Goal: Task Accomplishment & Management: Manage account settings

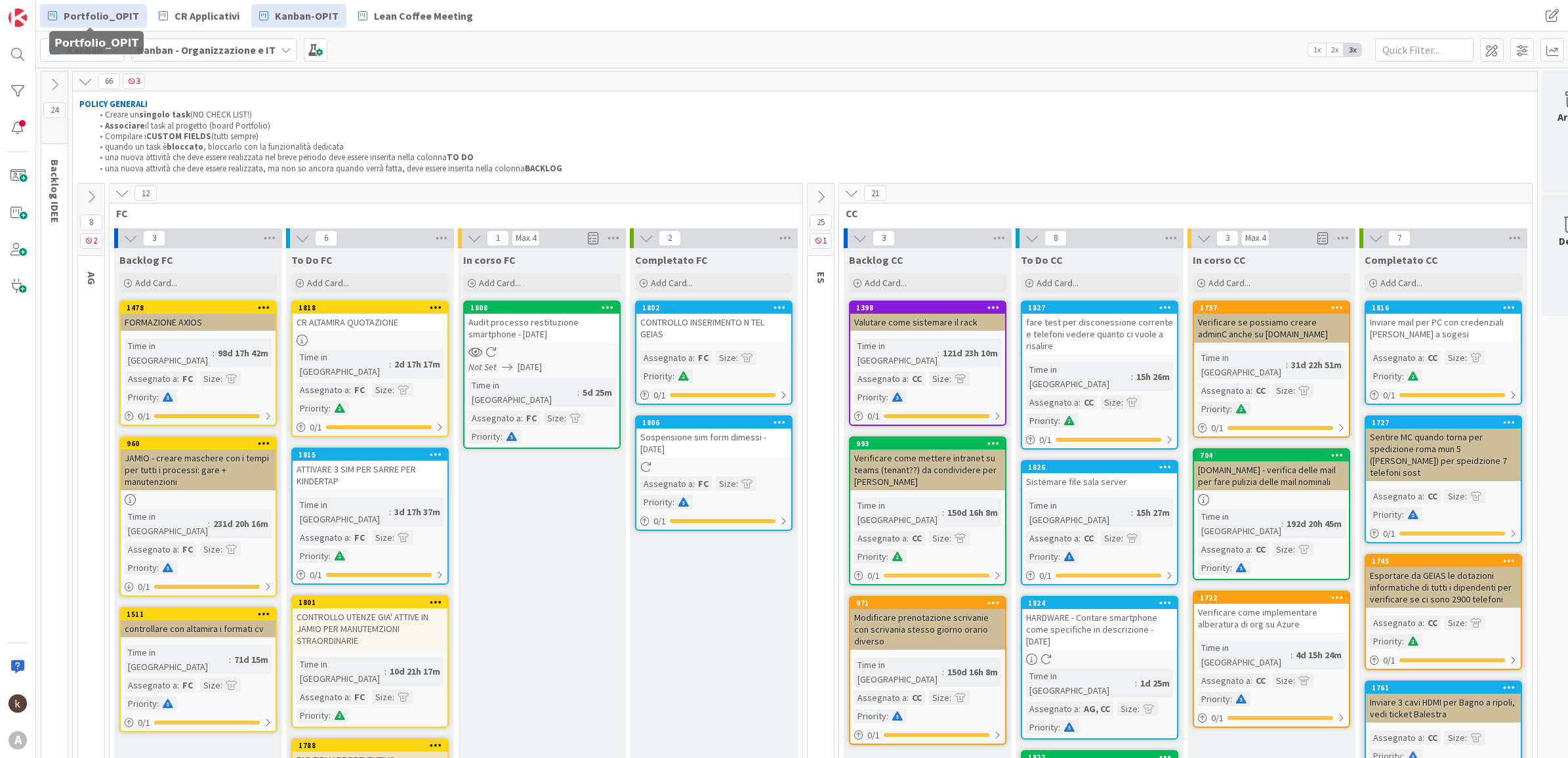
click at [109, 21] on span "Portfolio_OPIT" at bounding box center [101, 16] width 76 height 16
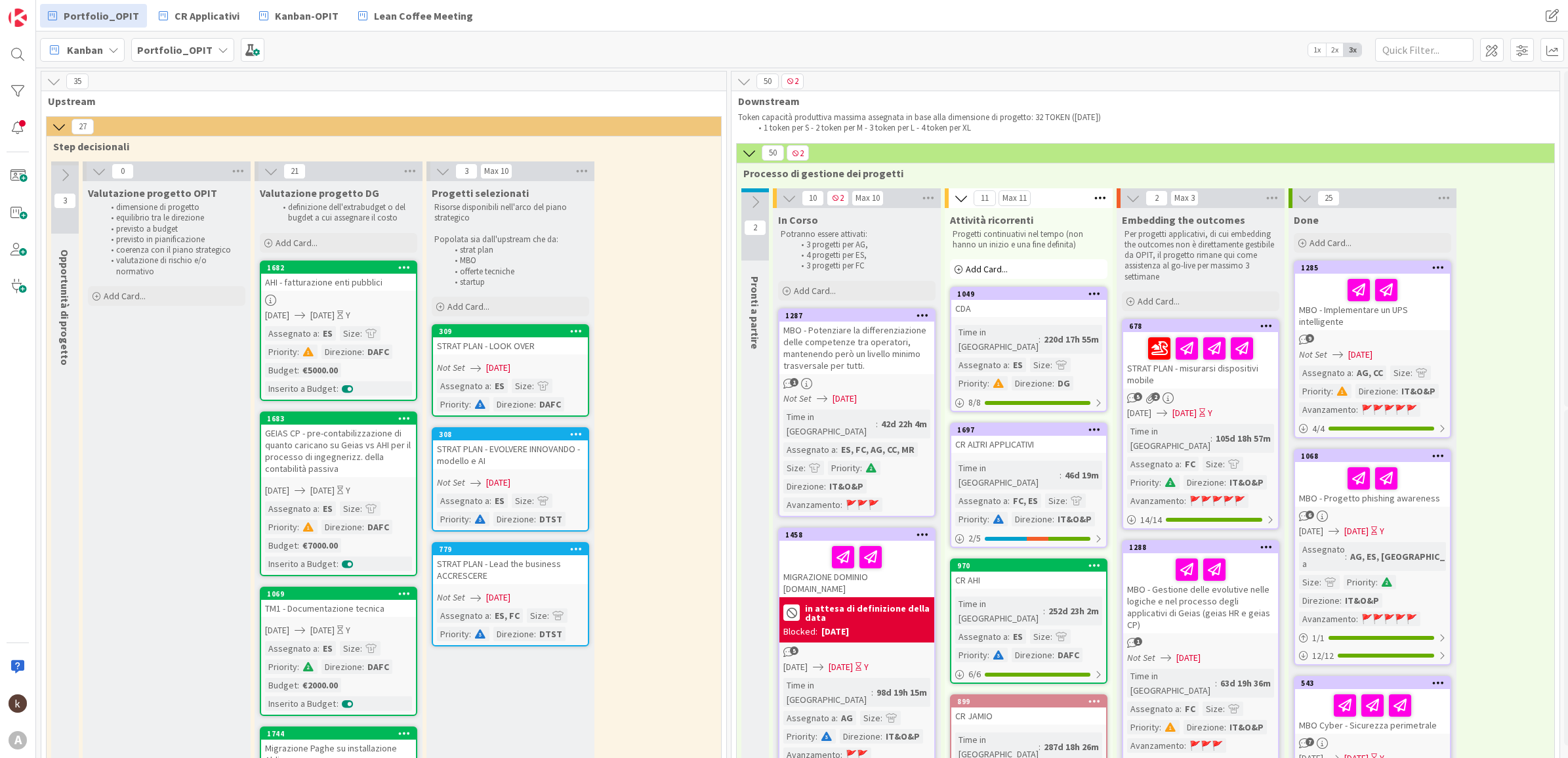
click at [50, 81] on icon at bounding box center [54, 81] width 15 height 15
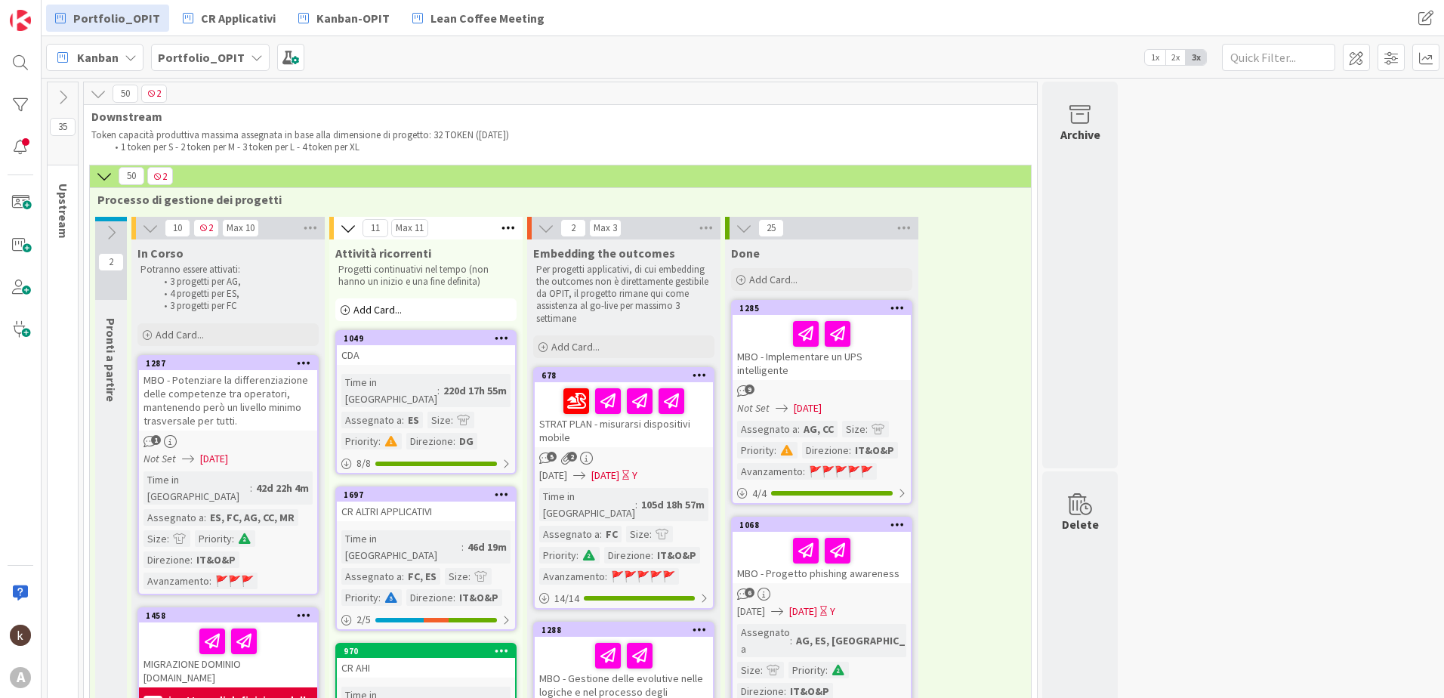
click at [108, 233] on icon at bounding box center [111, 232] width 17 height 17
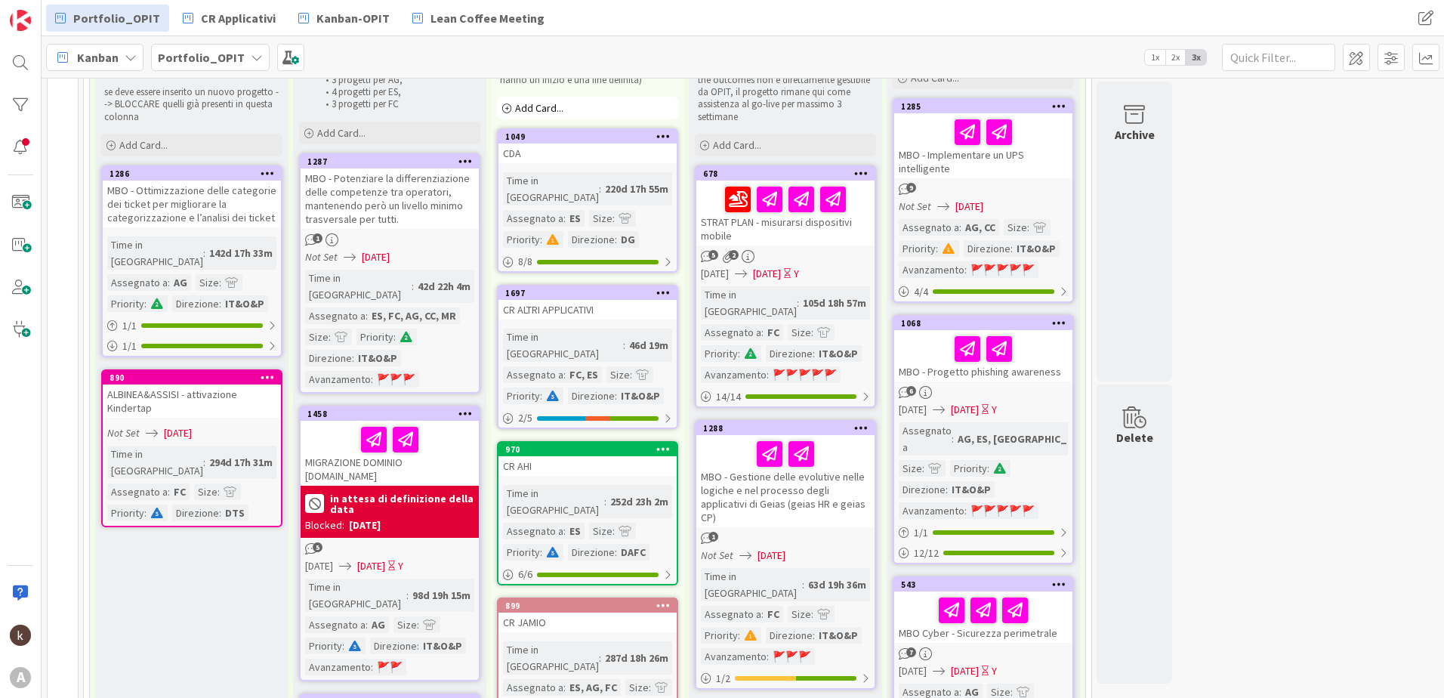
scroll to position [227, 0]
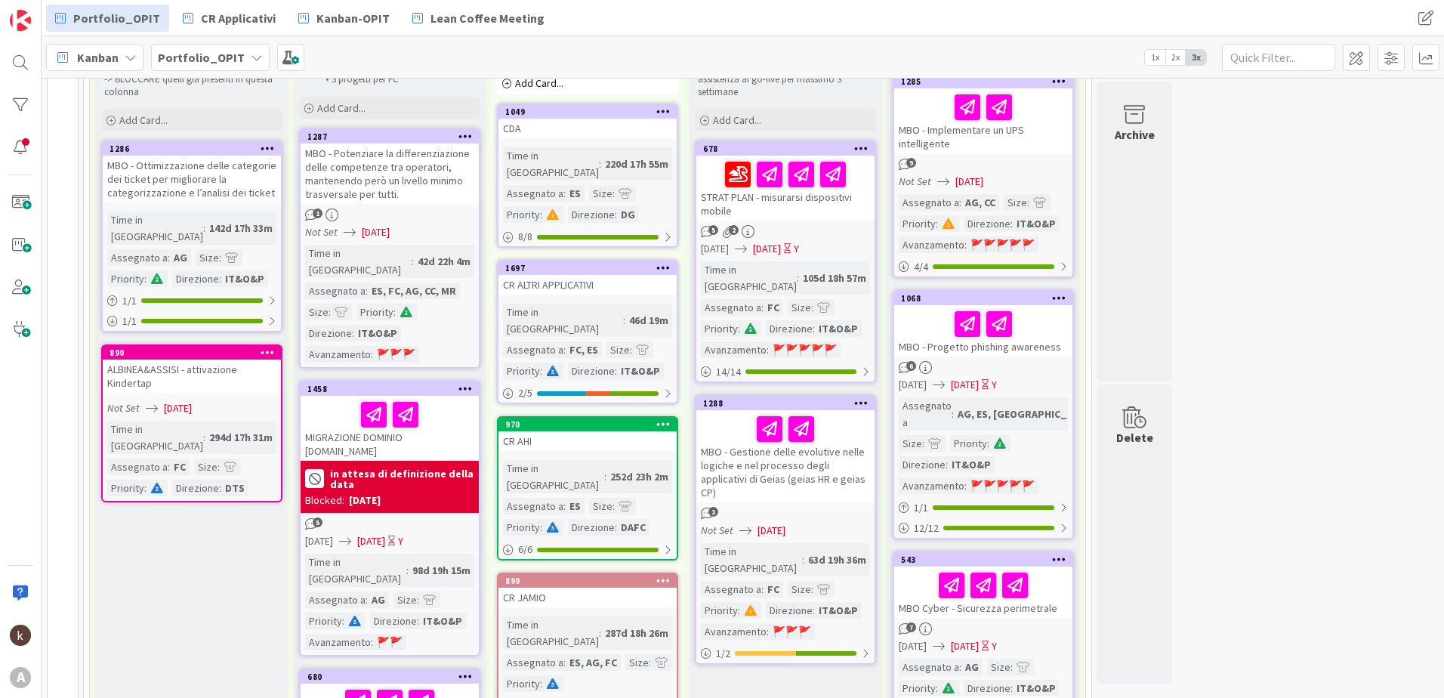
click at [433, 377] on div "MIGRAZIONE DOMINIO [DOMAIN_NAME]" at bounding box center [390, 428] width 178 height 65
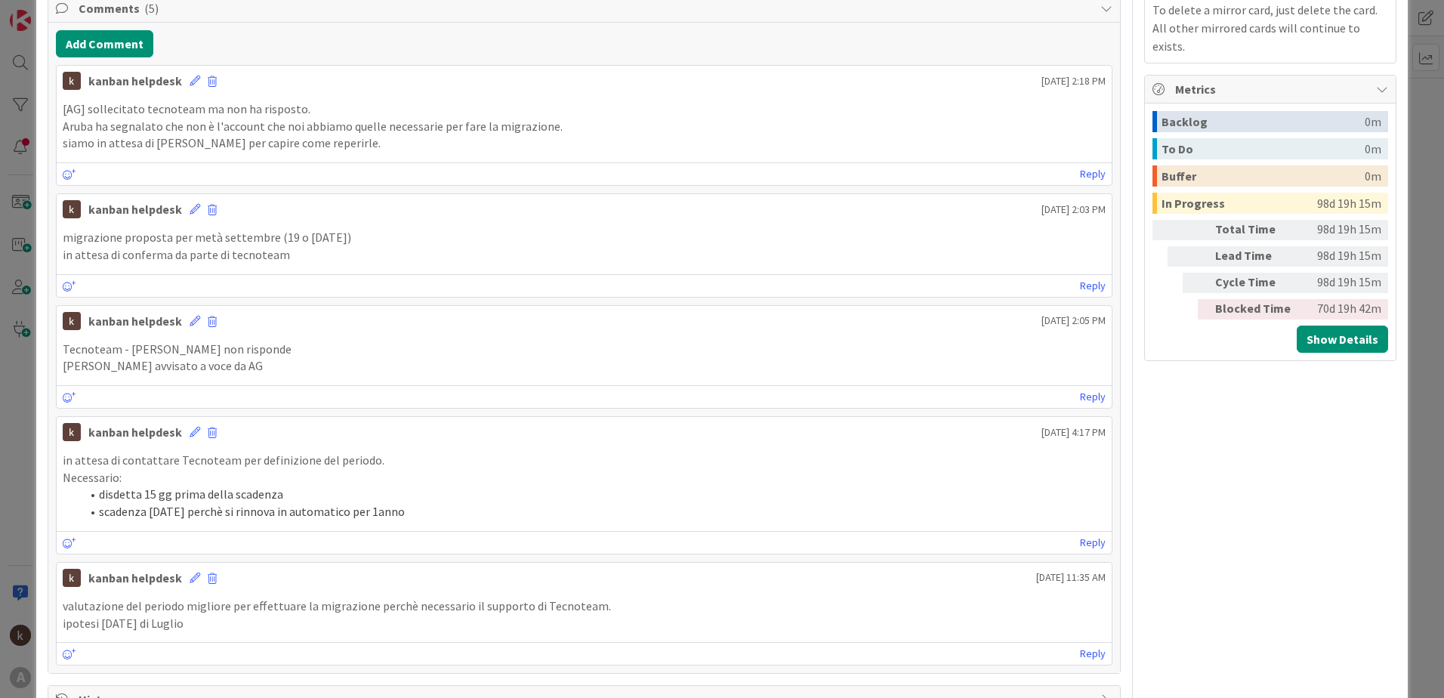
scroll to position [227, 0]
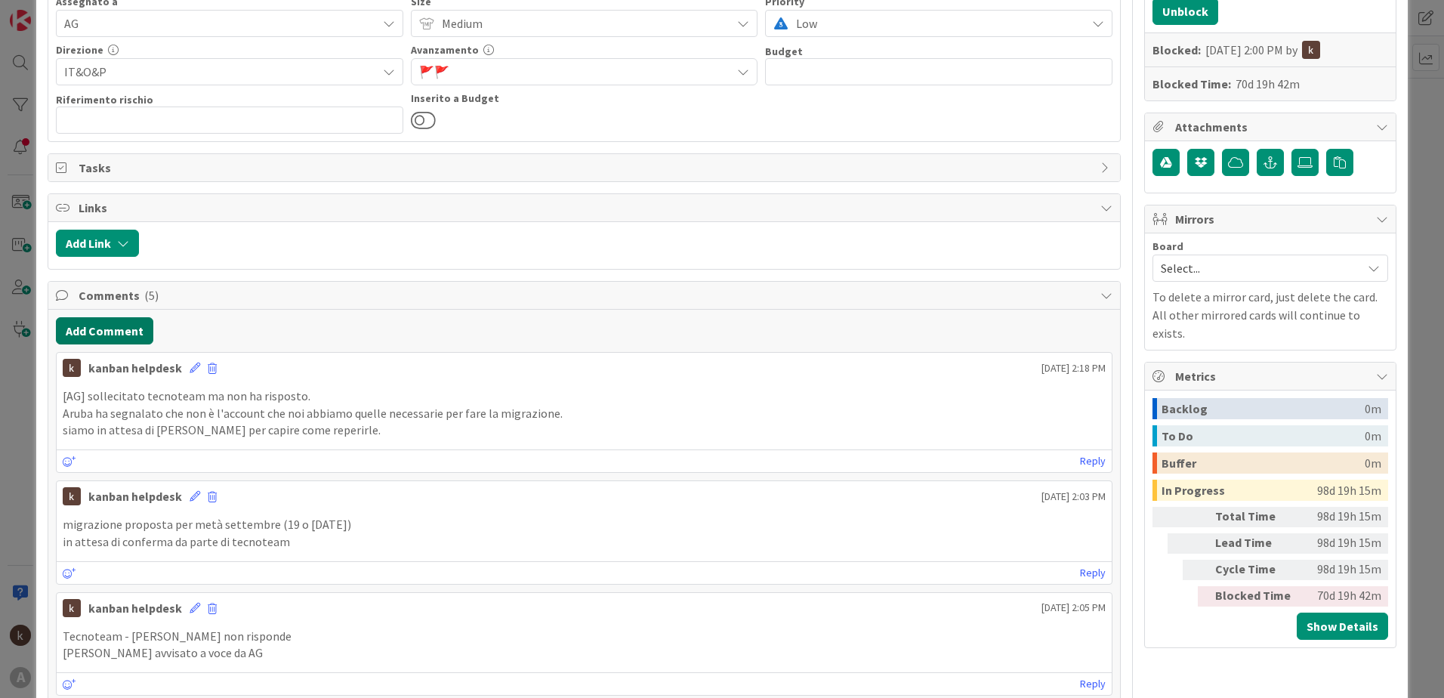
click at [126, 322] on button "Add Comment" at bounding box center [104, 330] width 97 height 27
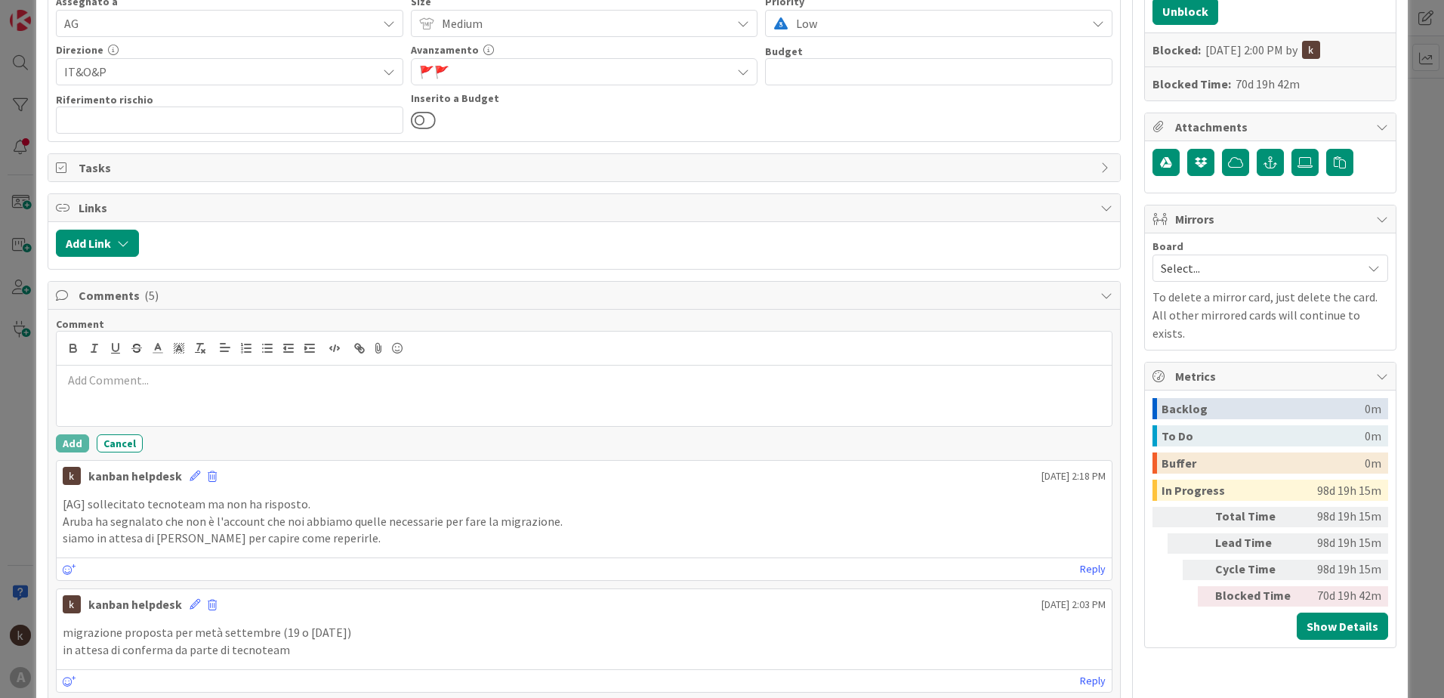
click at [157, 377] on p at bounding box center [584, 380] width 1043 height 17
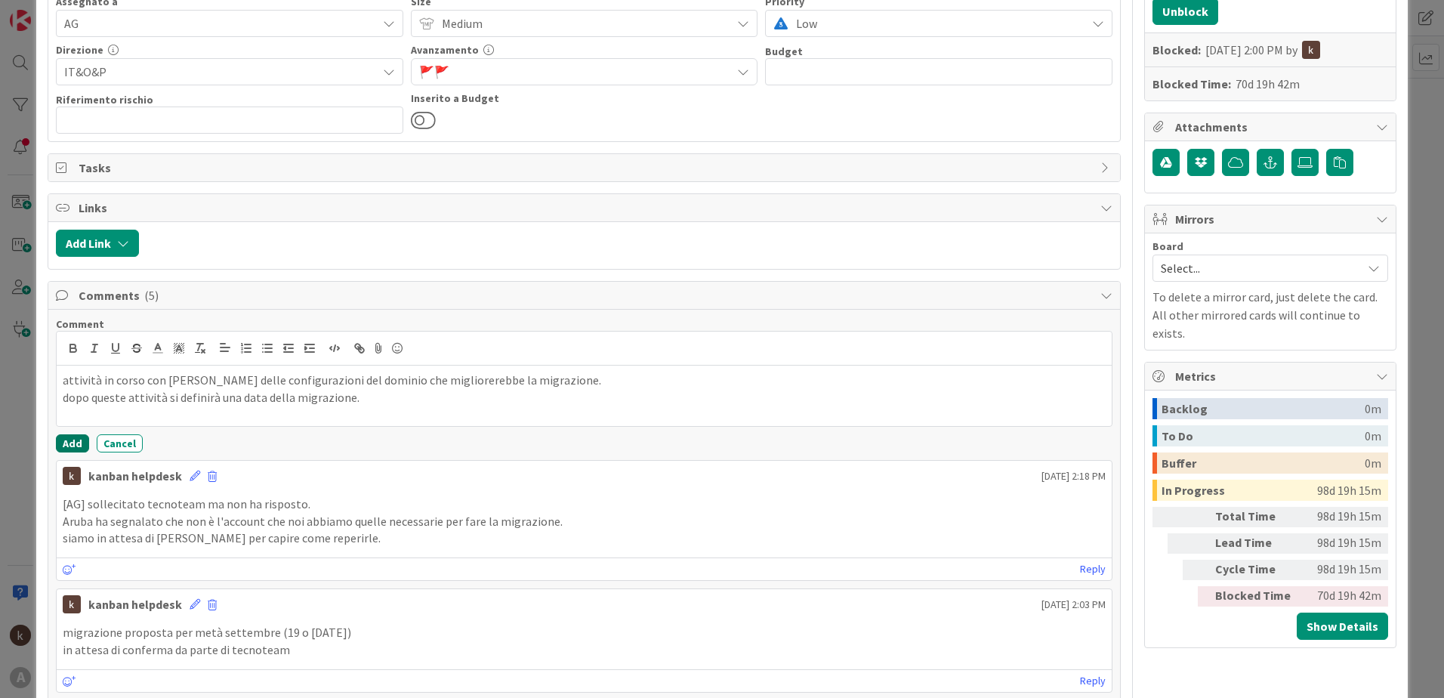
click at [65, 377] on button "Add" at bounding box center [72, 443] width 33 height 18
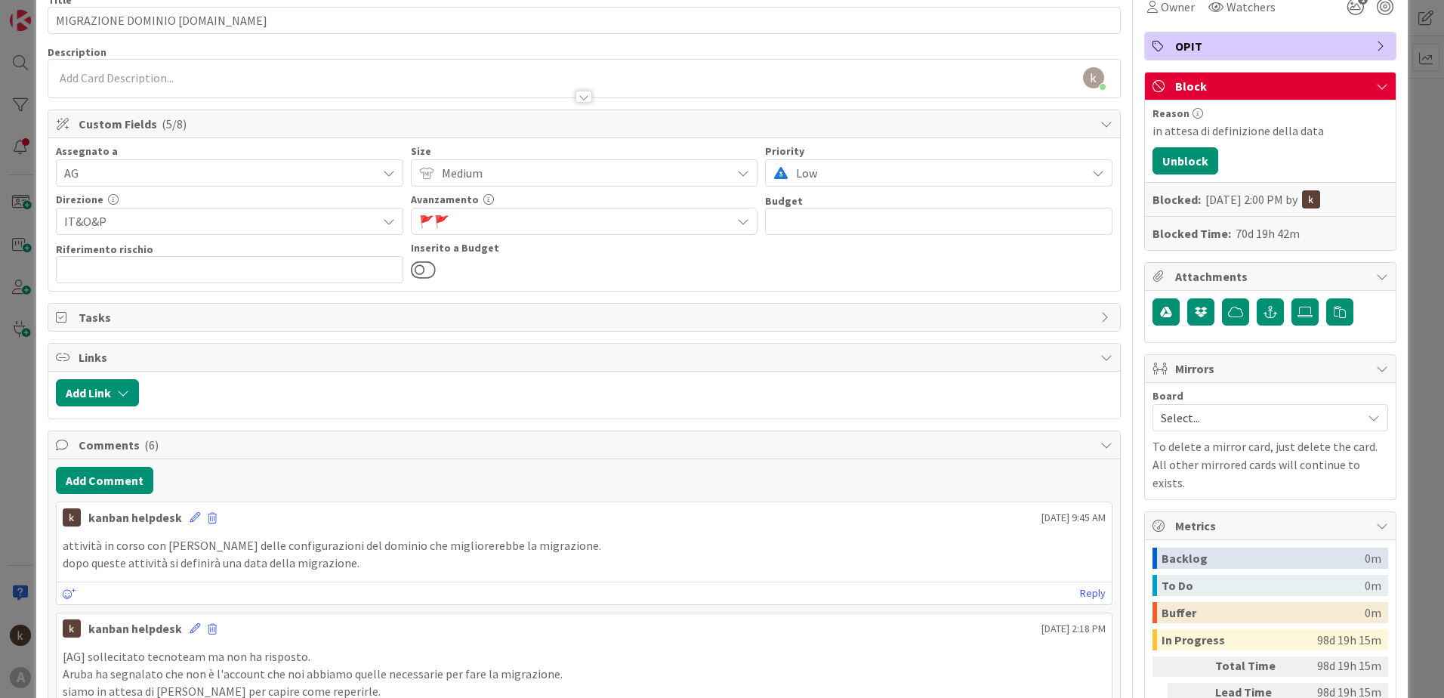
scroll to position [76, 0]
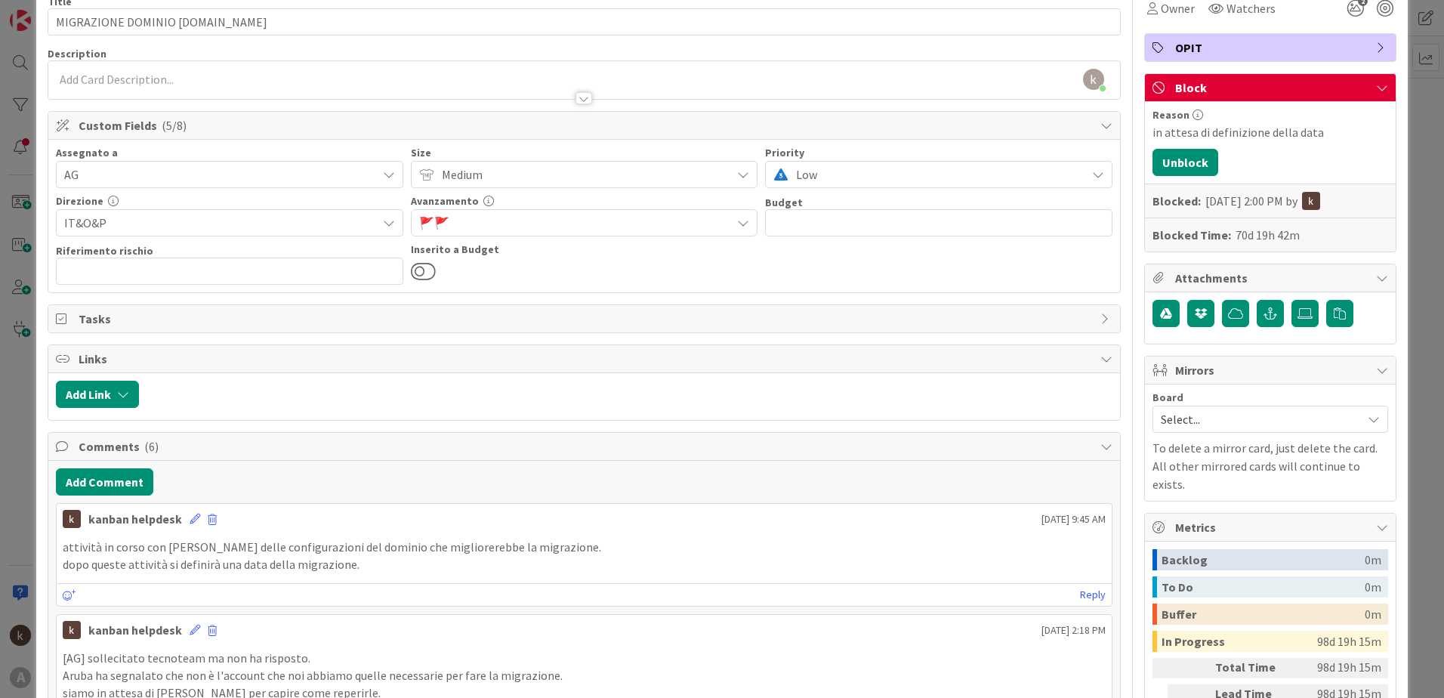
click at [497, 234] on div "🚩 🚩" at bounding box center [584, 222] width 347 height 27
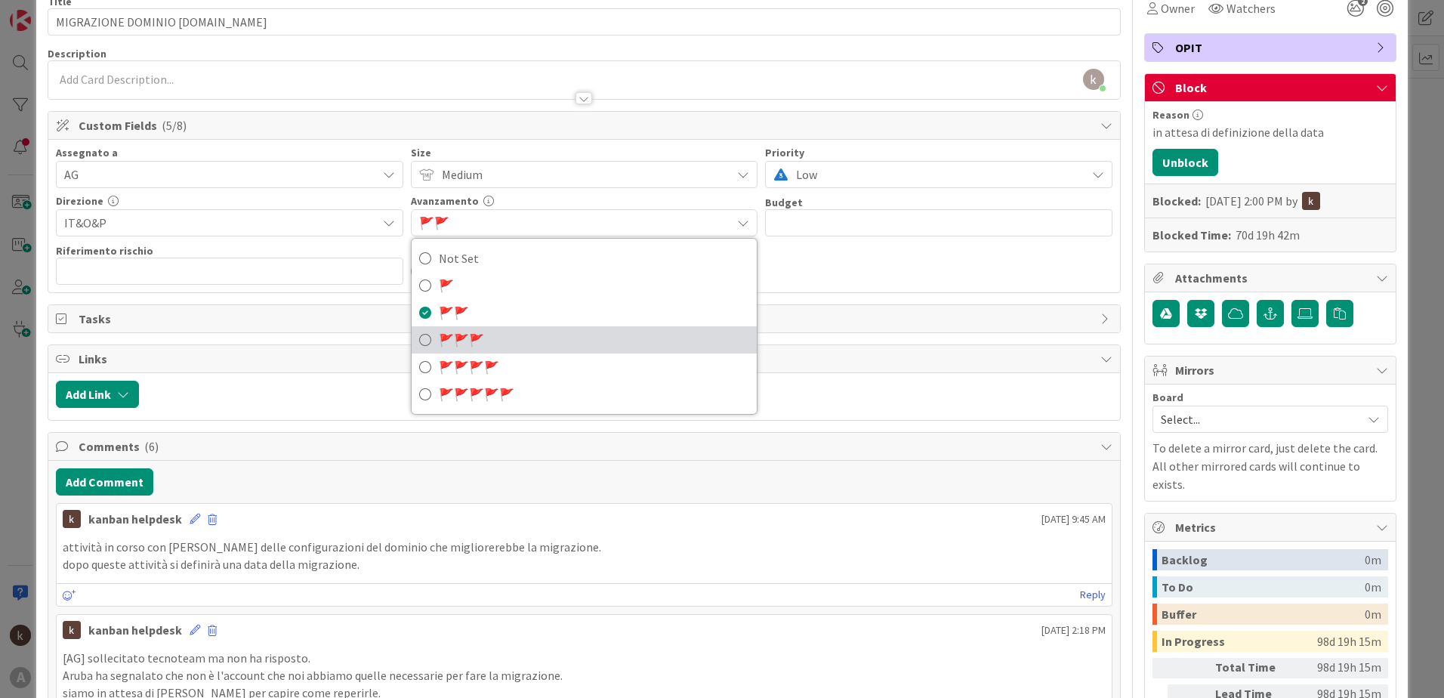
click at [458, 341] on span "🚩" at bounding box center [461, 339] width 15 height 15
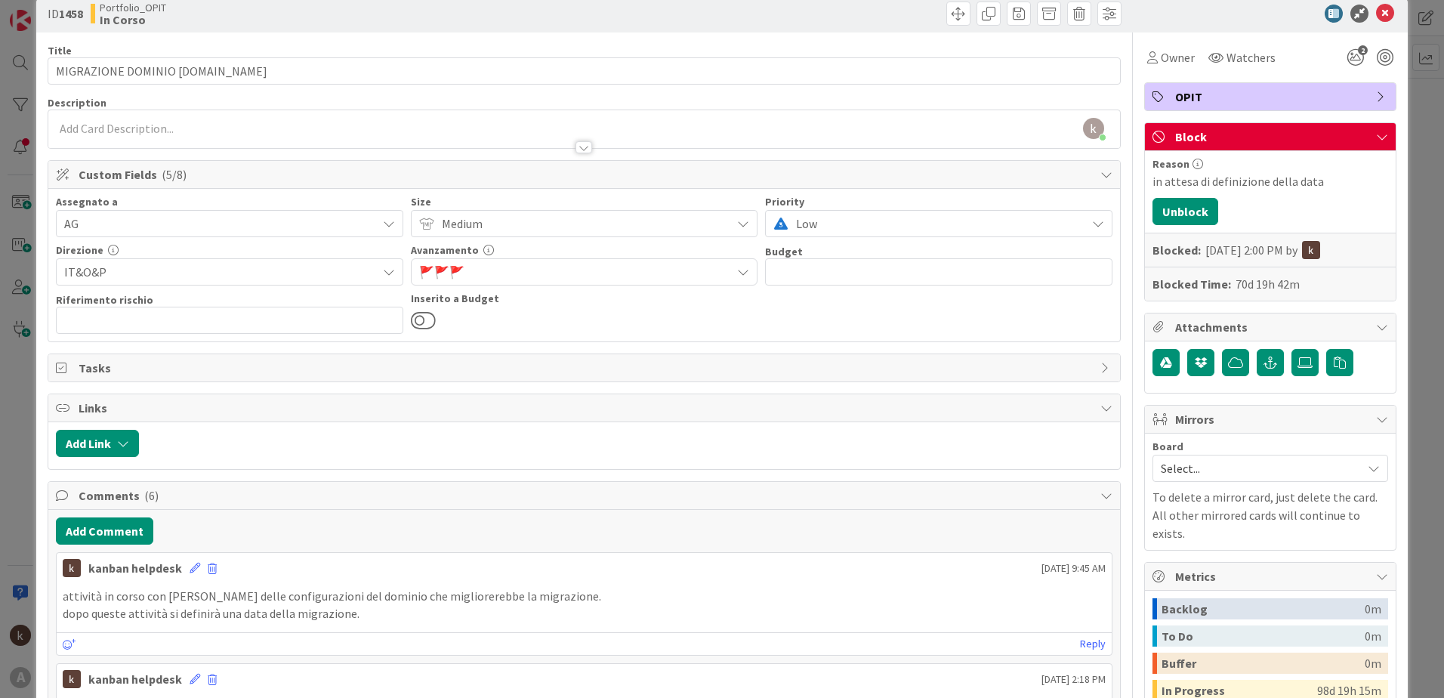
scroll to position [0, 0]
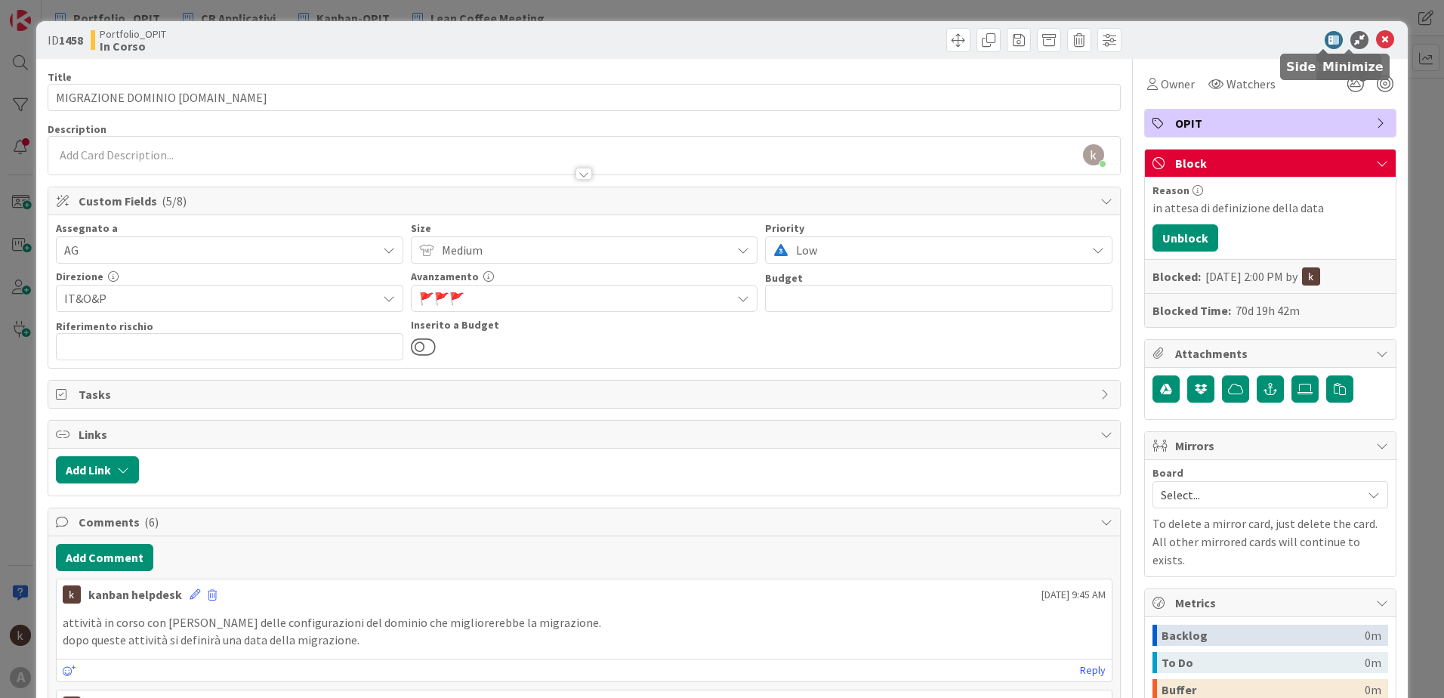
click at [1380, 35] on icon at bounding box center [1385, 40] width 18 height 18
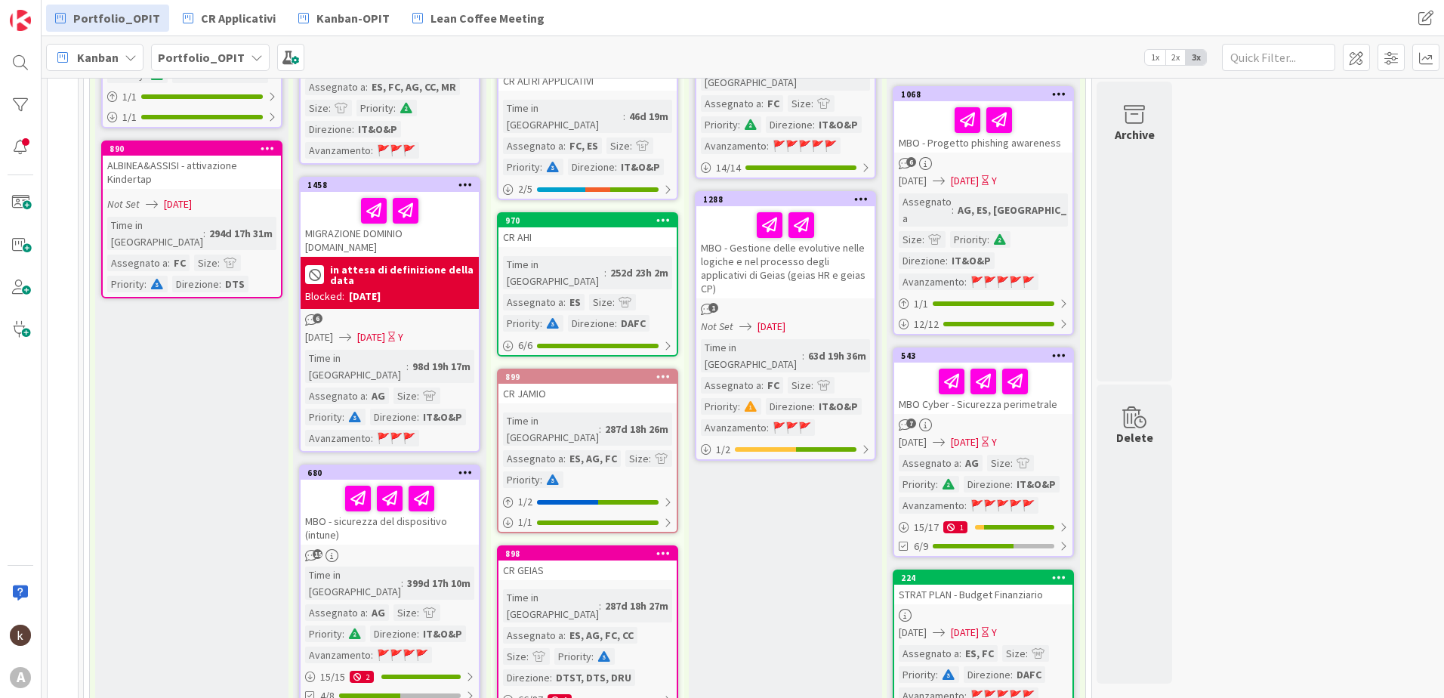
scroll to position [453, 0]
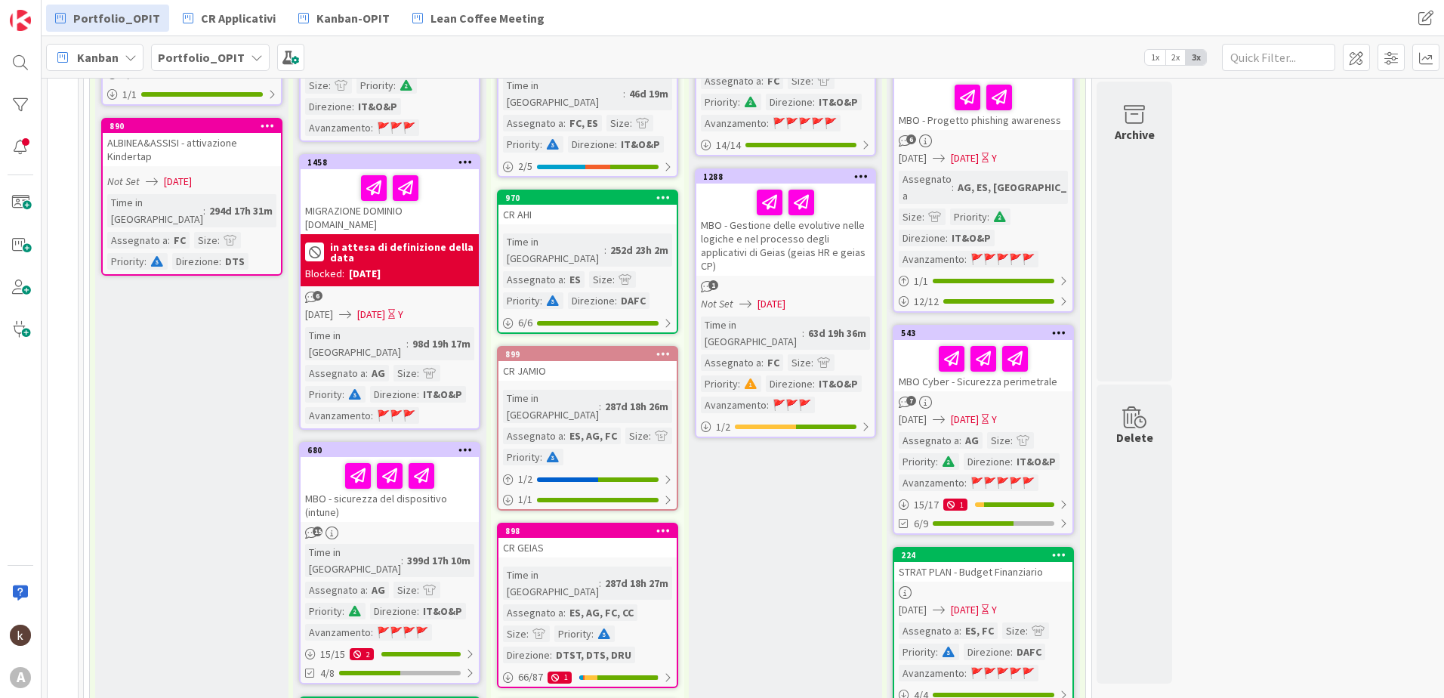
click at [372, 242] on b "in attesa di definizione della data" at bounding box center [402, 252] width 144 height 21
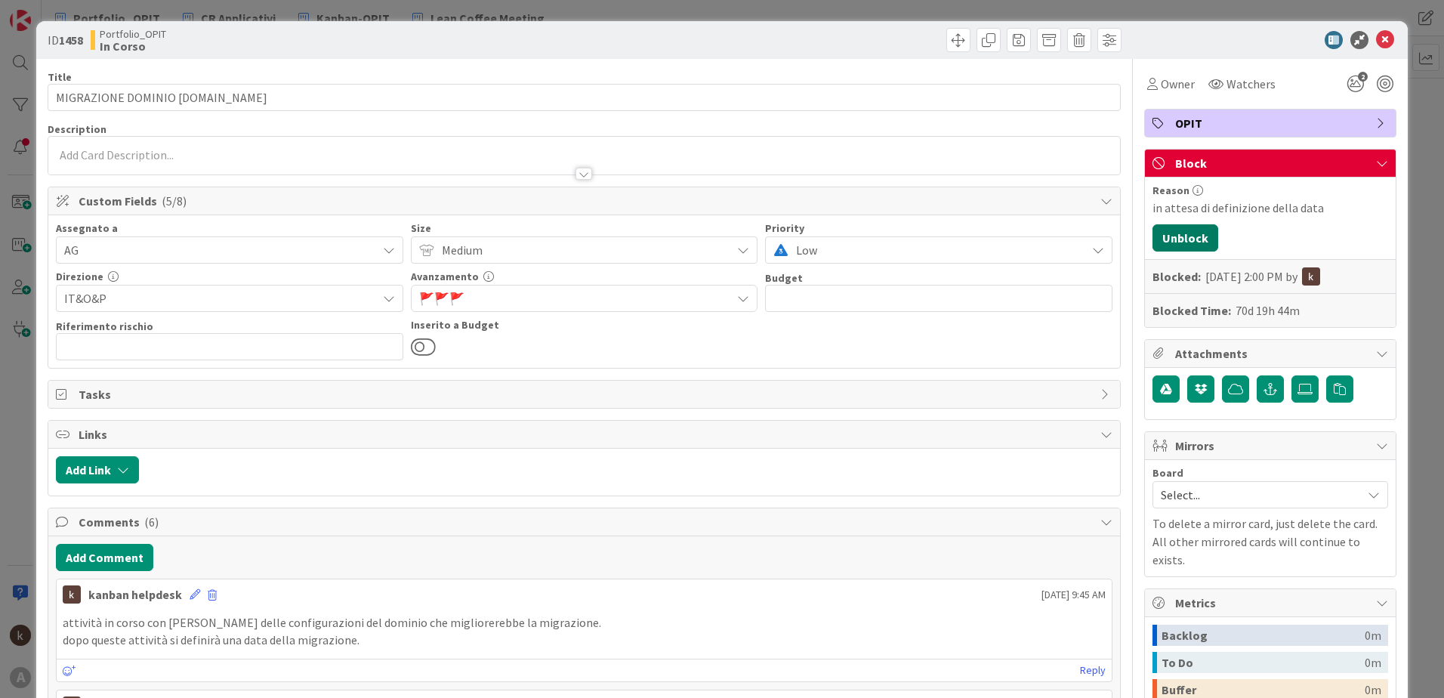
click at [1178, 237] on button "Unblock" at bounding box center [1185, 237] width 66 height 27
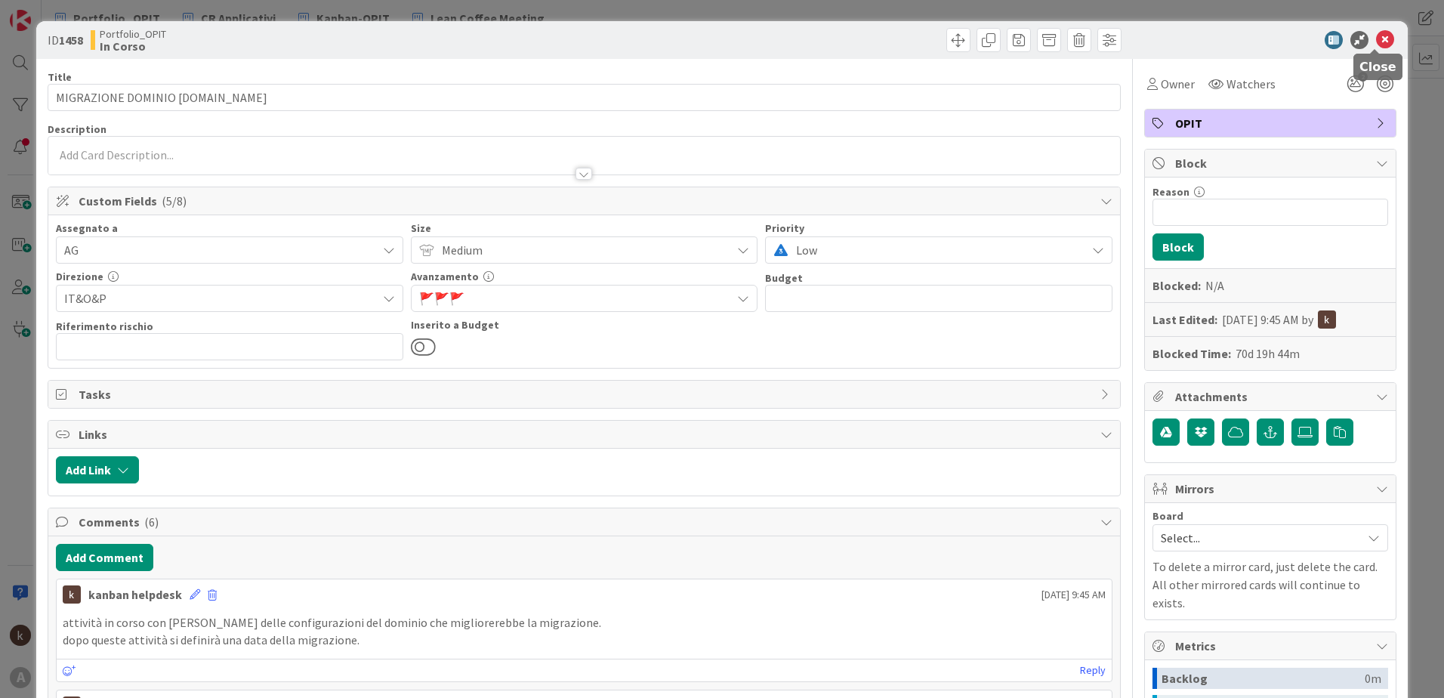
click at [1378, 40] on icon at bounding box center [1385, 40] width 18 height 18
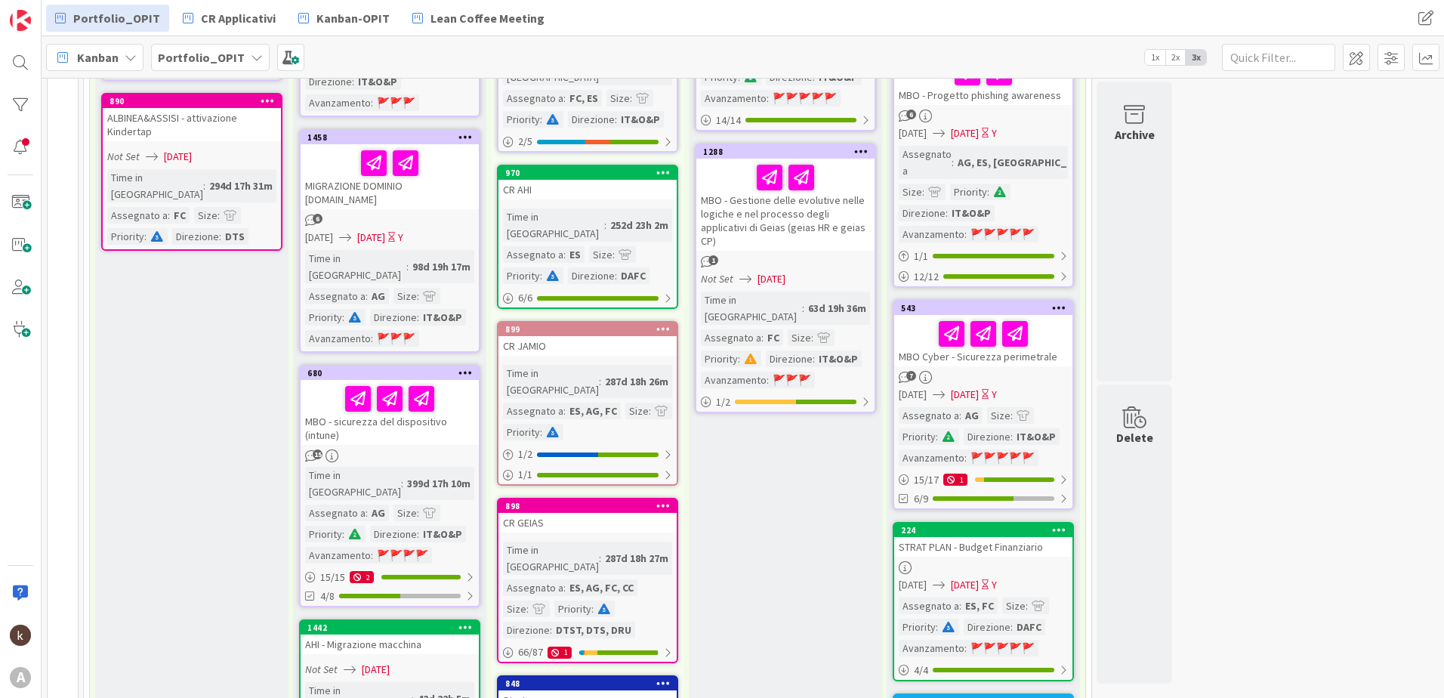
scroll to position [453, 0]
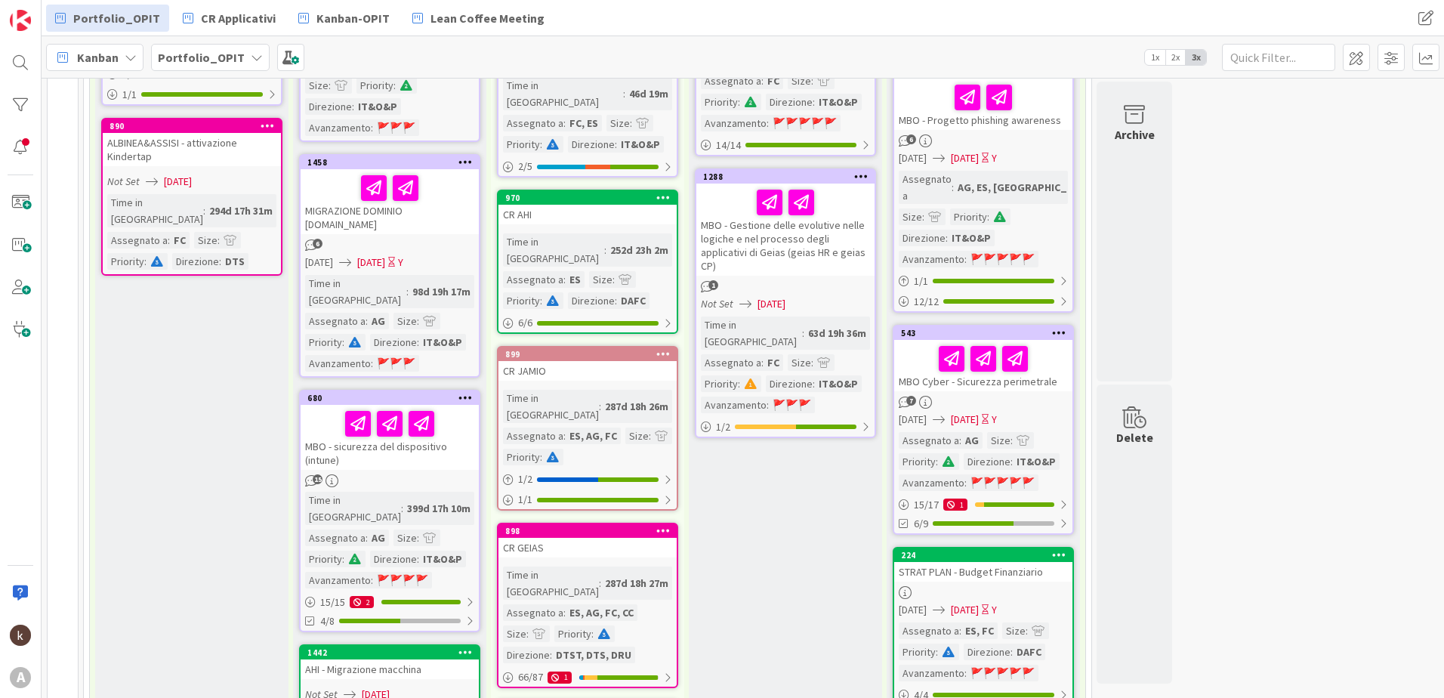
click at [389, 239] on div "6" at bounding box center [390, 245] width 178 height 13
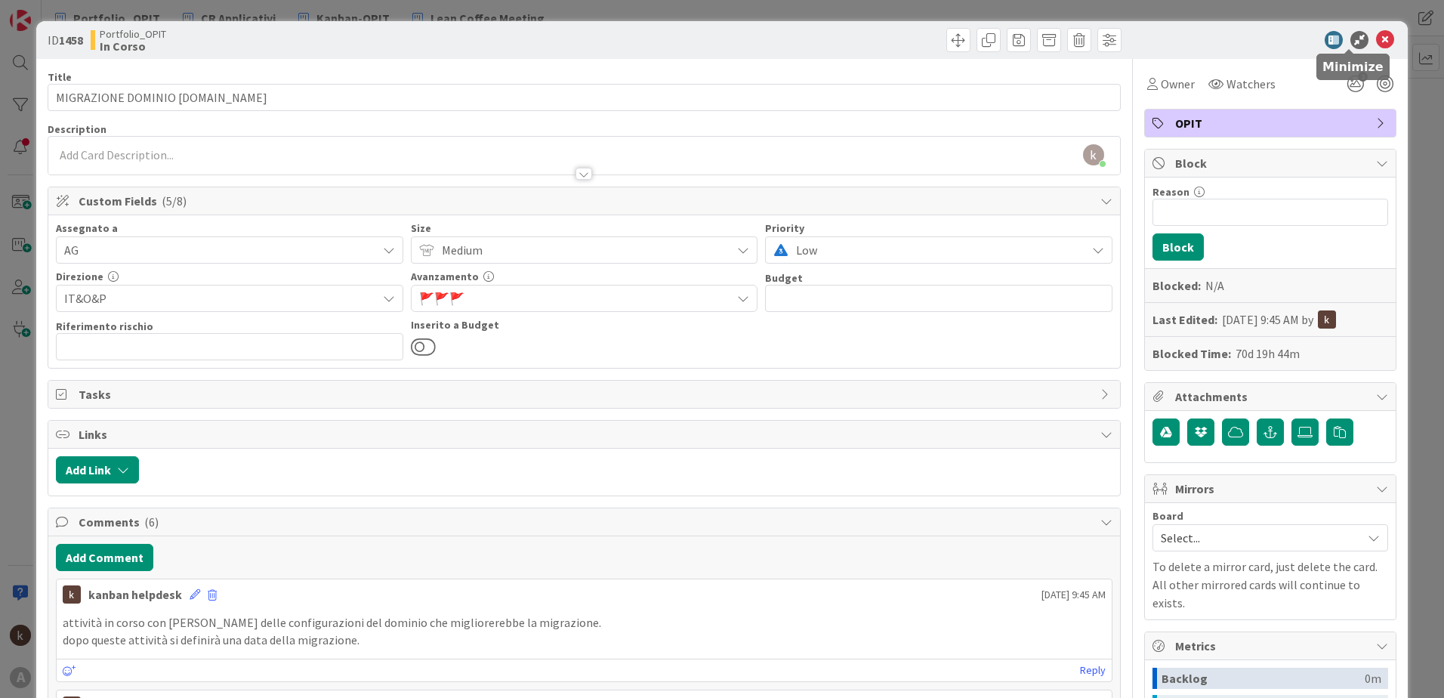
click at [1376, 43] on icon at bounding box center [1385, 40] width 18 height 18
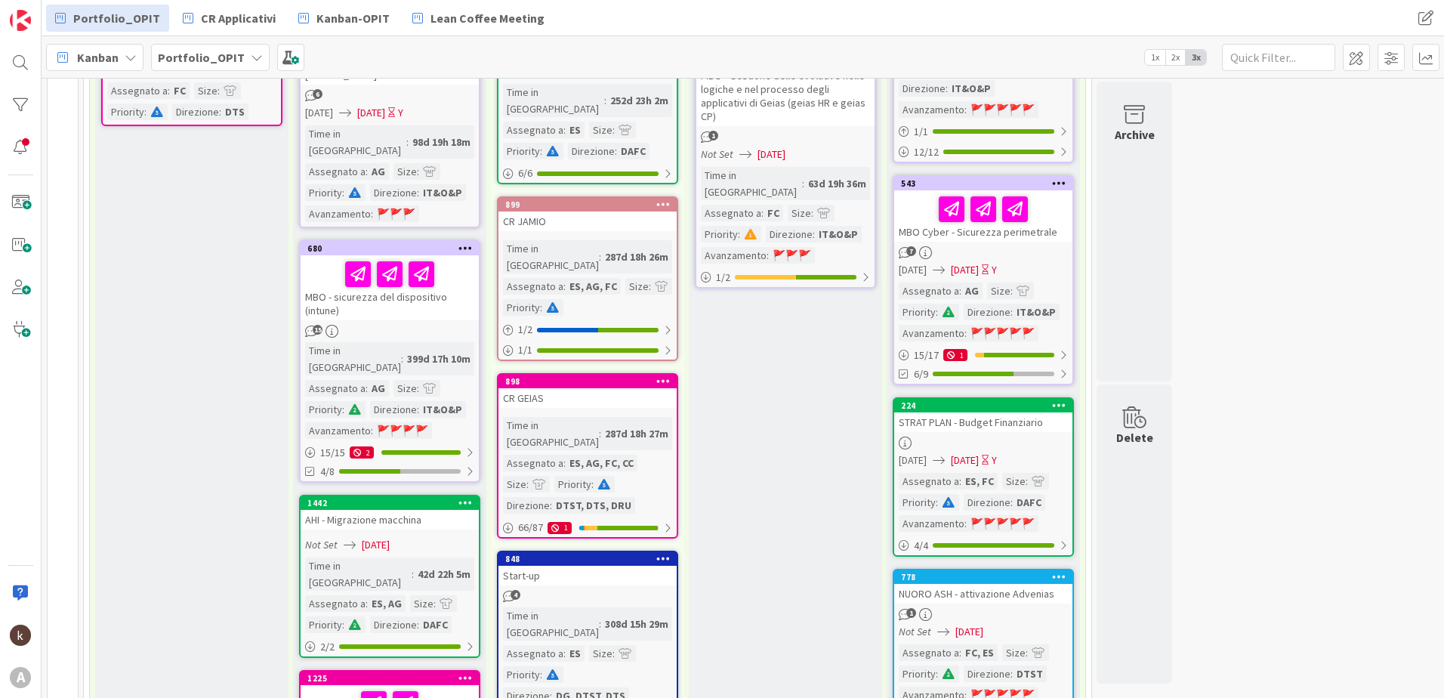
scroll to position [604, 0]
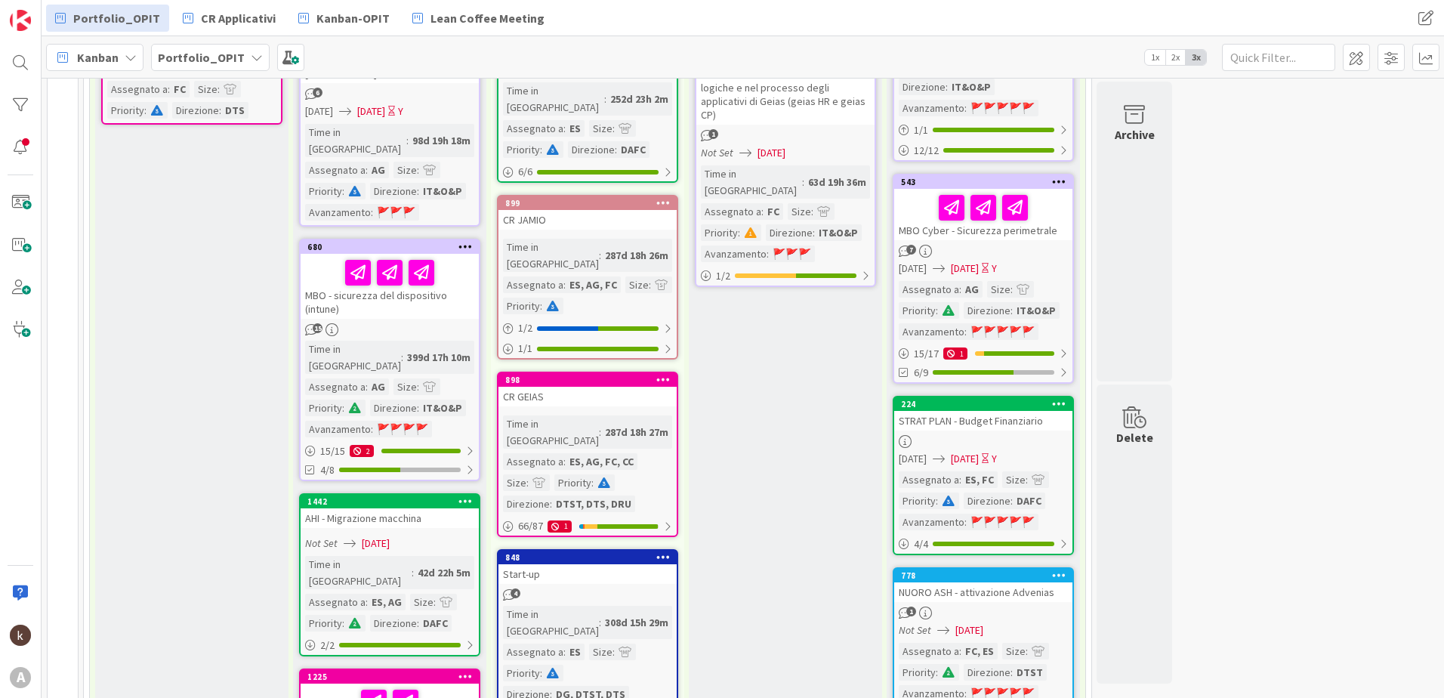
click at [391, 270] on div "MBO - sicurezza del dispositivo (intune)" at bounding box center [390, 286] width 178 height 65
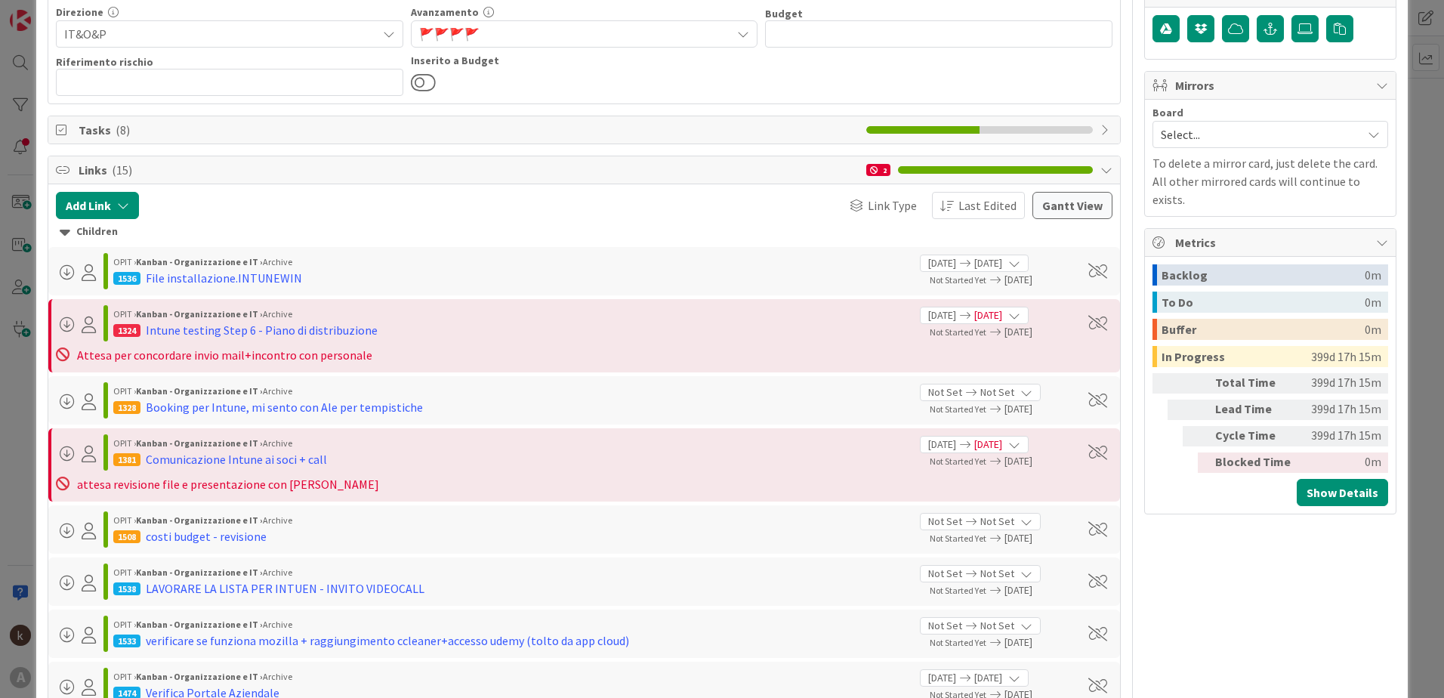
scroll to position [302, 0]
click at [62, 230] on icon at bounding box center [65, 231] width 11 height 17
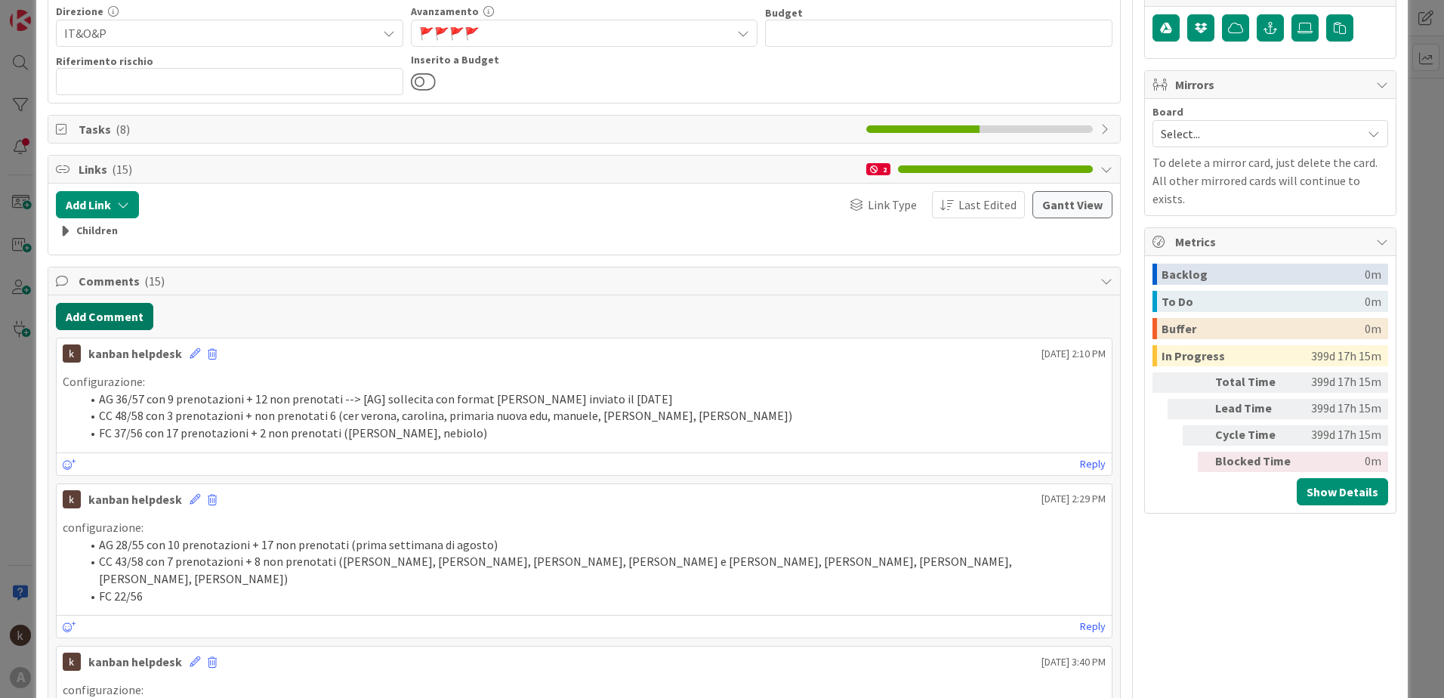
click at [91, 315] on button "Add Comment" at bounding box center [104, 316] width 97 height 27
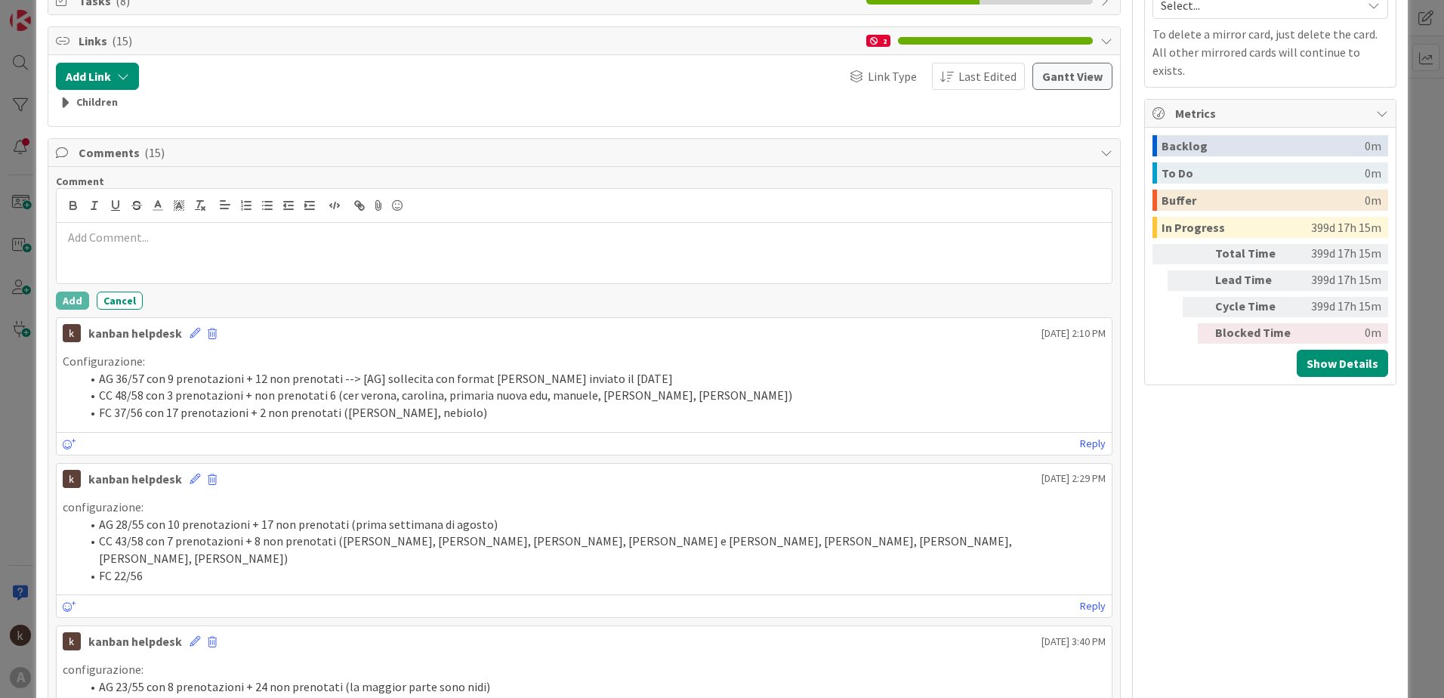
scroll to position [529, 0]
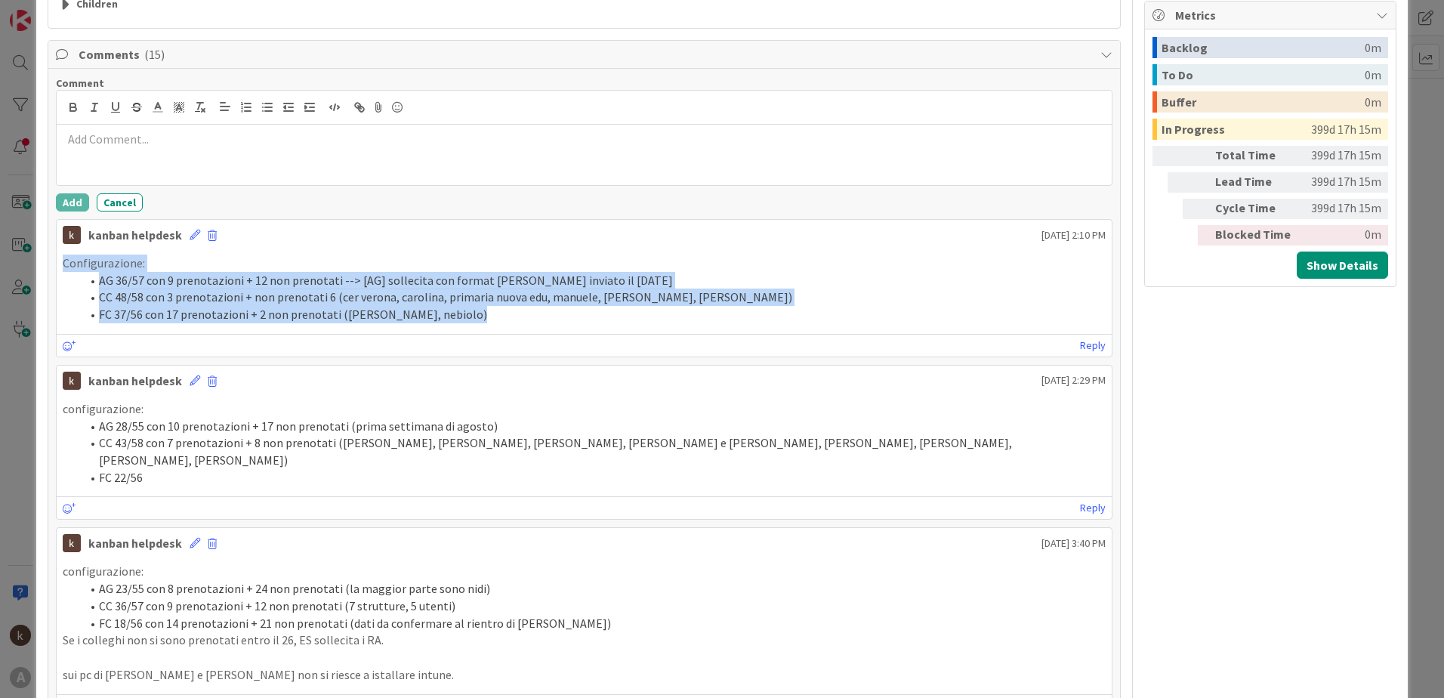
drag, startPoint x: 63, startPoint y: 259, endPoint x: 491, endPoint y: 344, distance: 436.6
click at [491, 344] on div "kanban helpdesk [DATE] 2:10 PM Configurazione: AG 36/57 con 9 prenotazioni + 12…" at bounding box center [584, 288] width 1056 height 138
copy div "Configurazione: AG 36/57 con 9 prenotazioni + 12 non prenotati --> [AG] solleci…"
click at [167, 138] on p at bounding box center [584, 139] width 1043 height 17
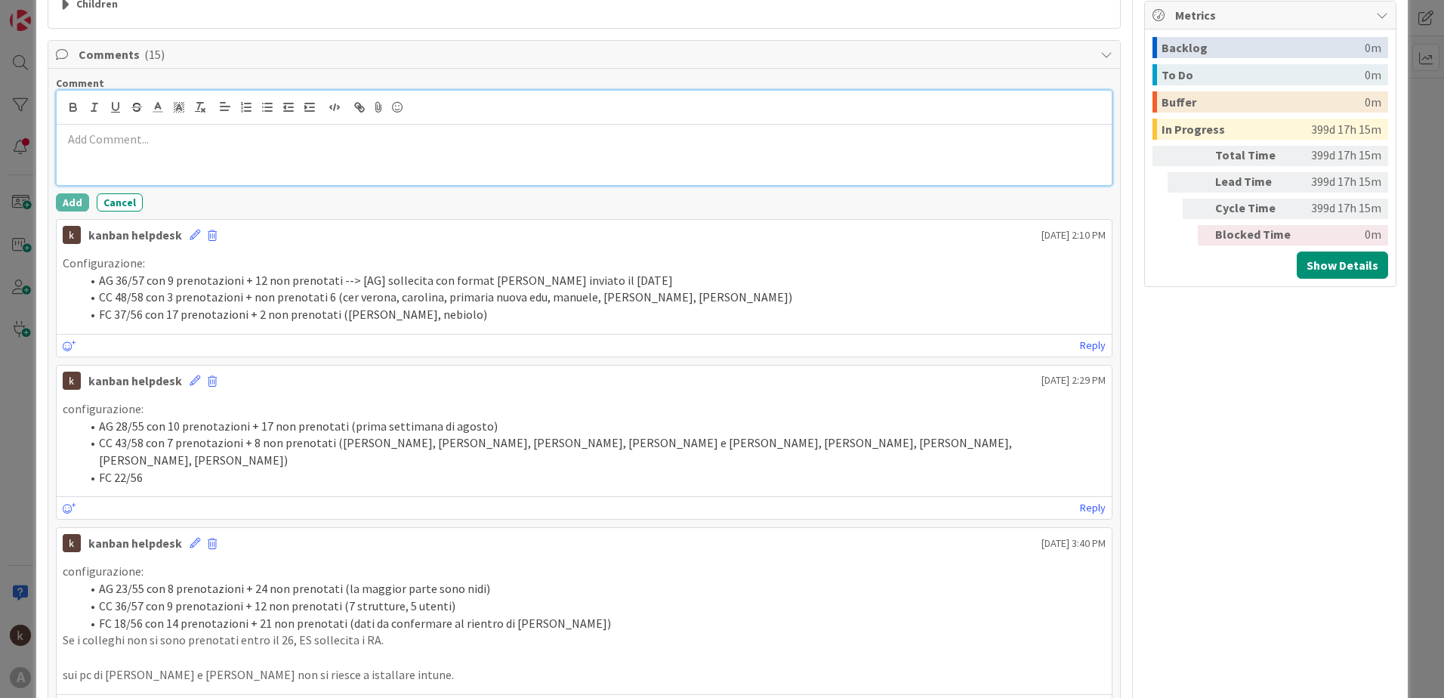
click at [123, 143] on p at bounding box center [584, 139] width 1043 height 17
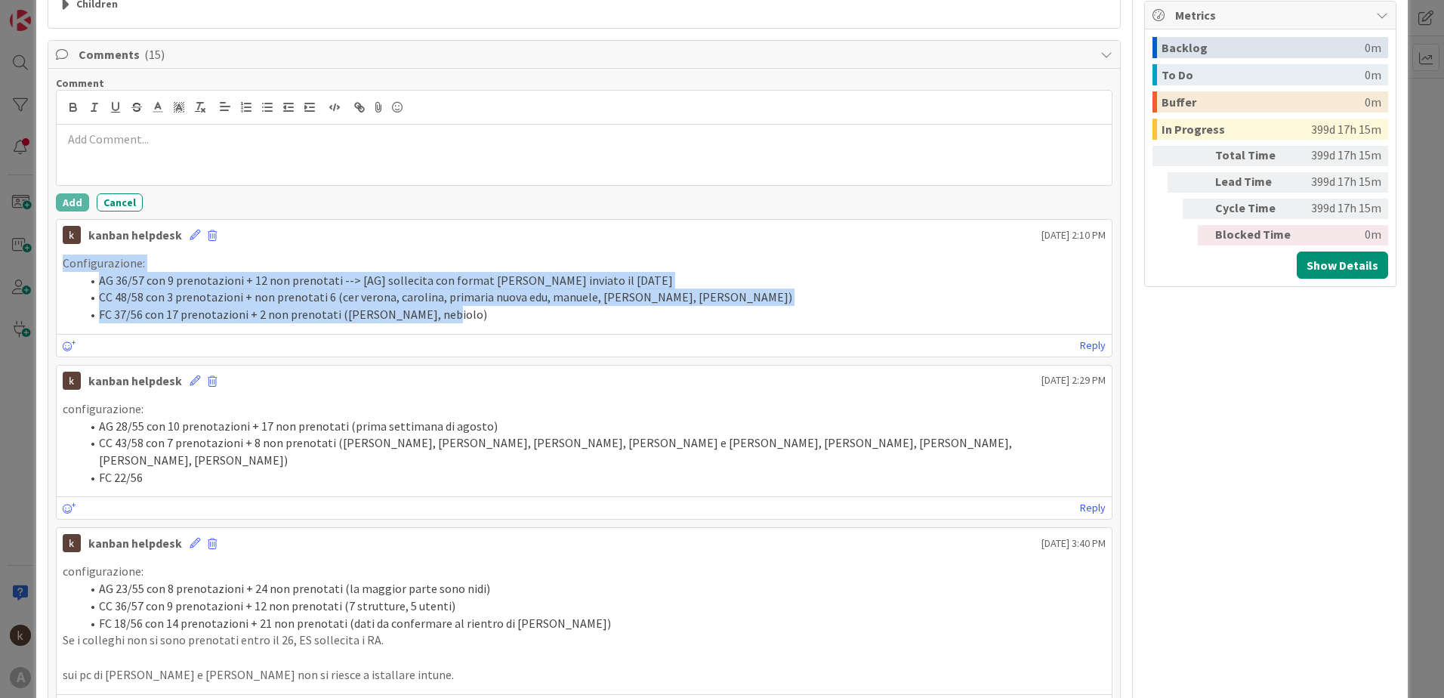
drag, startPoint x: 436, startPoint y: 319, endPoint x: 60, endPoint y: 257, distance: 381.0
click at [60, 257] on div "Configurazione: AG 36/57 con 9 prenotazioni + 12 non prenotati --> [AG] solleci…" at bounding box center [584, 288] width 1055 height 81
copy div "Configurazione: AG 36/57 con 9 prenotazioni + 12 non prenotati --> [AG] solleci…"
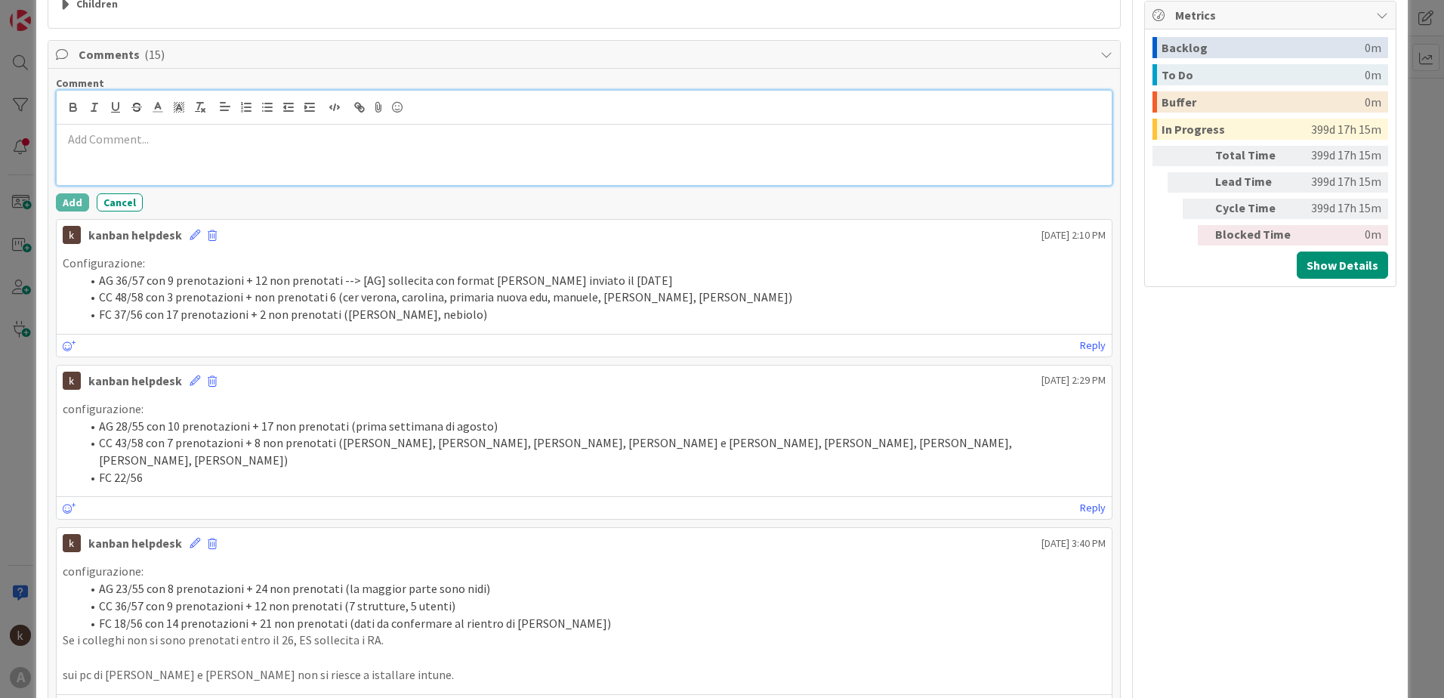
click at [107, 147] on p at bounding box center [584, 139] width 1043 height 17
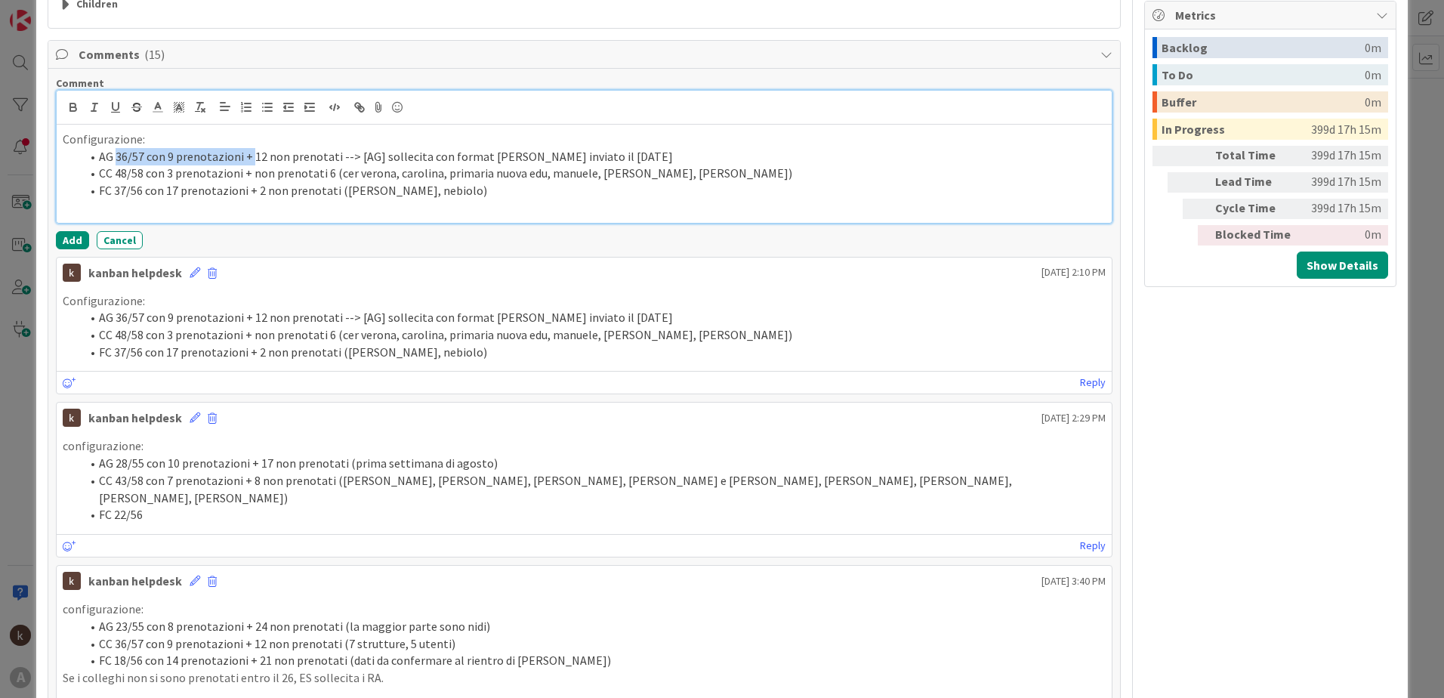
drag, startPoint x: 140, startPoint y: 159, endPoint x: 248, endPoint y: 155, distance: 108.8
click at [248, 155] on li "AG 36/57 con 9 prenotazioni + 12 non prenotati --> [AG] sollecita con format [P…" at bounding box center [593, 156] width 1025 height 17
click at [177, 157] on li "AG 36/57 con 9 prenotazioni + 12 non prenotati --> [AG] sollecita con format [P…" at bounding box center [593, 156] width 1025 height 17
click at [125, 158] on li "AG 36/57 con 9 prenotazioni + 12 non prenotati --> [AG] sollecita con format [P…" at bounding box center [593, 156] width 1025 height 17
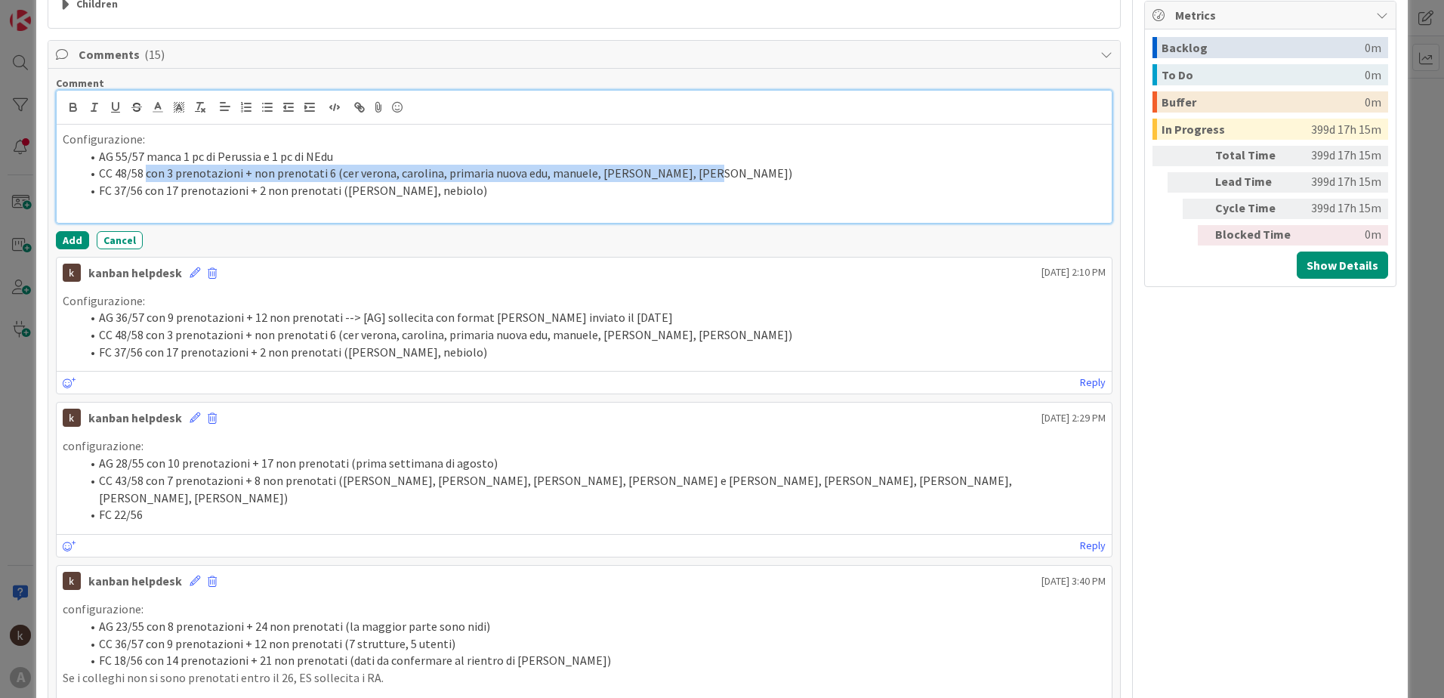
drag, startPoint x: 146, startPoint y: 175, endPoint x: 695, endPoint y: 174, distance: 549.0
click at [695, 174] on li "CC 48/58 con 3 prenotazioni + non prenotati 6 (cer verona, carolina, primaria n…" at bounding box center [593, 173] width 1025 height 17
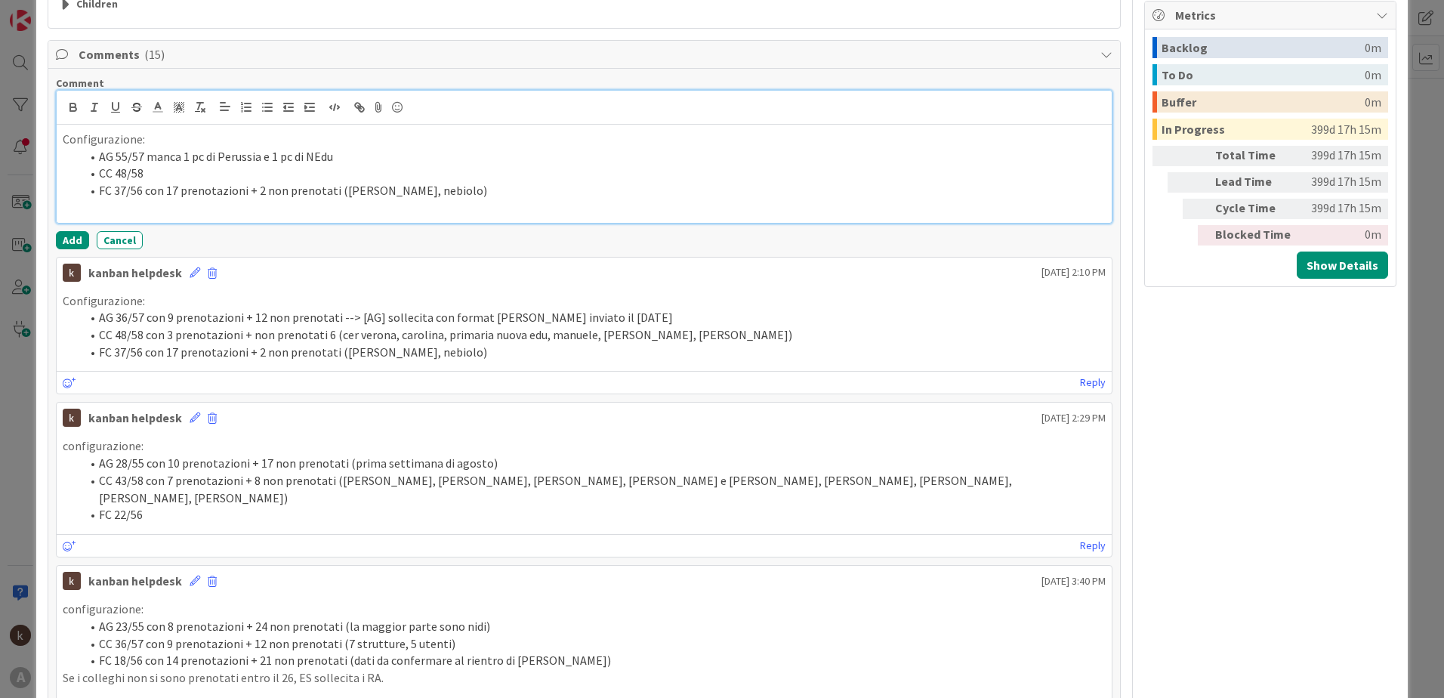
click at [122, 171] on li "CC 48/58" at bounding box center [593, 173] width 1025 height 17
click at [124, 174] on li "CC 48/58" at bounding box center [593, 173] width 1025 height 17
click at [150, 180] on li "CC 51/58" at bounding box center [593, 173] width 1025 height 17
click at [414, 151] on li "AG 55/57 manca 1 pc di Perussia e 1 pc di NEdu" at bounding box center [593, 156] width 1025 height 17
click at [125, 191] on li "FC 37/56 con 17 prenotazioni + 2 non prenotati ([PERSON_NAME], nebiolo)" at bounding box center [593, 190] width 1025 height 17
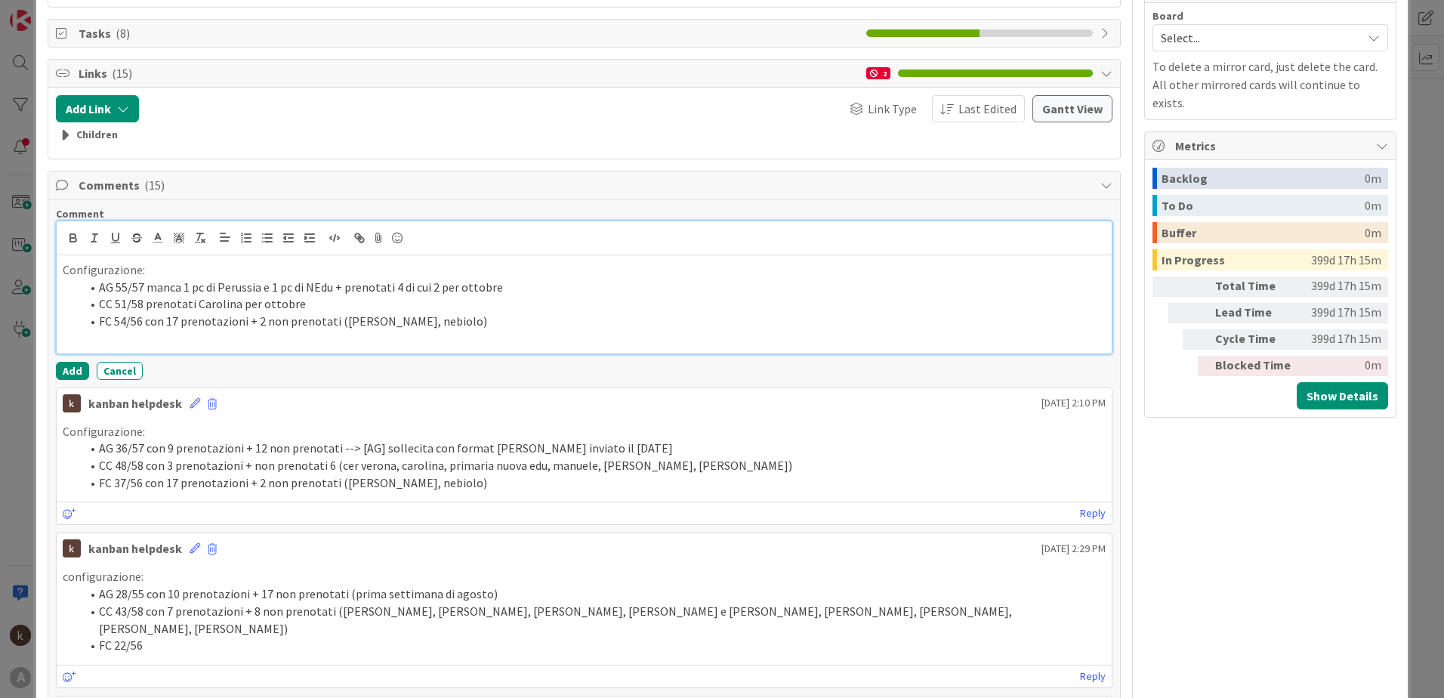
scroll to position [356, 0]
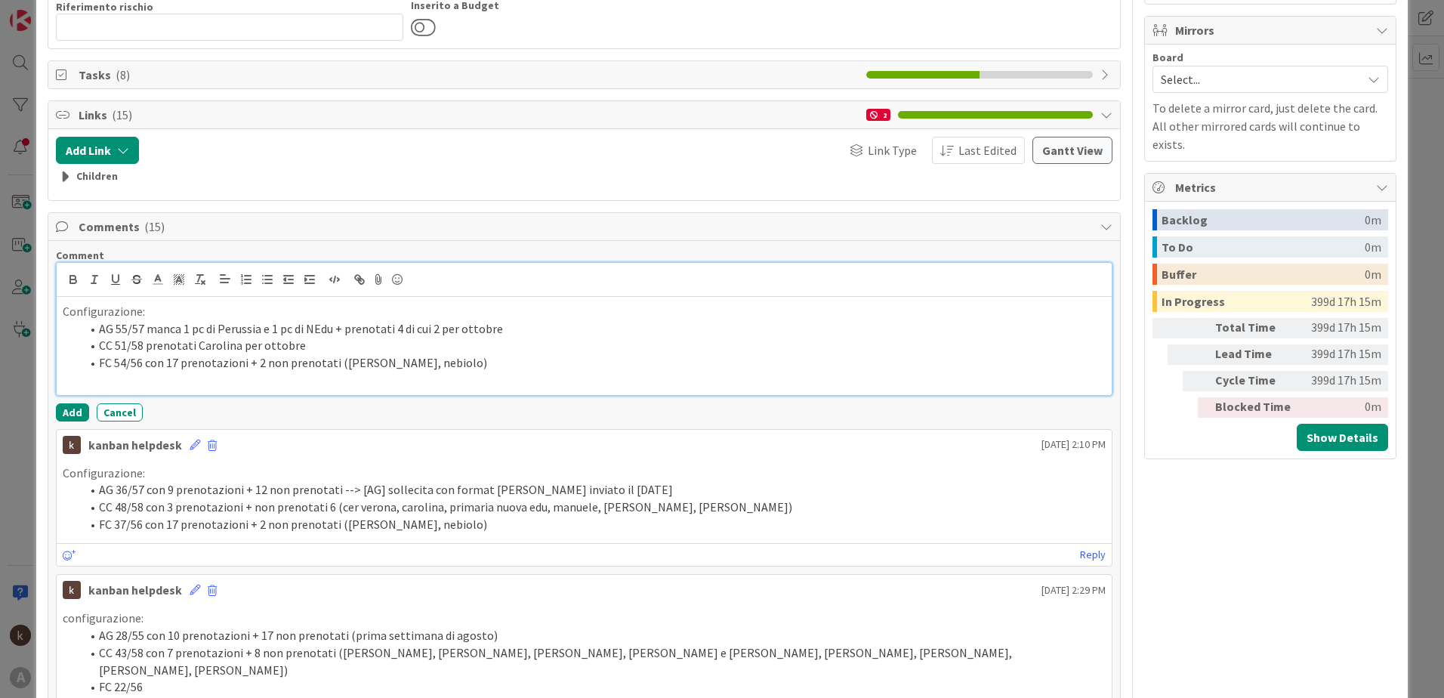
click at [174, 364] on li "FC 54/56 con 17 prenotazioni + 2 non prenotati ([PERSON_NAME], nebiolo)" at bounding box center [593, 362] width 1025 height 17
drag, startPoint x: 242, startPoint y: 365, endPoint x: 455, endPoint y: 368, distance: 213.0
click at [455, 368] on li "FC 54/56 con 2 prenotazioni + 2 non prenotati ([PERSON_NAME], nebiolo)" at bounding box center [593, 362] width 1025 height 17
click at [127, 361] on li "FC 54/56 con 2 prenotazioni + 1 prenotazione che manca di perdas" at bounding box center [593, 362] width 1025 height 17
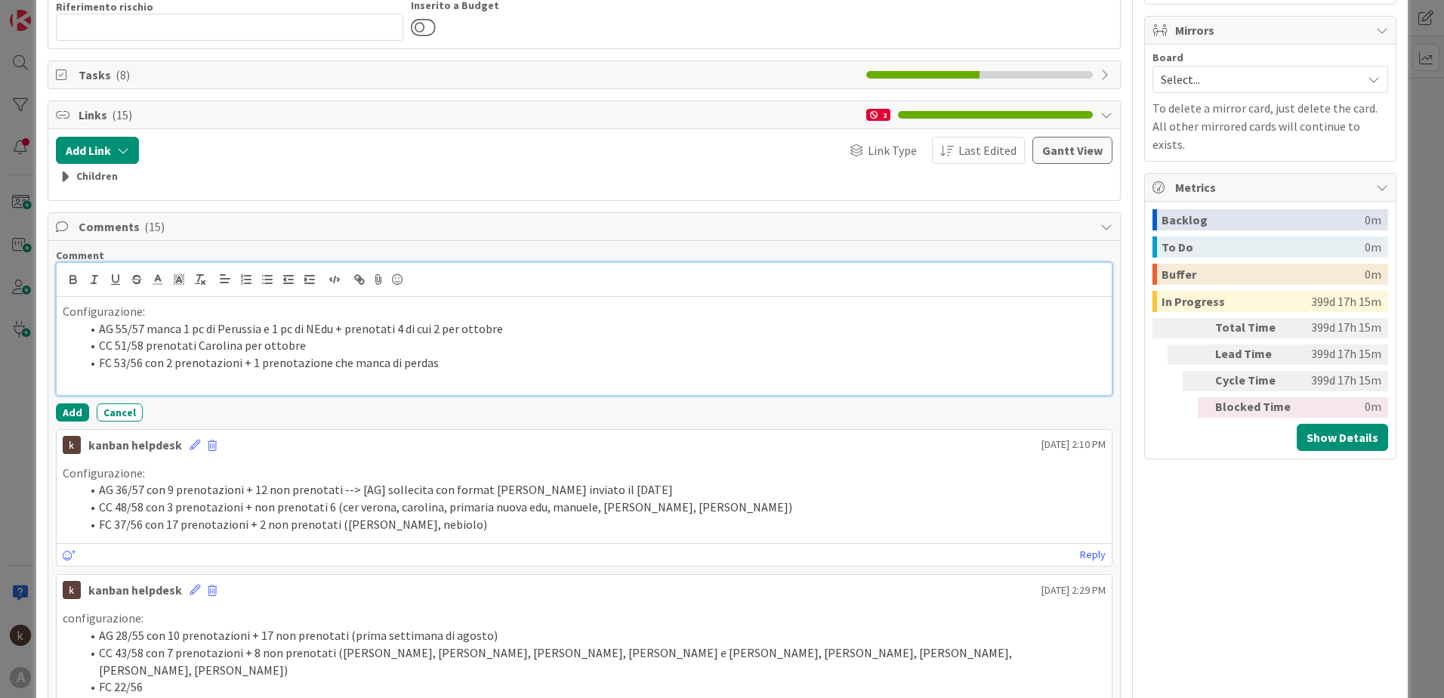
click at [455, 367] on li "FC 53/56 con 2 prenotazioni + 1 prenotazione che manca di perdas" at bounding box center [593, 362] width 1025 height 17
click at [386, 366] on li "FC 53/56 con 2 prenotazioni + 1 prenotazione che manca di perdas" at bounding box center [593, 362] width 1025 height 17
click at [440, 363] on li "FC 53/56 con 2 prenotazioni + 1 prenotazione che manca inf di perdas" at bounding box center [593, 362] width 1025 height 17
click at [441, 363] on li "FC 53/56 con 2 prenotazioni + 1 prenotazione che manca inf di perdas" at bounding box center [593, 362] width 1025 height 17
click at [239, 351] on li "CC 51/58 prenotati Carolina per ottobre" at bounding box center [593, 345] width 1025 height 17
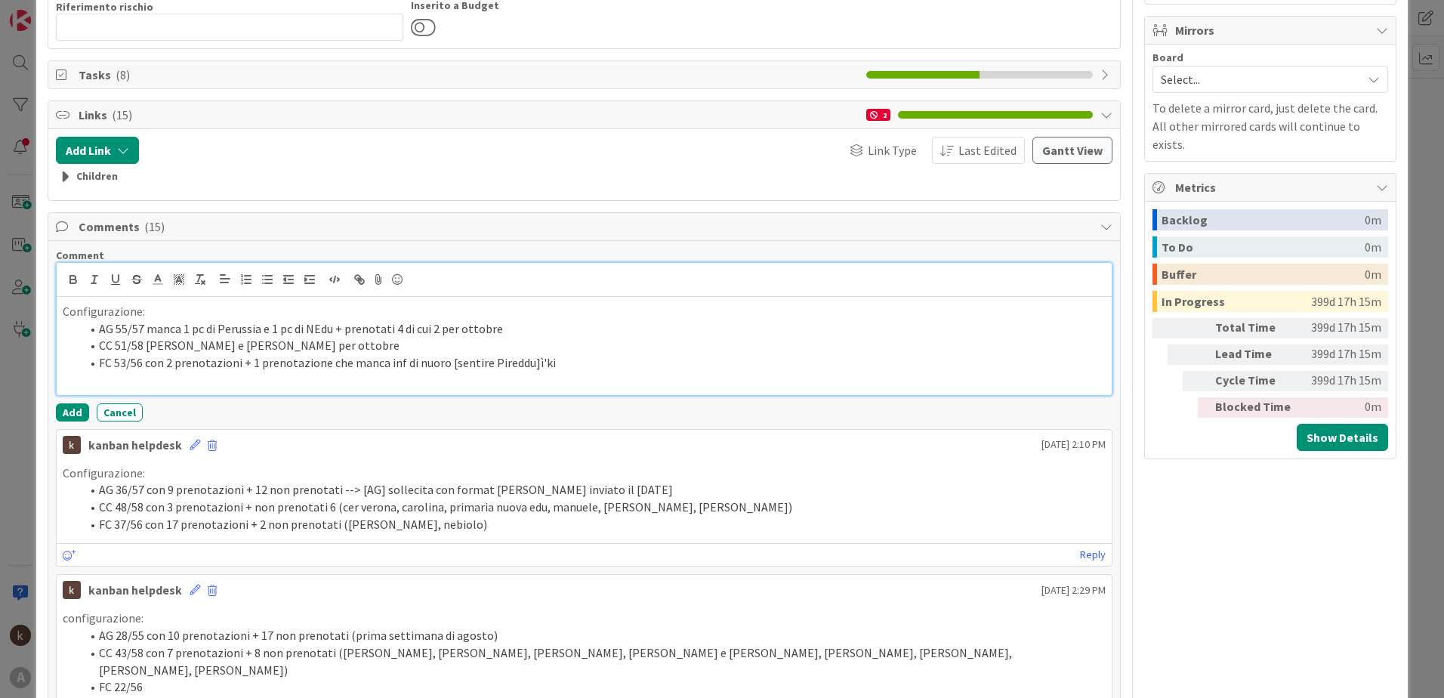
click at [526, 374] on p at bounding box center [584, 380] width 1043 height 17
click at [548, 361] on li "FC 53/56 con 2 prenotazioni + 1 prenotazione che manca inf di nuoro [sentire Pi…" at bounding box center [593, 362] width 1025 height 17
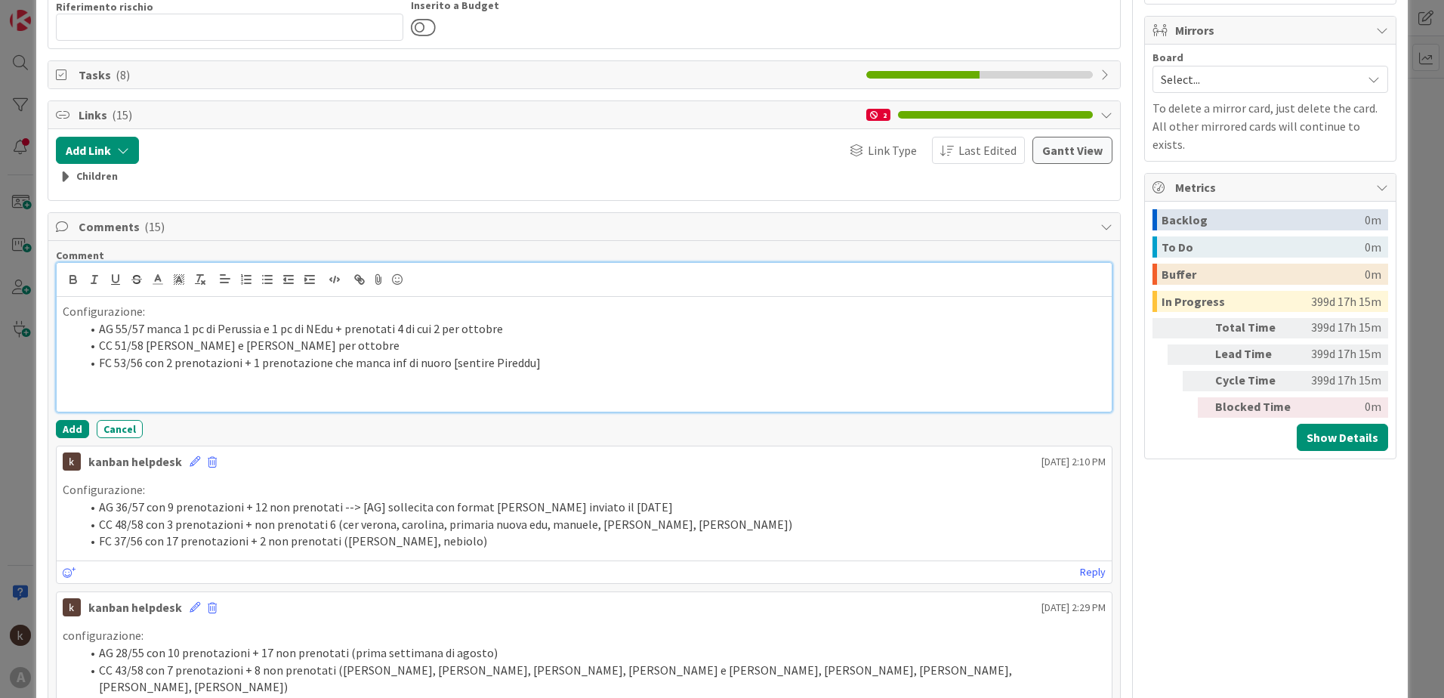
click at [408, 336] on li "AG 55/57 manca 1 pc di Perussia e 1 pc di NEdu + prenotati 4 di cui 2 per ottob…" at bounding box center [593, 328] width 1025 height 17
click at [390, 347] on li "CC 51/58 [PERSON_NAME] e [PERSON_NAME] per ottobre" at bounding box center [593, 345] width 1025 height 17
click at [325, 377] on div "Configurazione: AG 55/57 manca 1 pc di Perussia e 1 pc di [PERSON_NAME] + preno…" at bounding box center [584, 354] width 1055 height 115
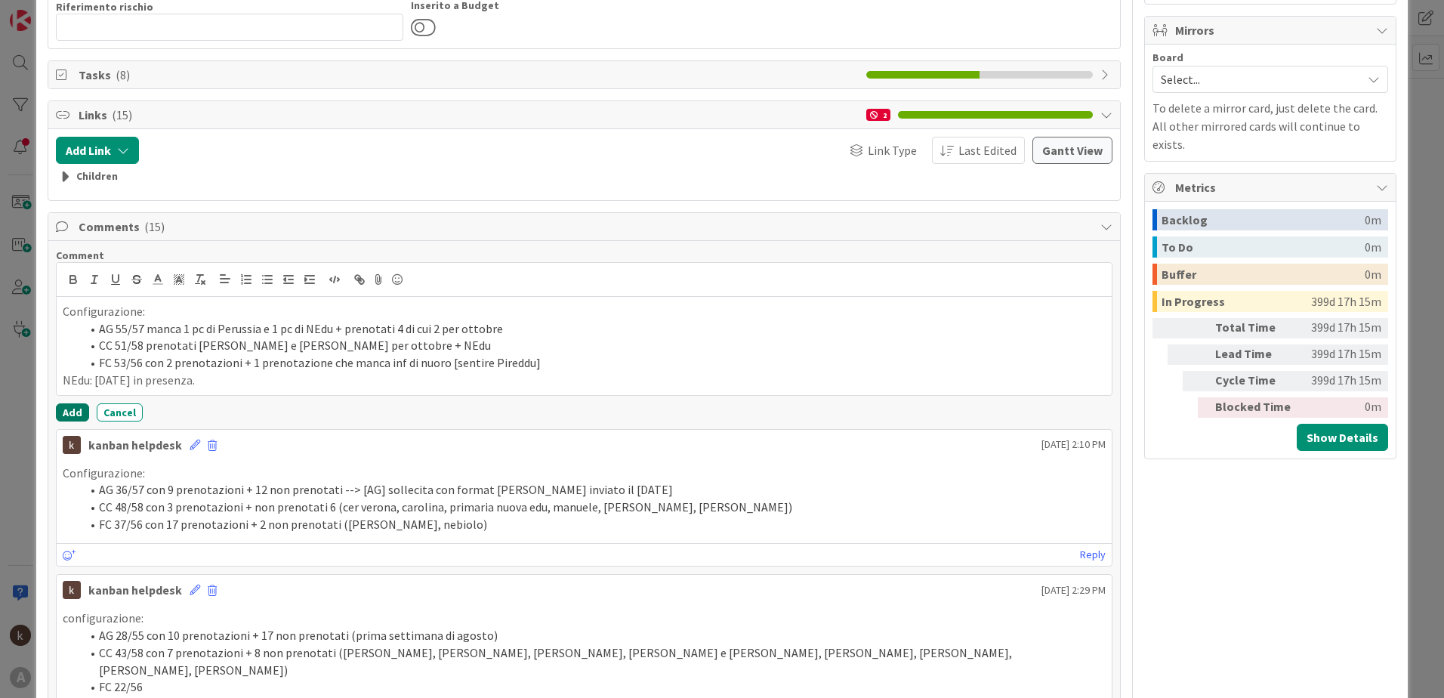
click at [65, 377] on button "Add" at bounding box center [72, 412] width 33 height 18
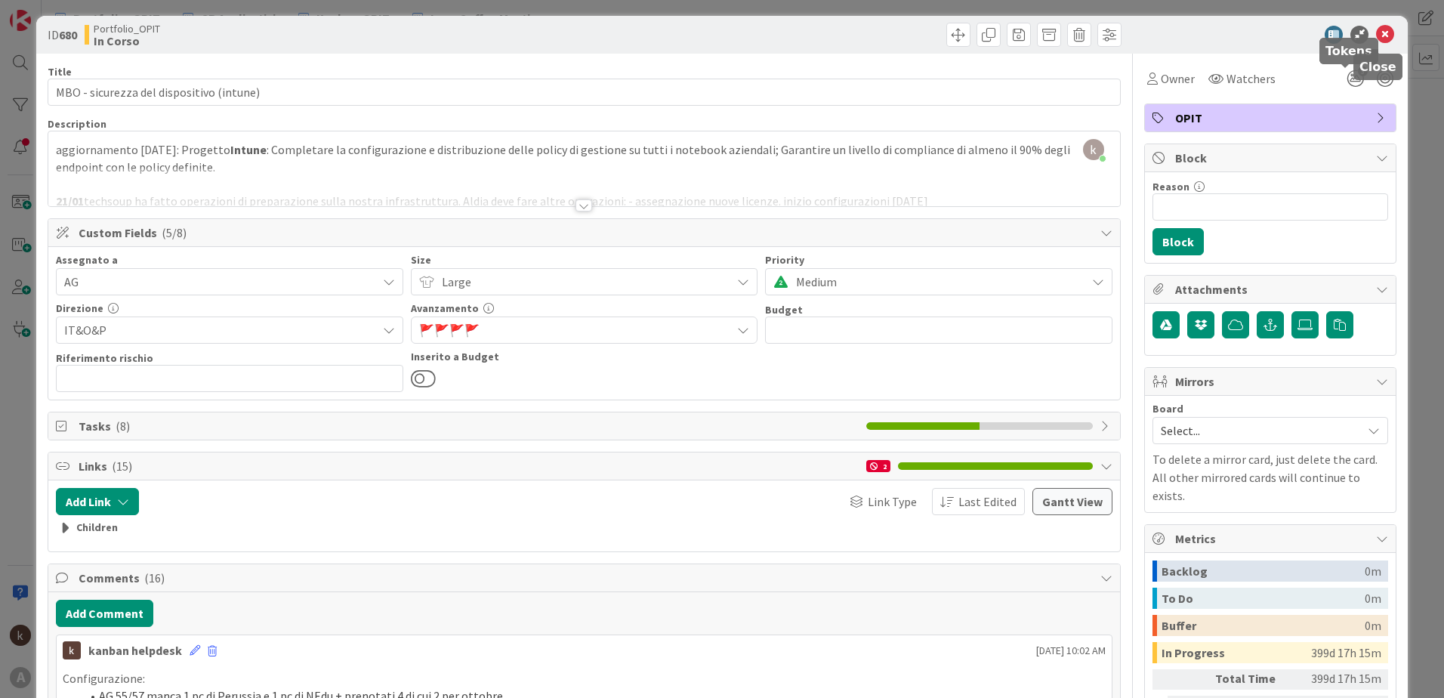
scroll to position [0, 0]
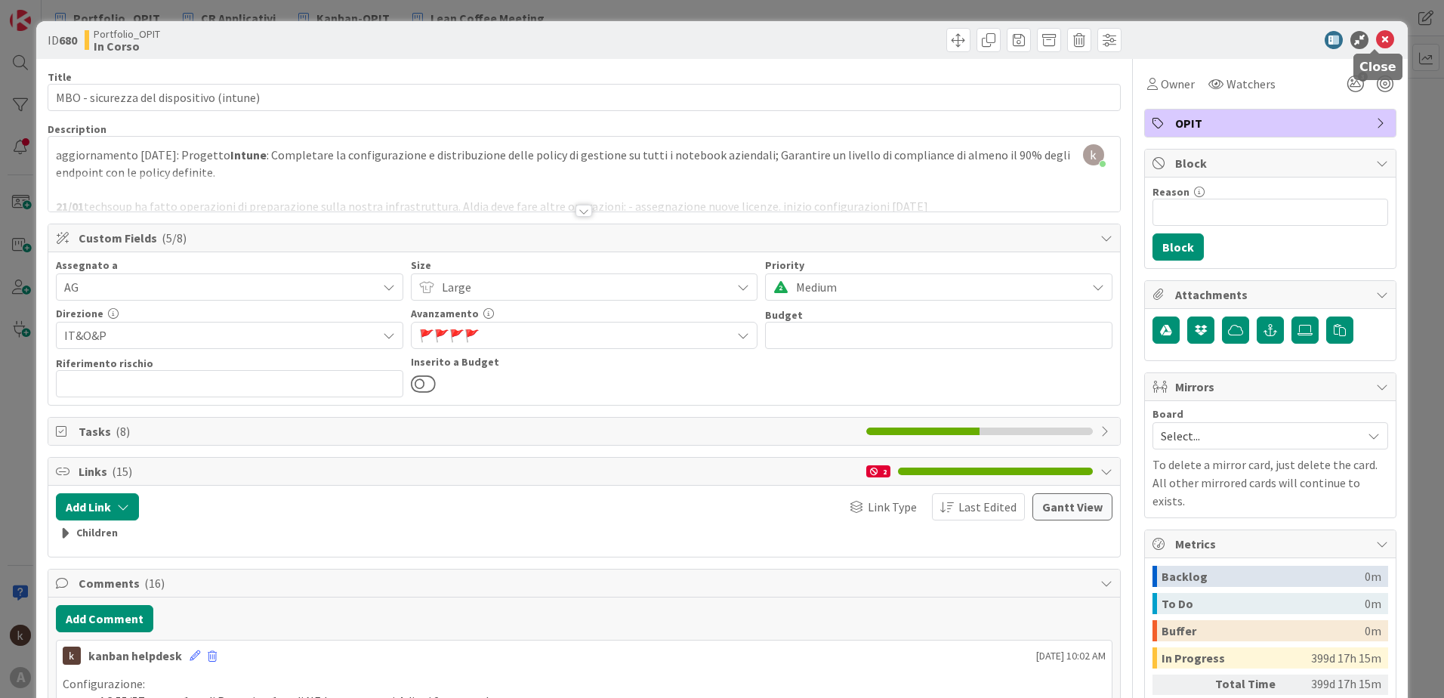
click at [1377, 40] on icon at bounding box center [1385, 40] width 18 height 18
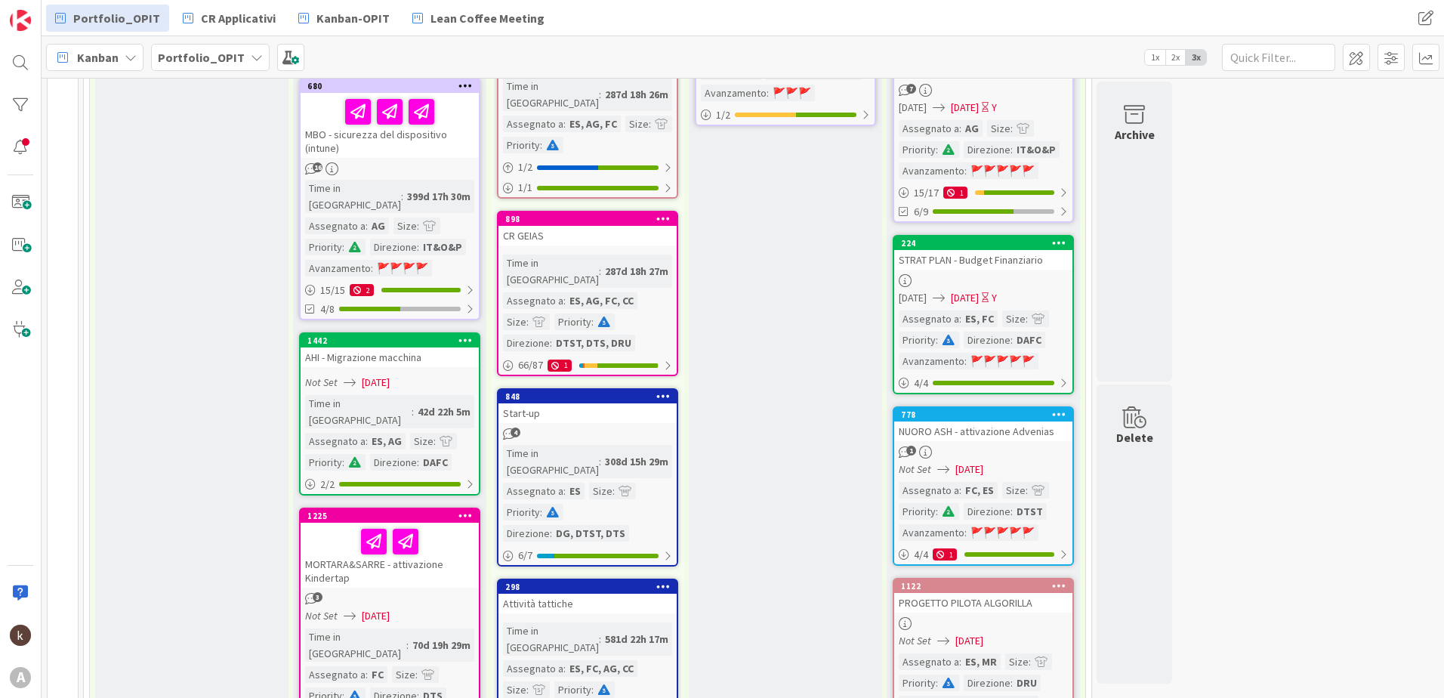
scroll to position [755, 0]
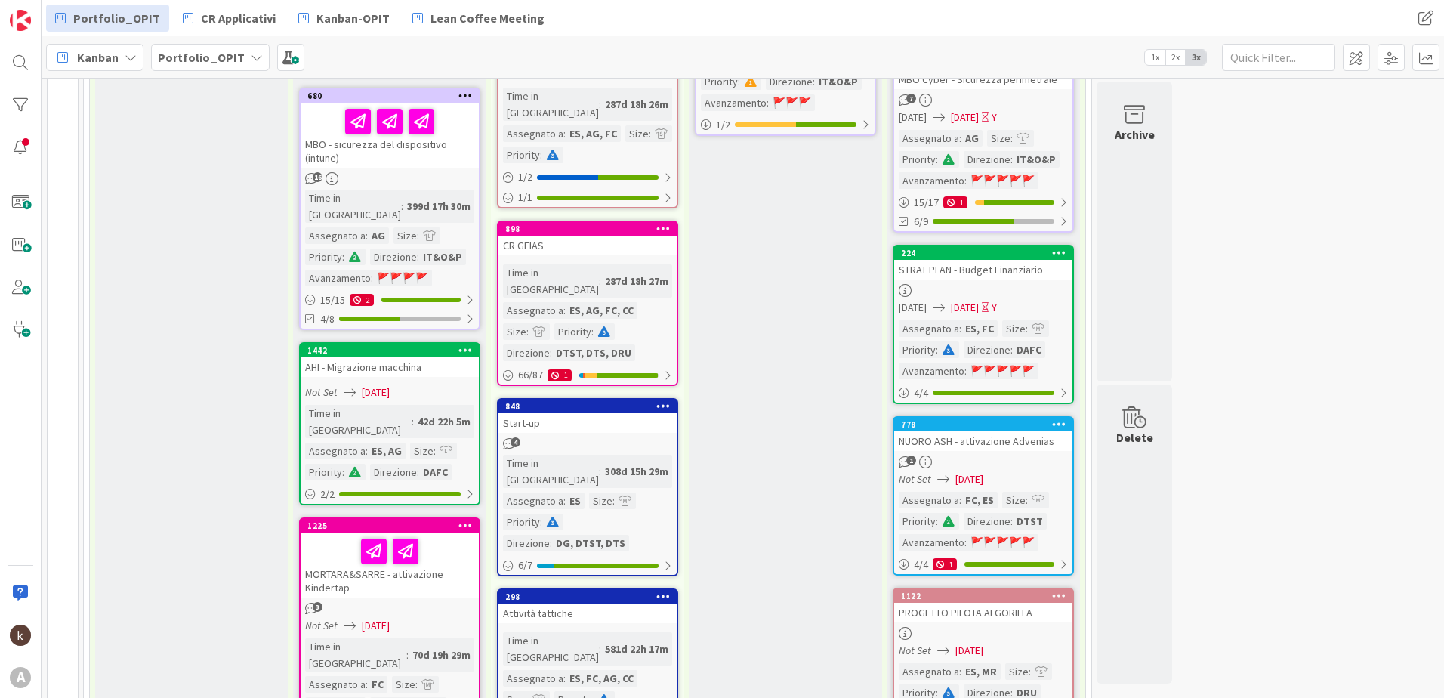
click at [399, 103] on div "MBO - sicurezza del dispositivo (intune)" at bounding box center [390, 135] width 178 height 65
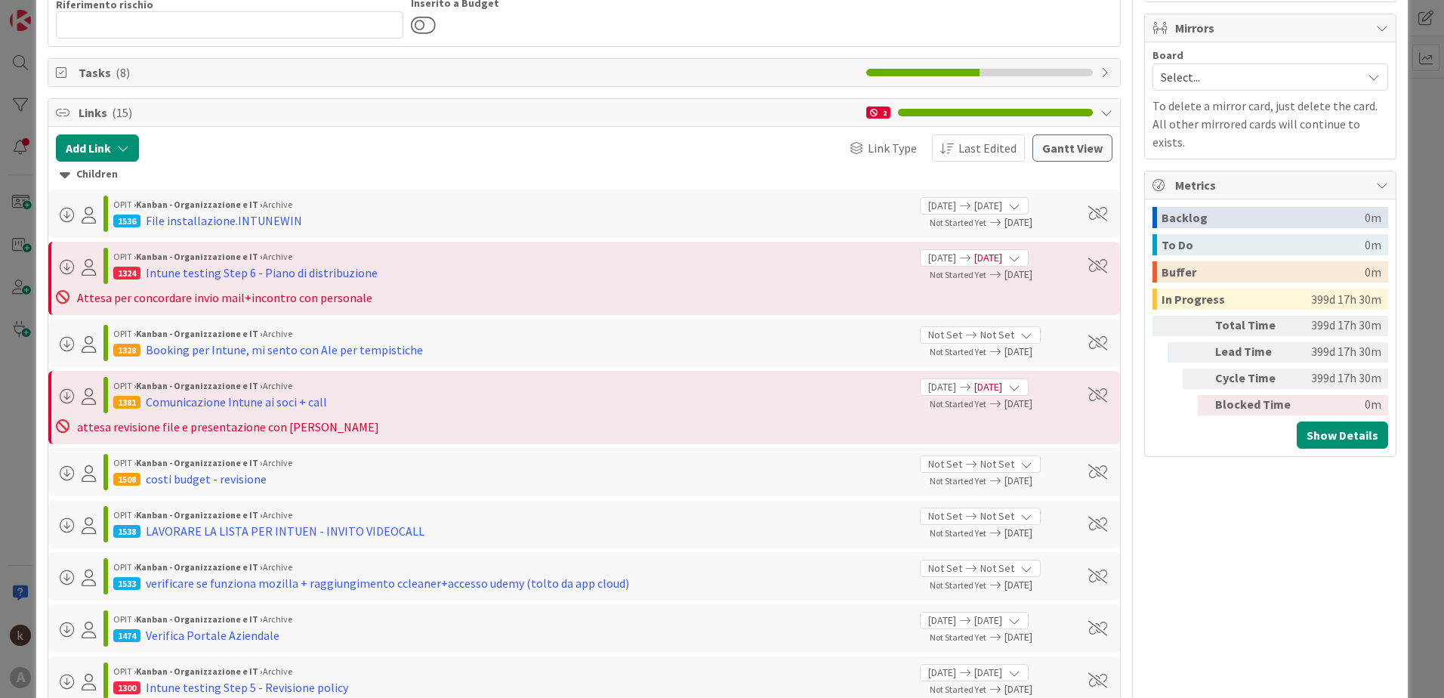
scroll to position [302, 0]
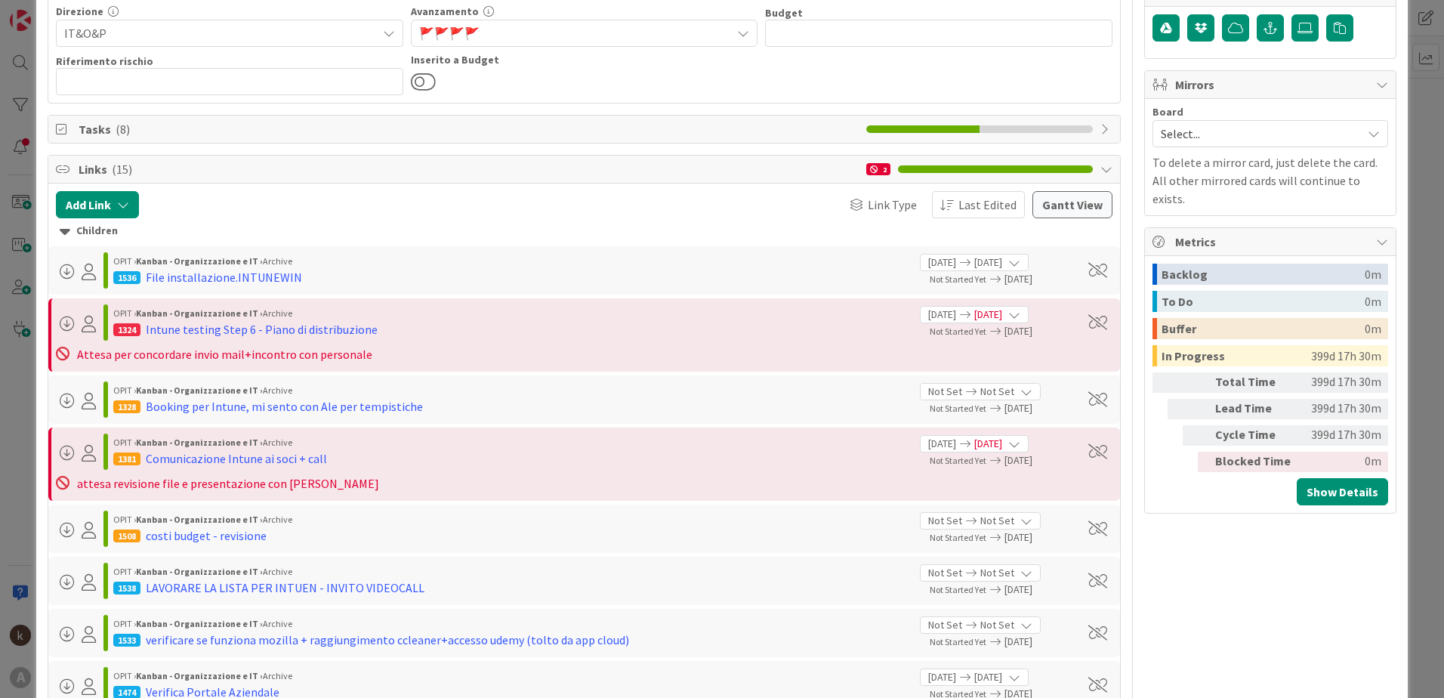
click at [76, 236] on div "Children" at bounding box center [584, 231] width 1049 height 17
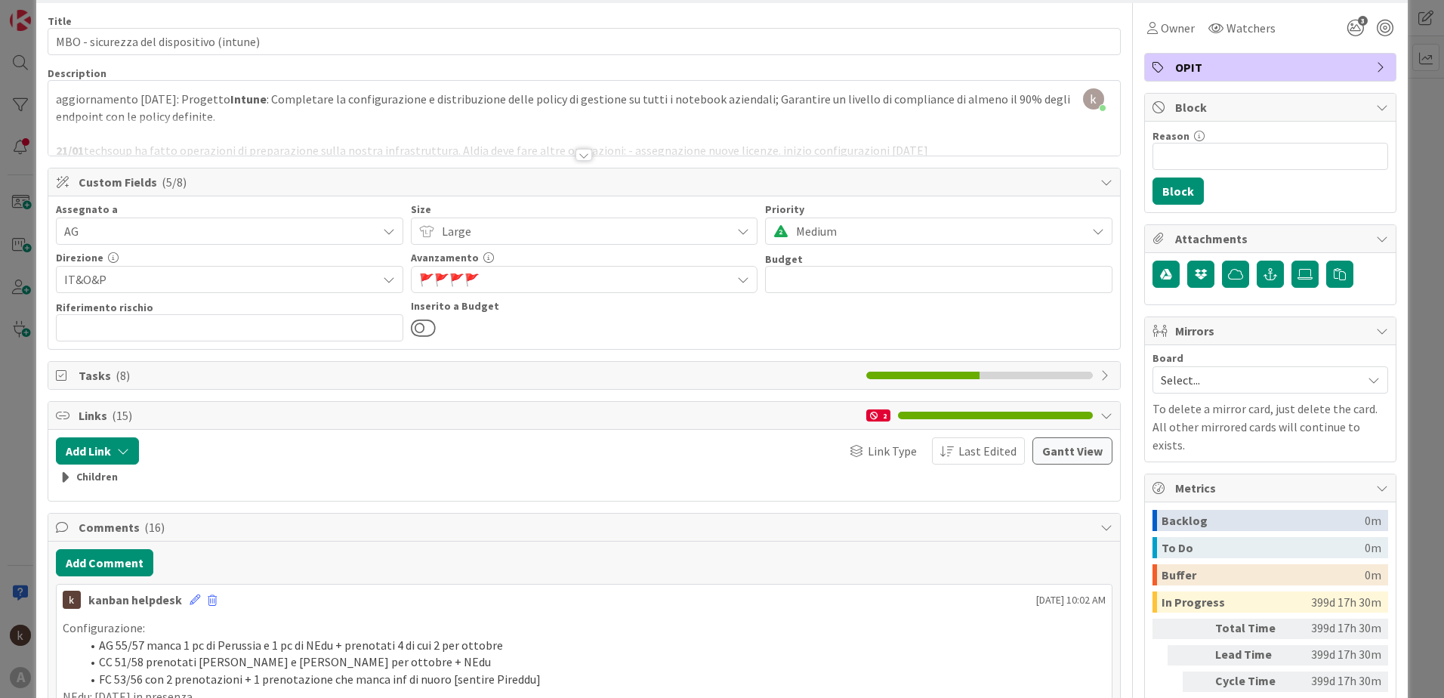
scroll to position [0, 0]
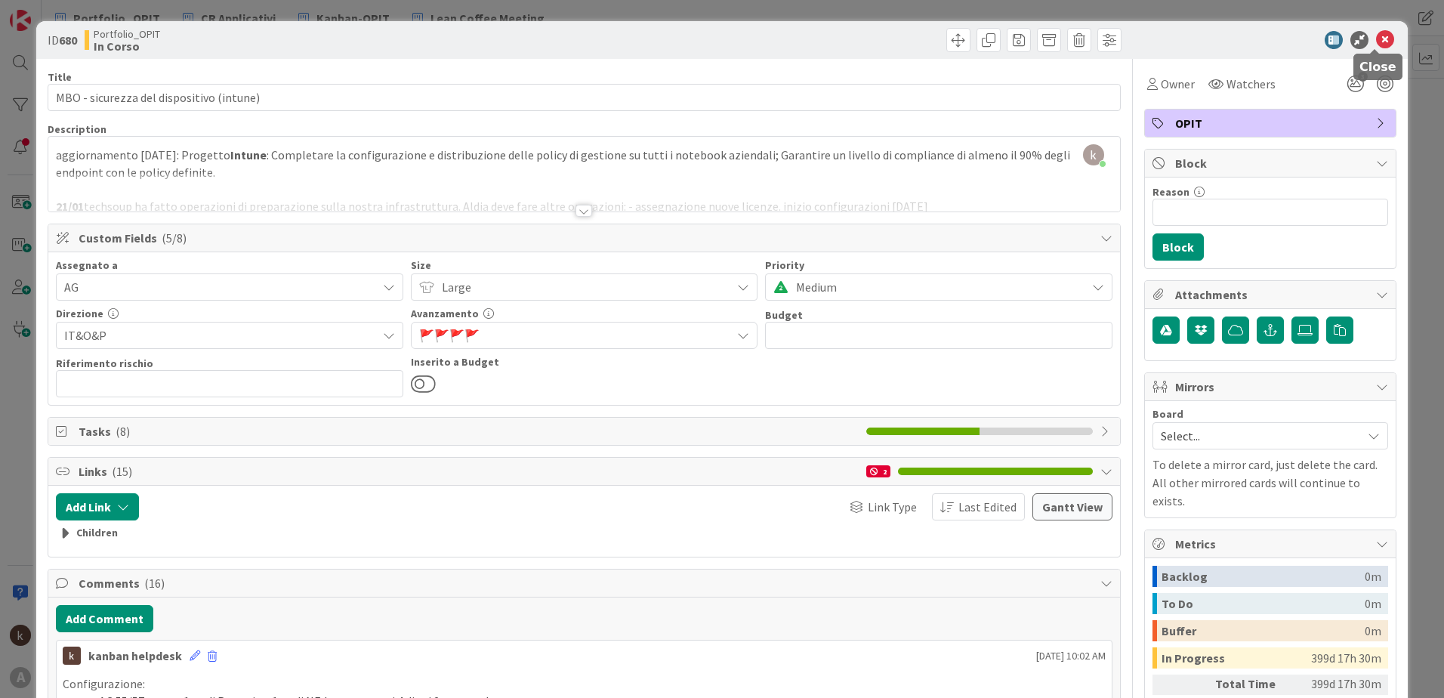
click at [1376, 38] on icon at bounding box center [1385, 40] width 18 height 18
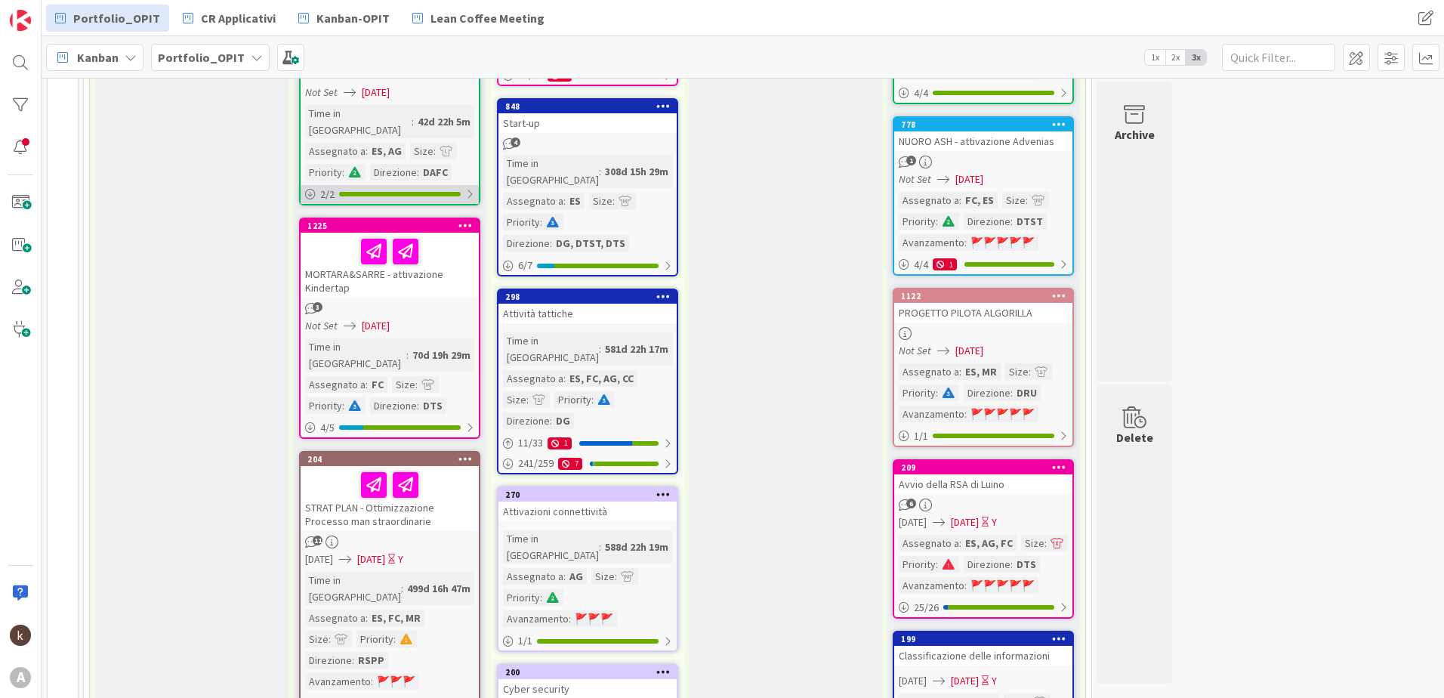
scroll to position [1057, 0]
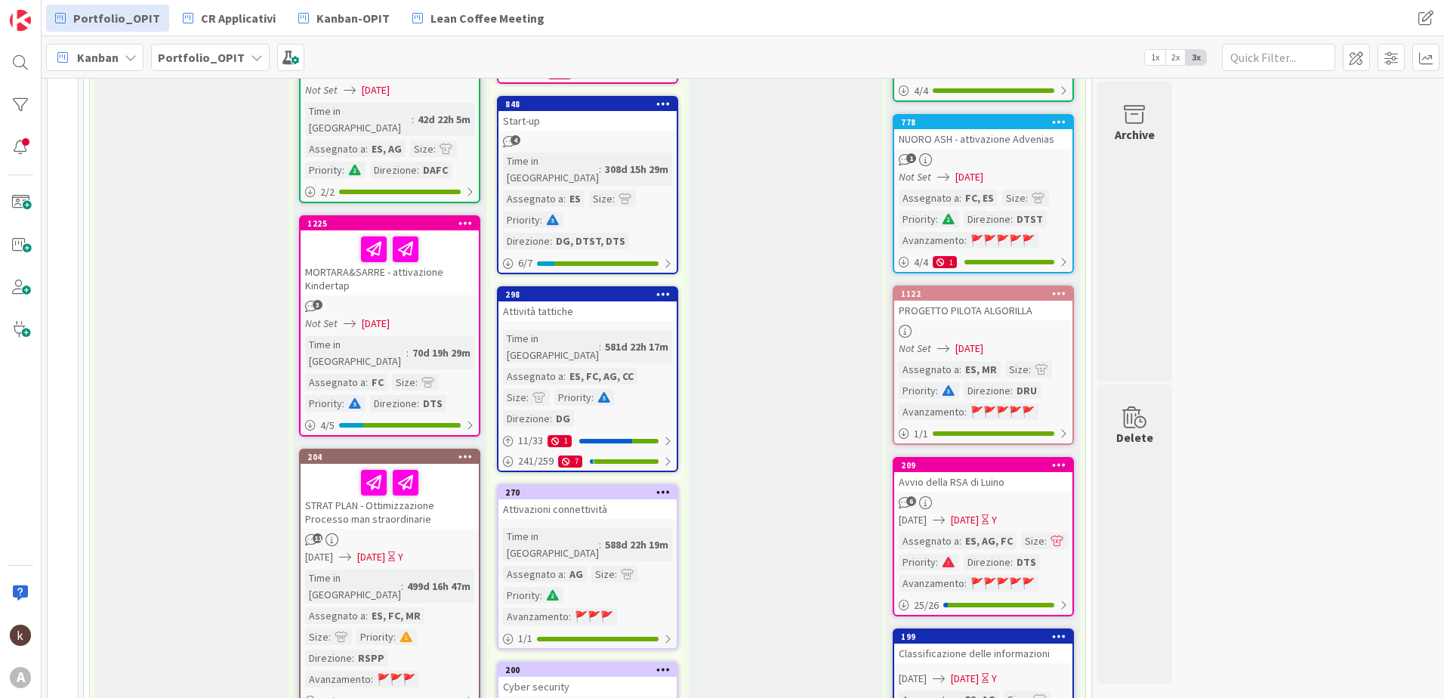
click at [415, 300] on div "3" at bounding box center [390, 306] width 178 height 13
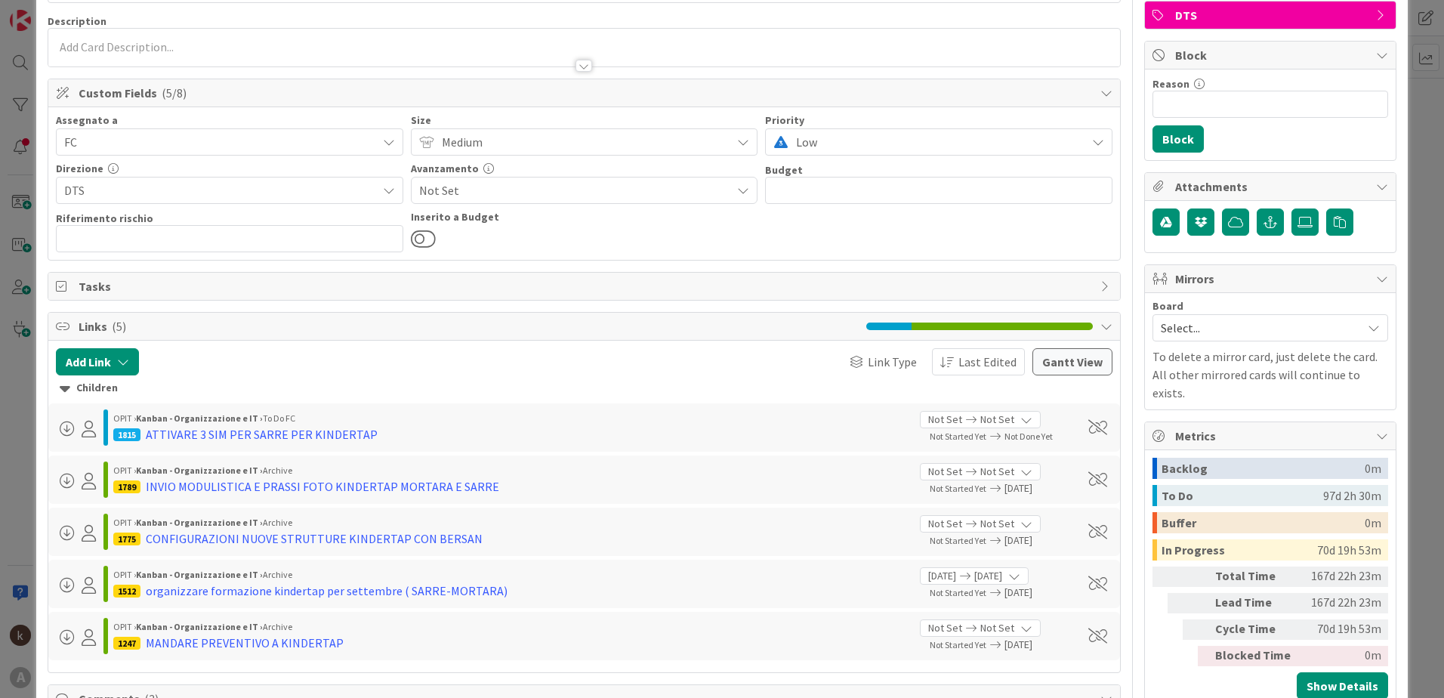
scroll to position [151, 0]
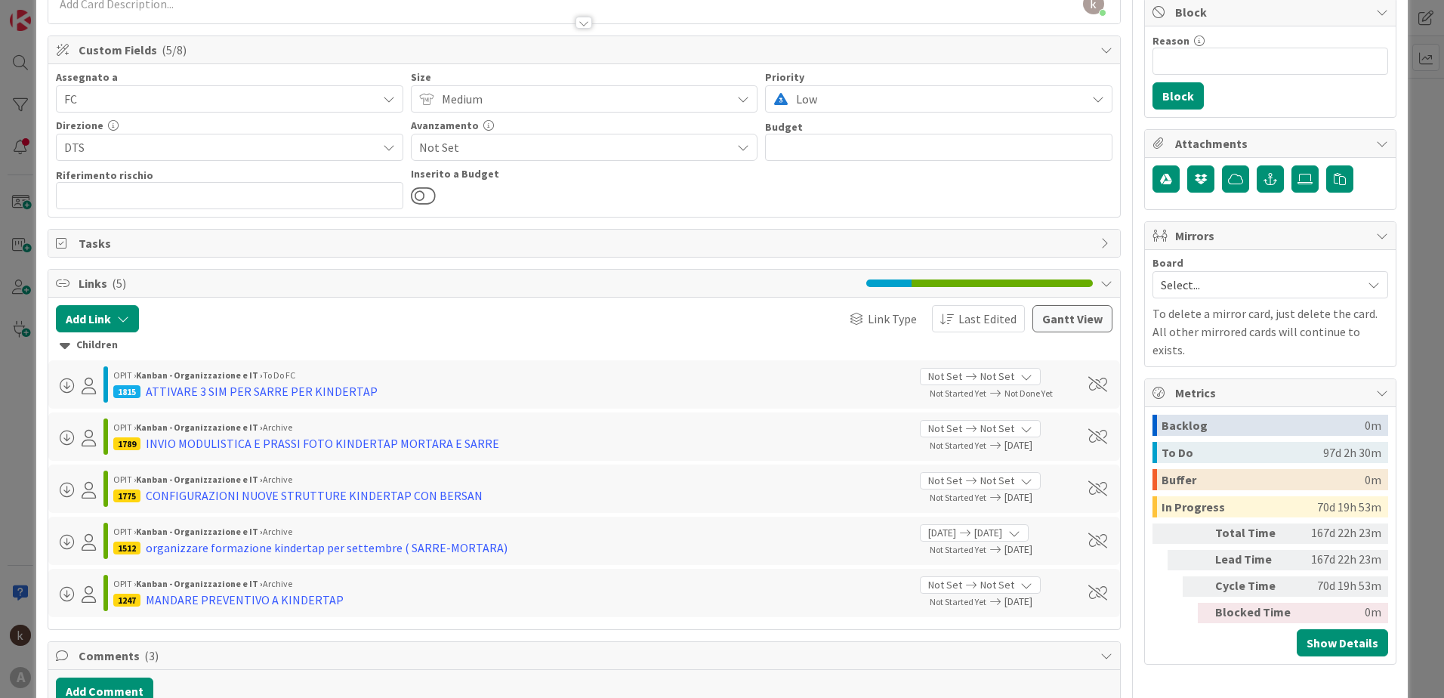
click at [62, 347] on icon at bounding box center [65, 345] width 11 height 17
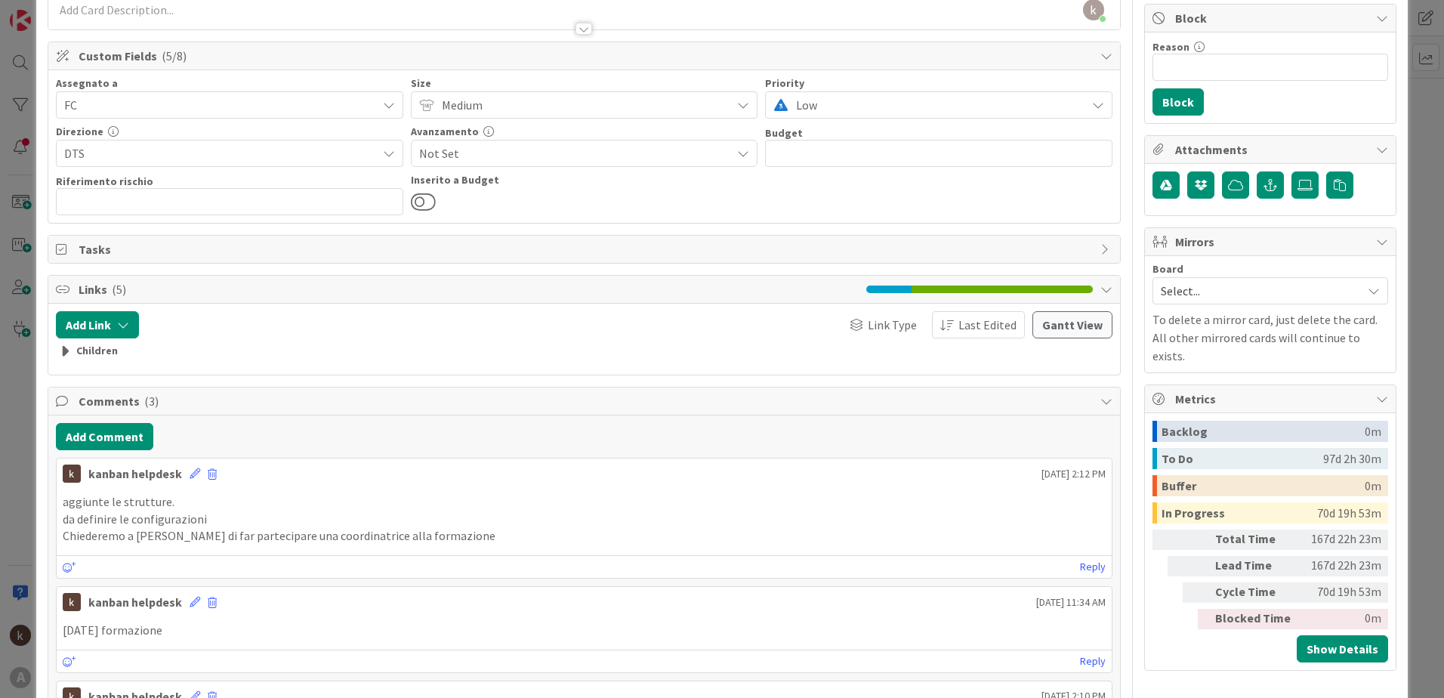
scroll to position [378, 0]
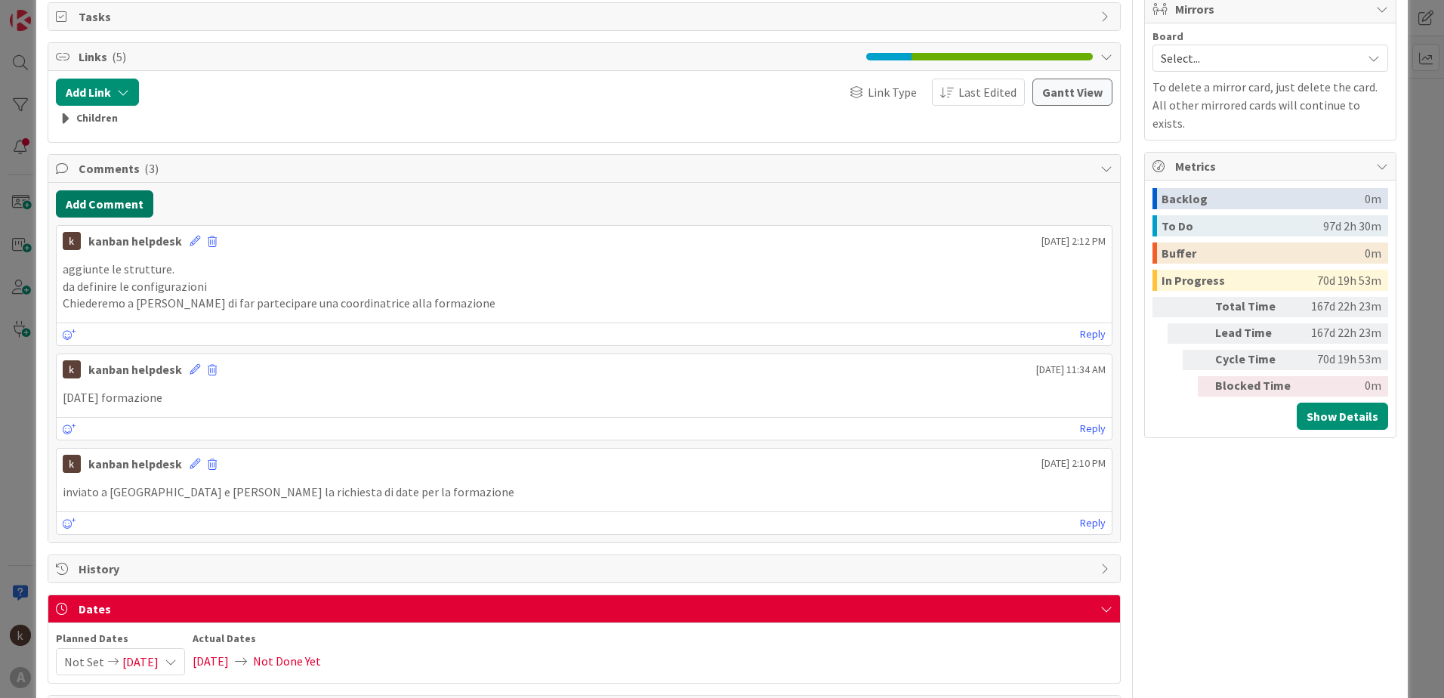
click at [103, 197] on button "Add Comment" at bounding box center [104, 203] width 97 height 27
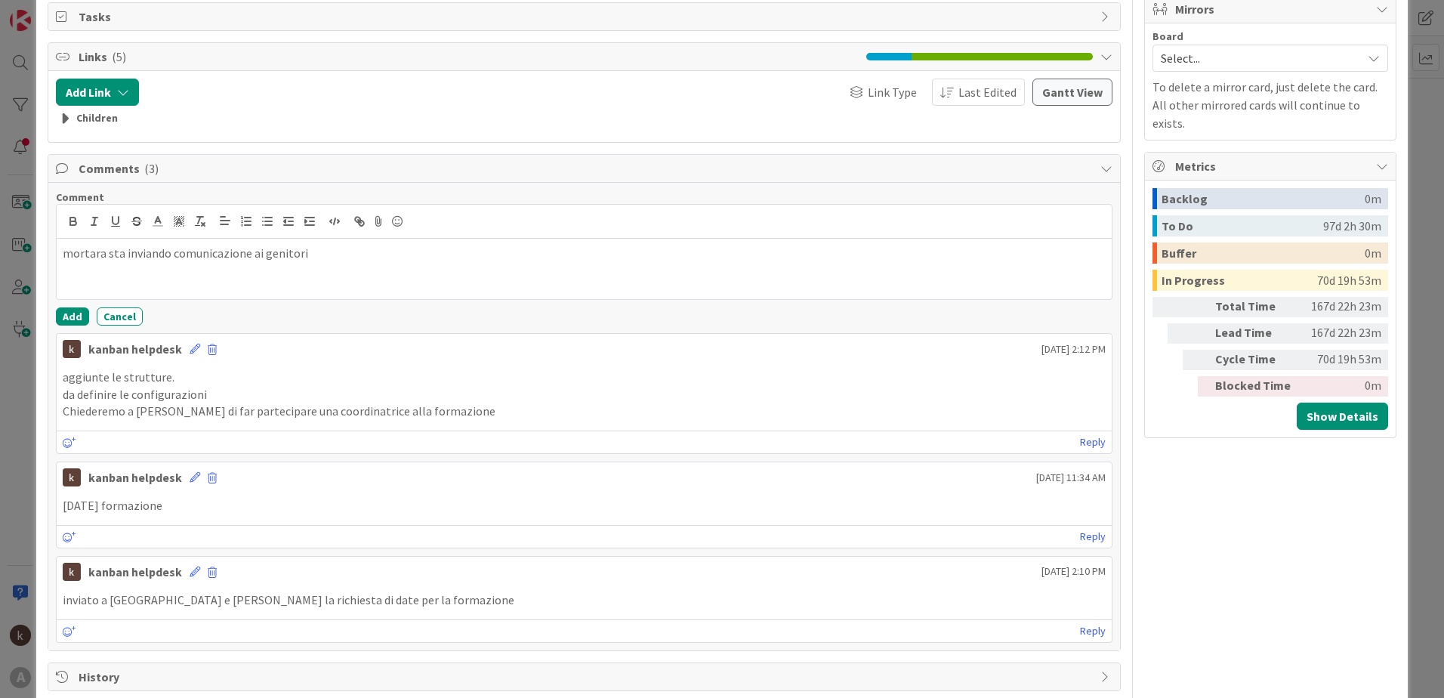
click at [60, 251] on div "mortara sta inviando comunicazione ai genitori" at bounding box center [584, 269] width 1055 height 60
click at [324, 272] on p "mortara sta inviando comunicazione ai genitori" at bounding box center [584, 270] width 1043 height 17
click at [73, 313] on button "Add" at bounding box center [72, 316] width 33 height 18
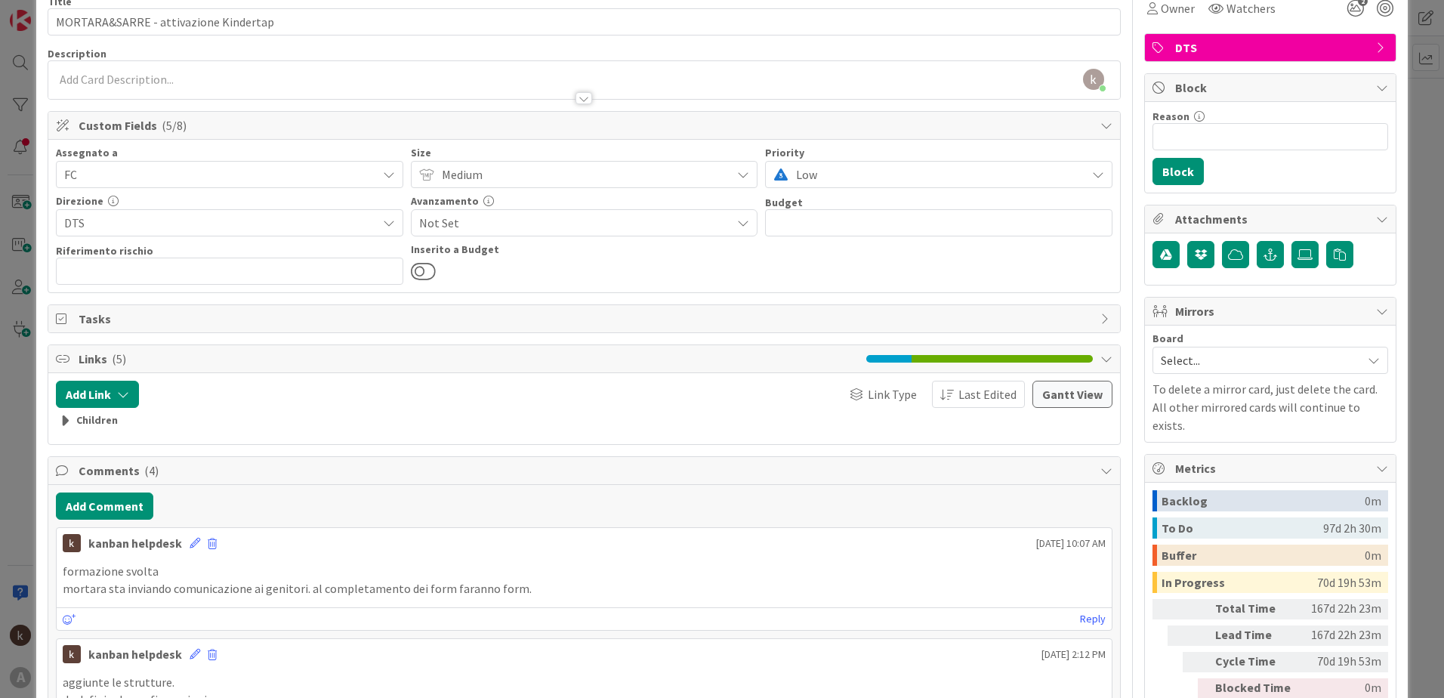
scroll to position [0, 0]
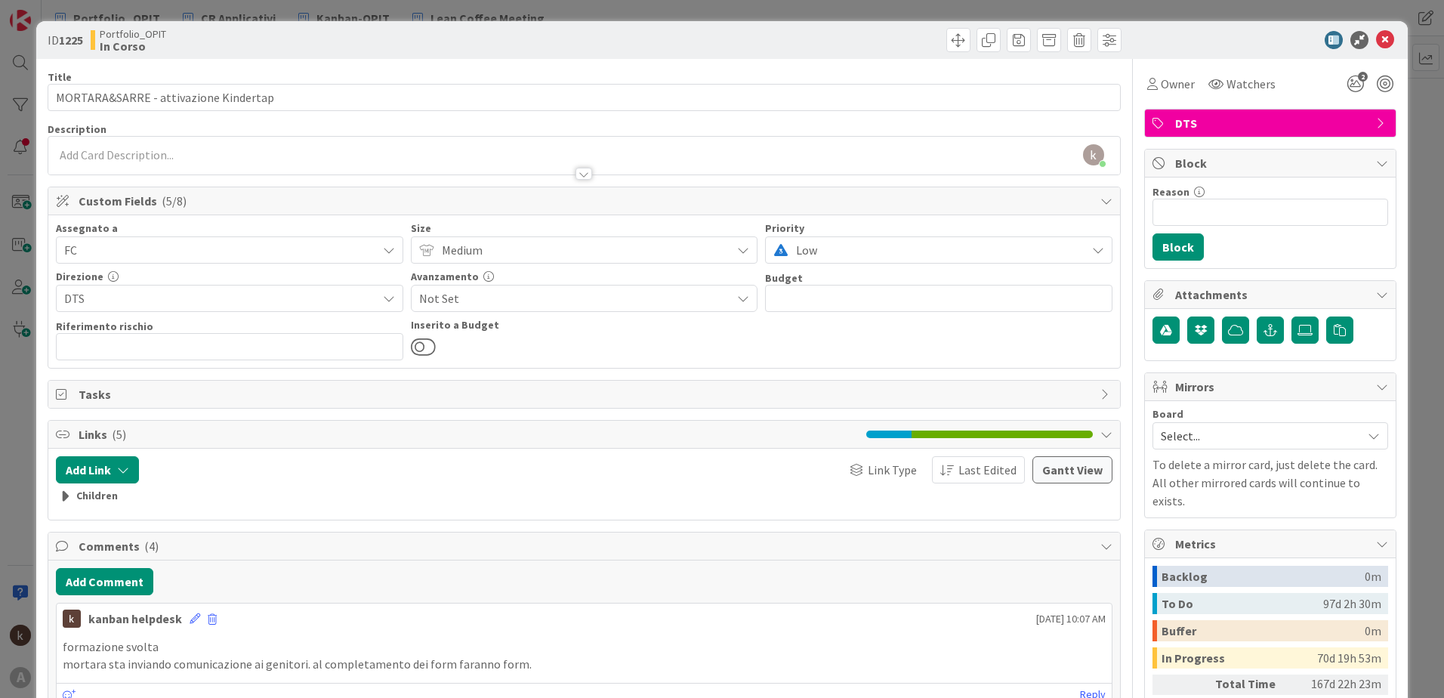
drag, startPoint x: 1071, startPoint y: 375, endPoint x: 1260, endPoint y: 32, distance: 391.4
click at [1193, 33] on div at bounding box center [1262, 40] width 267 height 18
click at [1376, 37] on icon at bounding box center [1385, 40] width 18 height 18
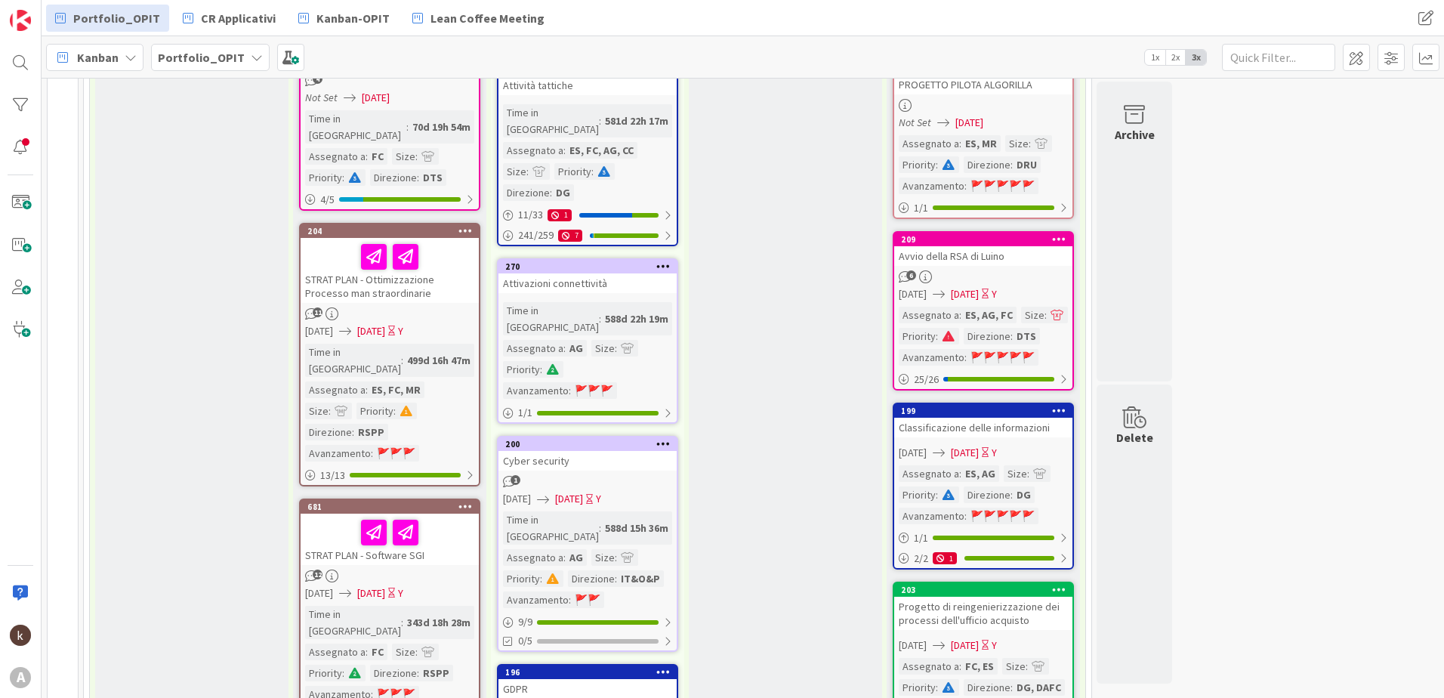
scroll to position [1284, 0]
click at [406, 237] on div "STRAT PLAN - Ottimizzazione Processo man straordinarie" at bounding box center [390, 269] width 178 height 65
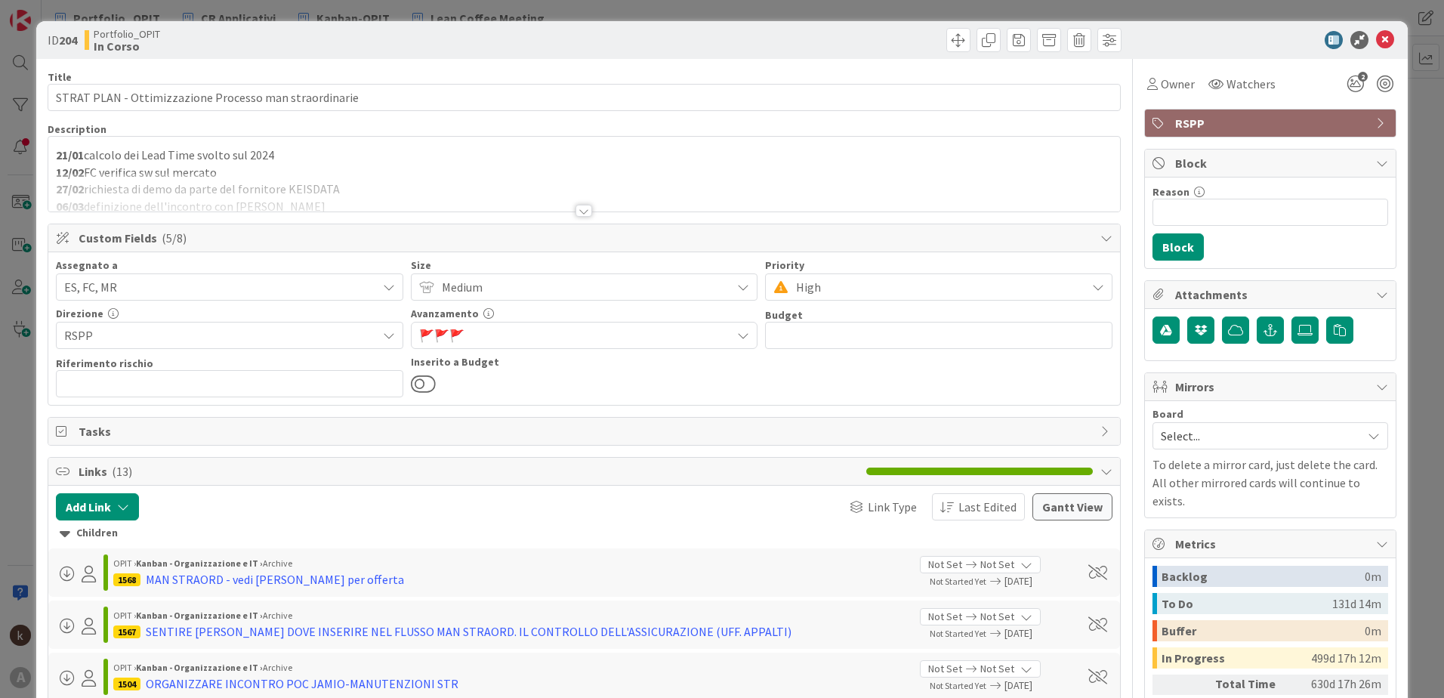
scroll to position [227, 0]
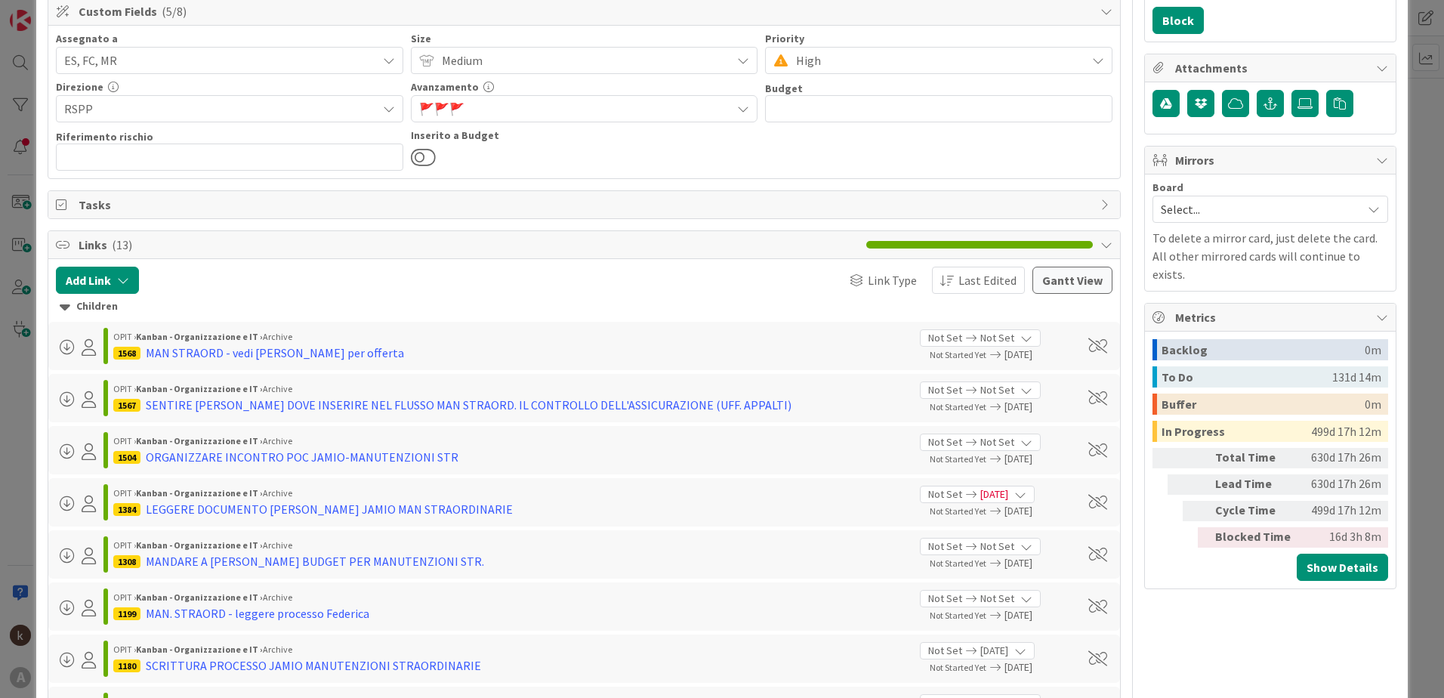
click at [79, 303] on div "Children" at bounding box center [584, 306] width 1049 height 17
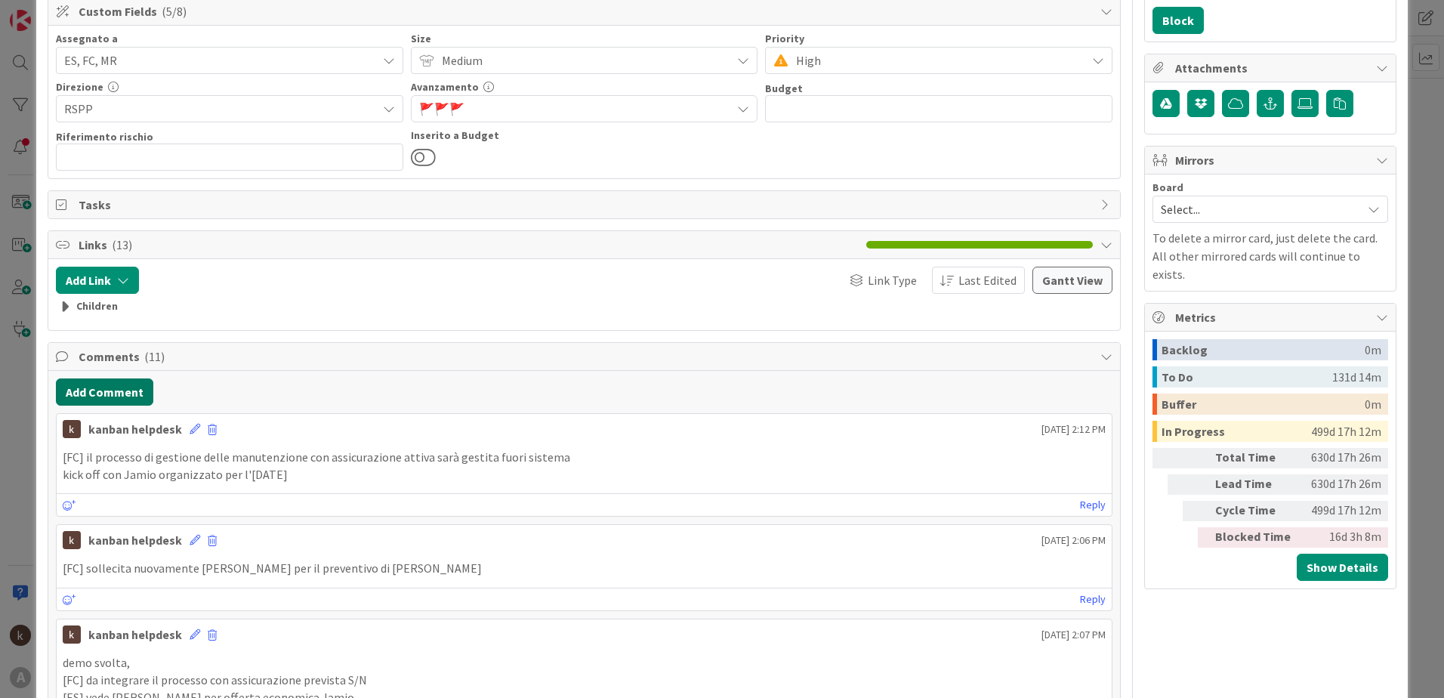
click at [79, 377] on button "Add Comment" at bounding box center [104, 391] width 97 height 27
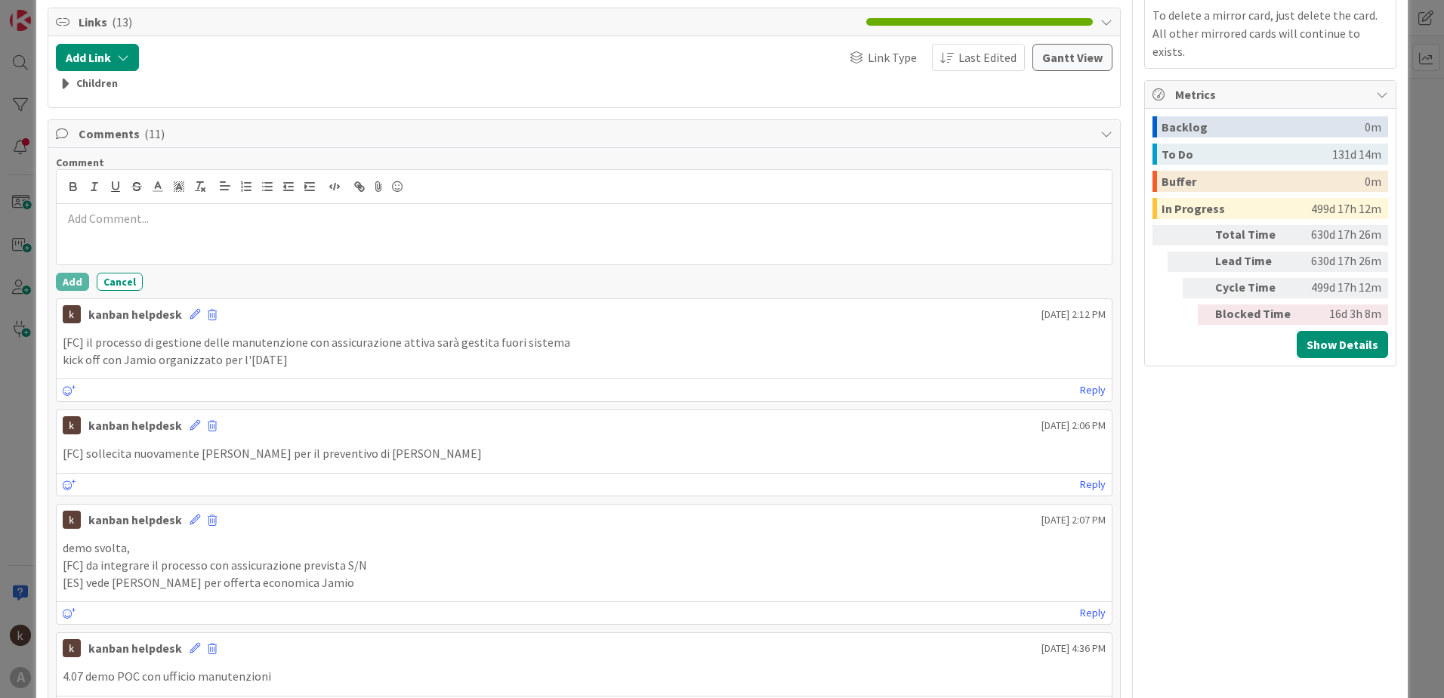
scroll to position [453, 0]
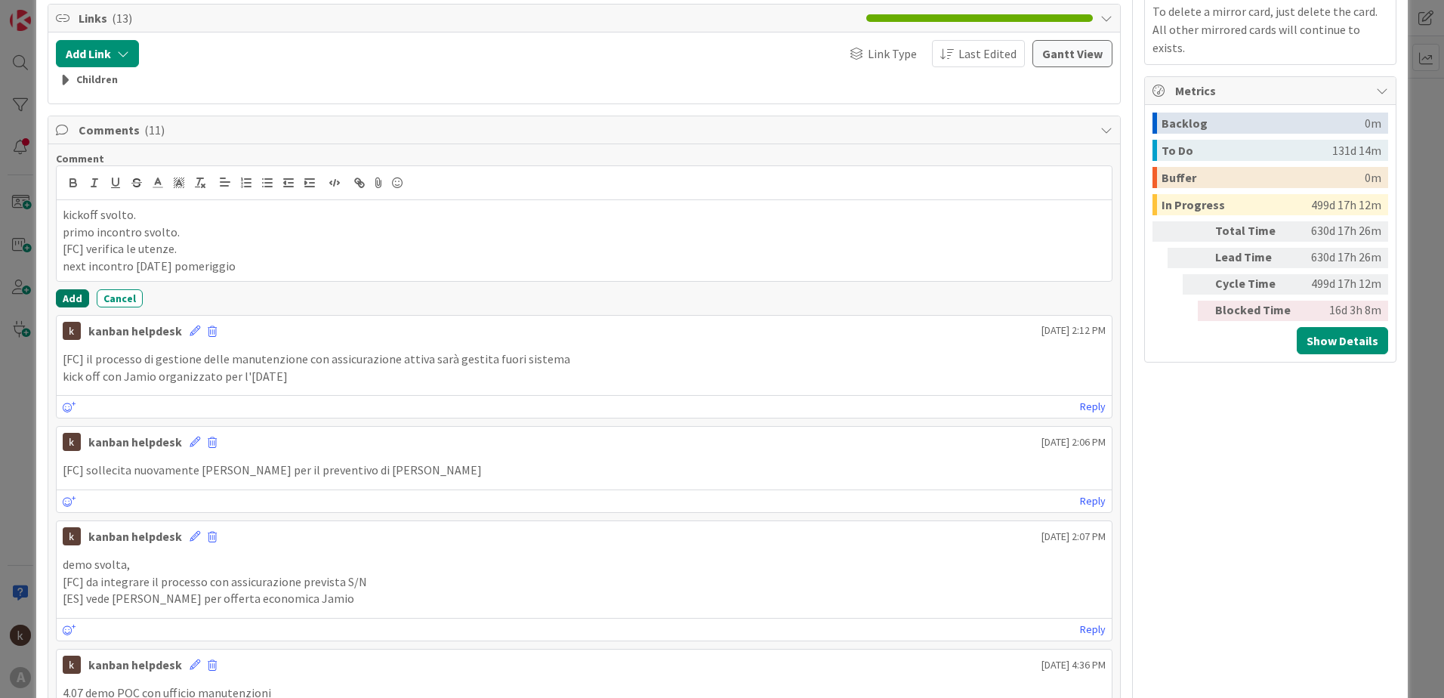
click at [69, 293] on button "Add" at bounding box center [72, 298] width 33 height 18
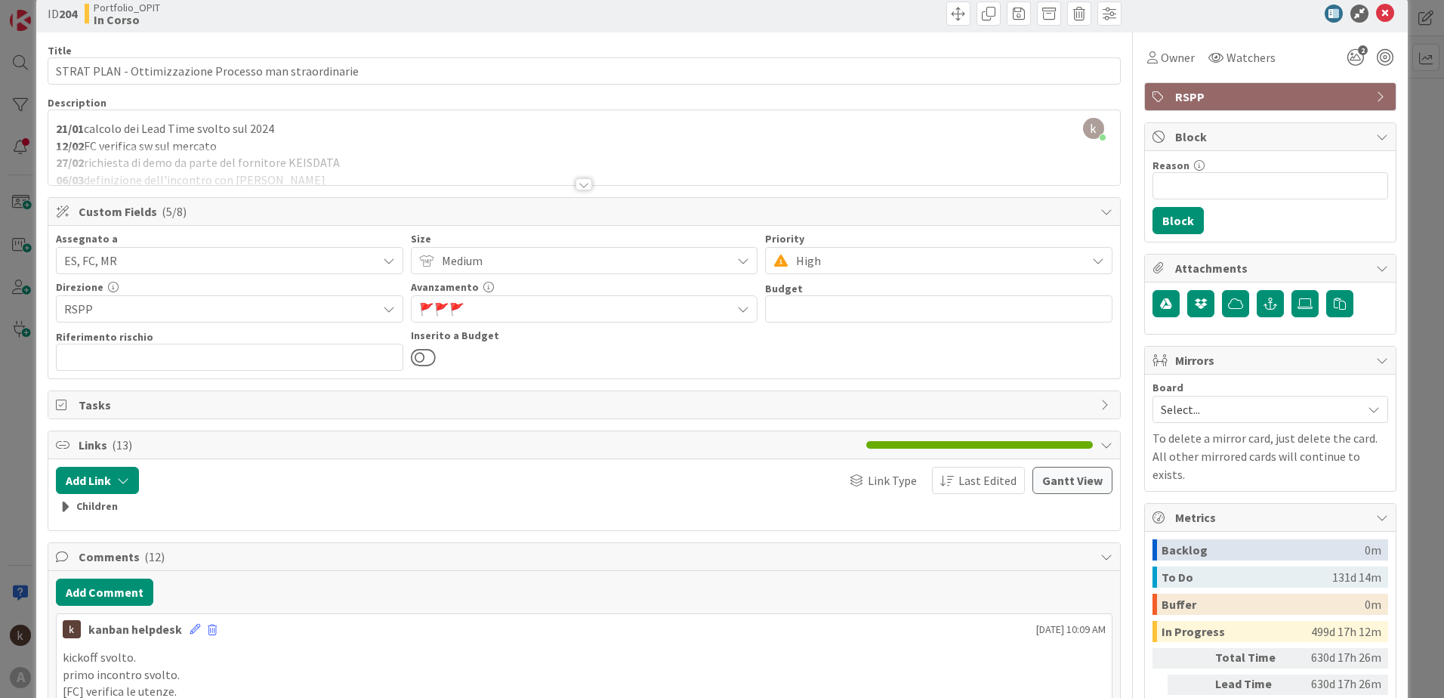
scroll to position [0, 0]
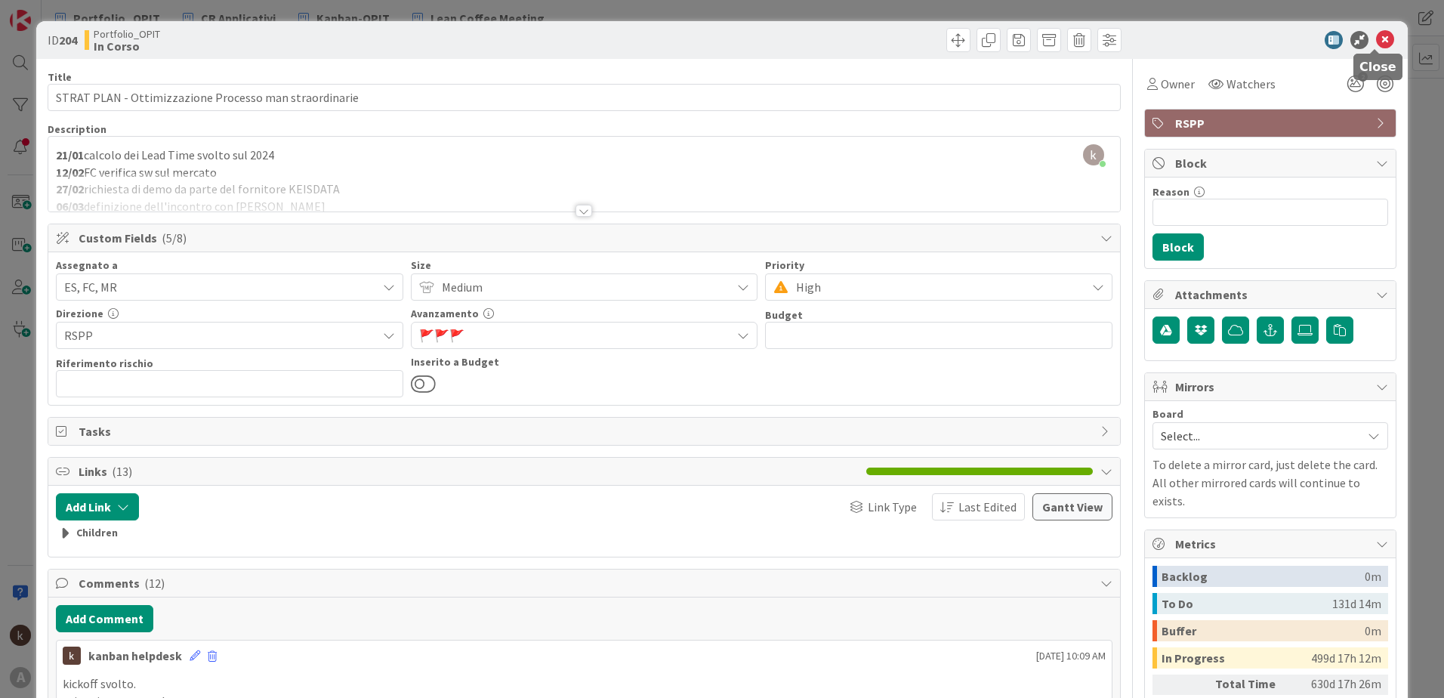
click at [1376, 39] on icon at bounding box center [1385, 40] width 18 height 18
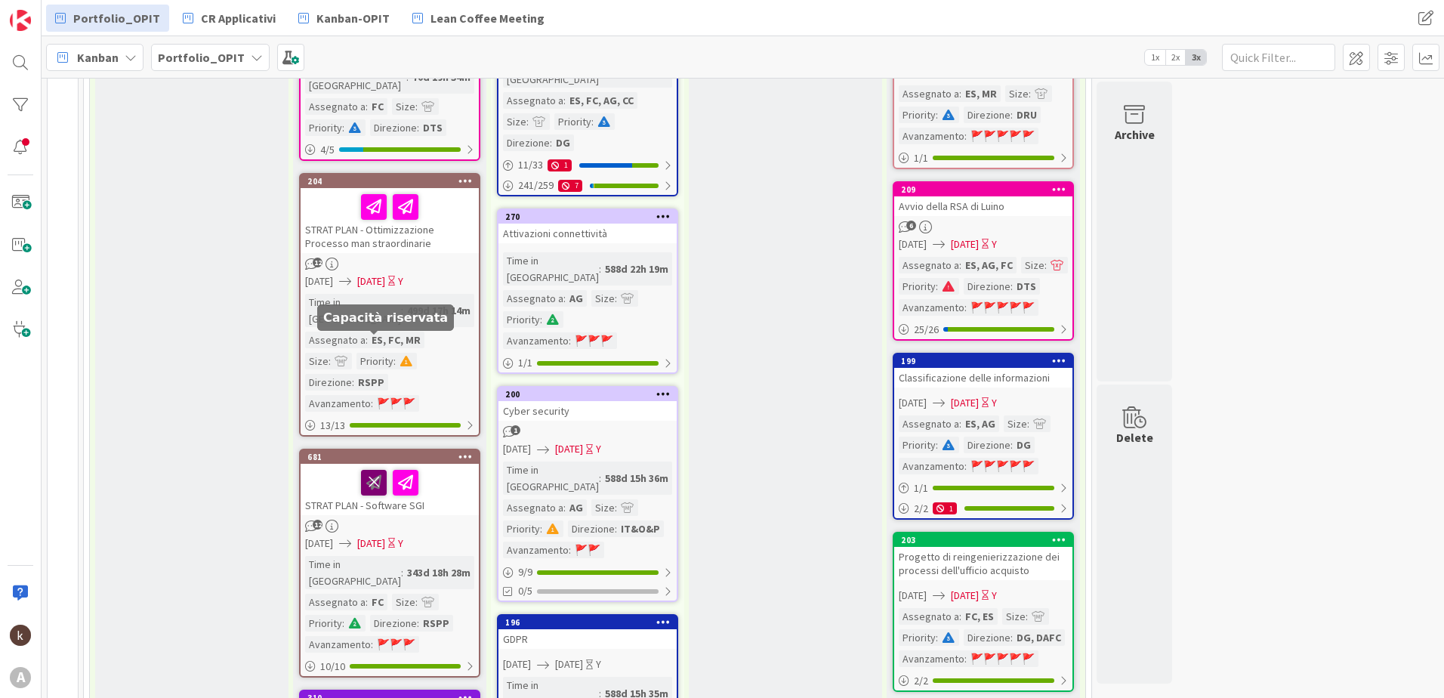
scroll to position [1359, 0]
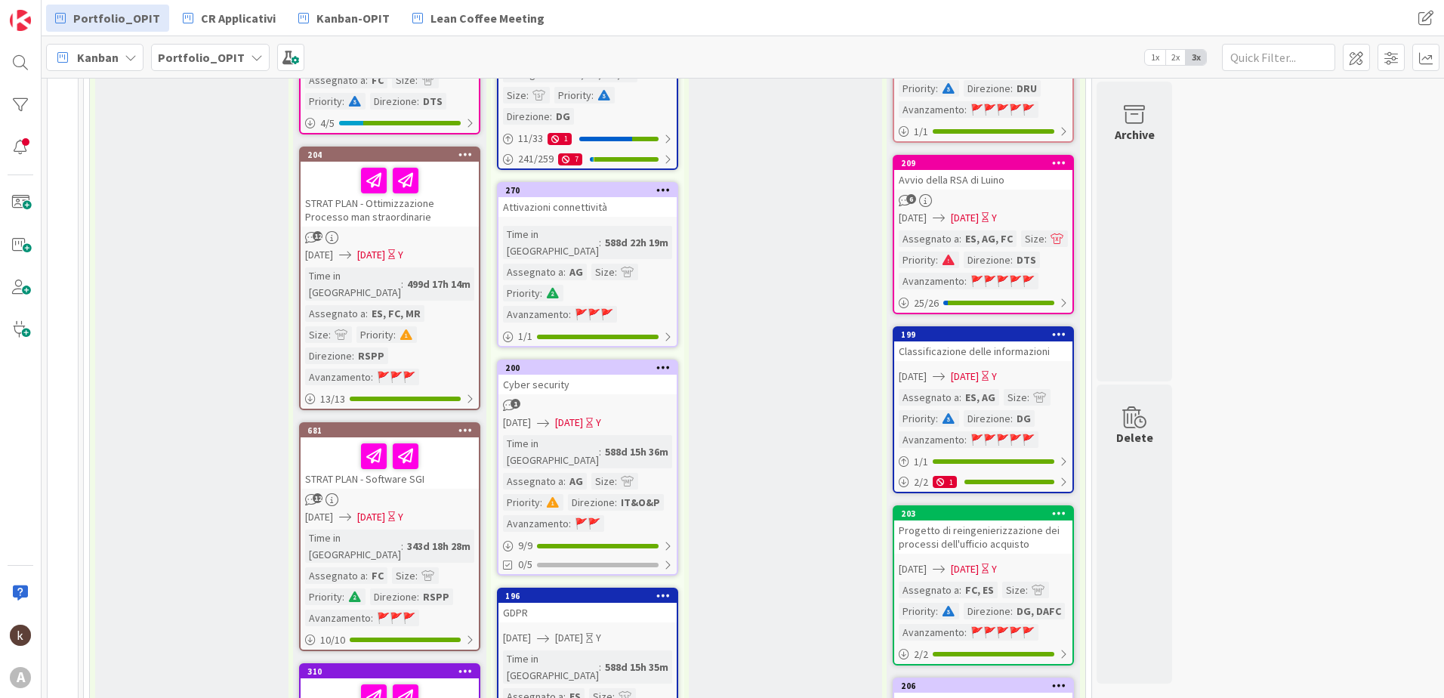
click at [360, 377] on div "12" at bounding box center [390, 499] width 178 height 13
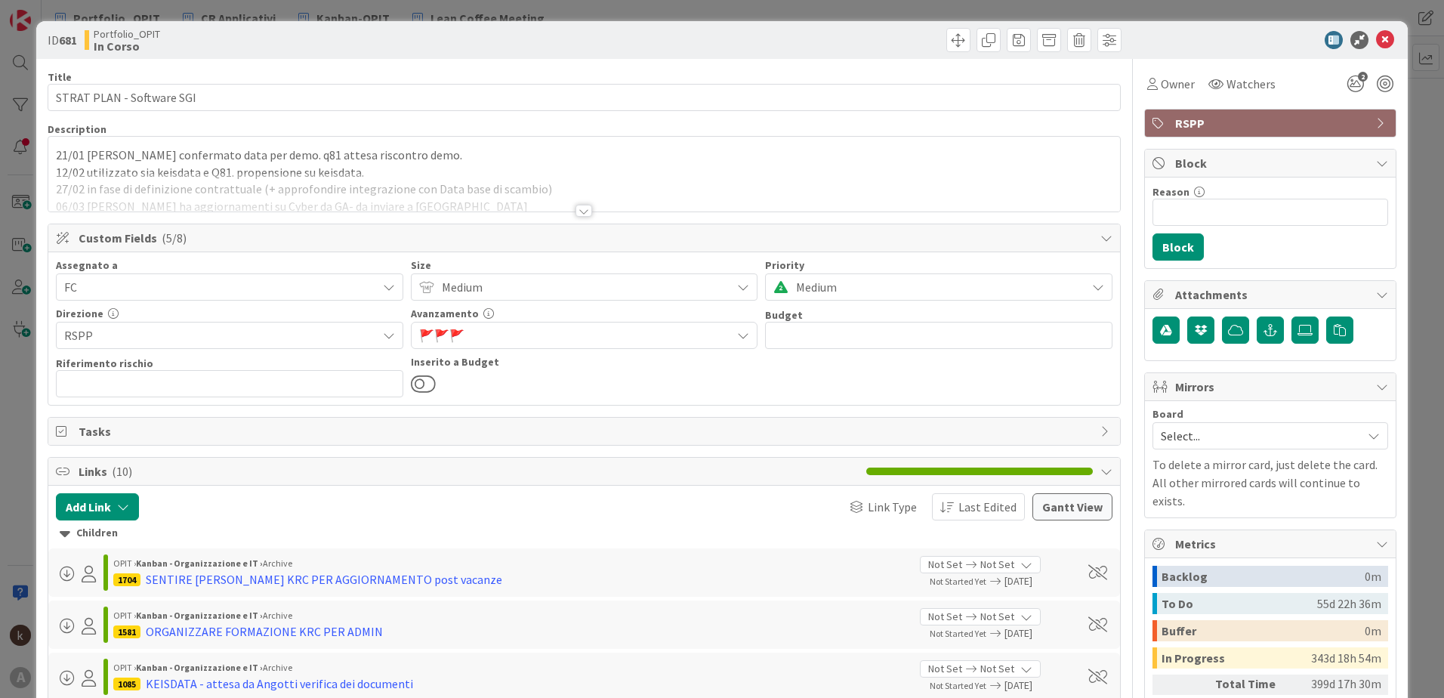
scroll to position [453, 0]
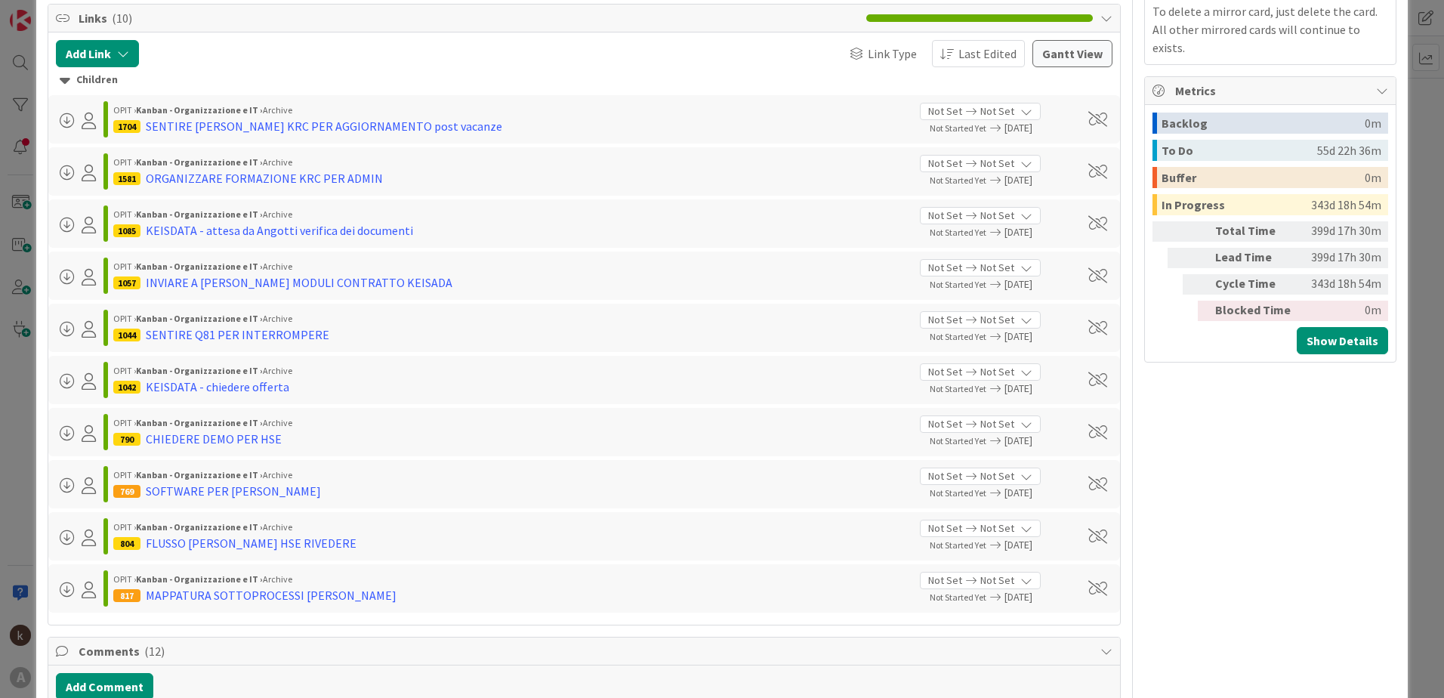
click at [79, 77] on div "Children" at bounding box center [584, 80] width 1049 height 17
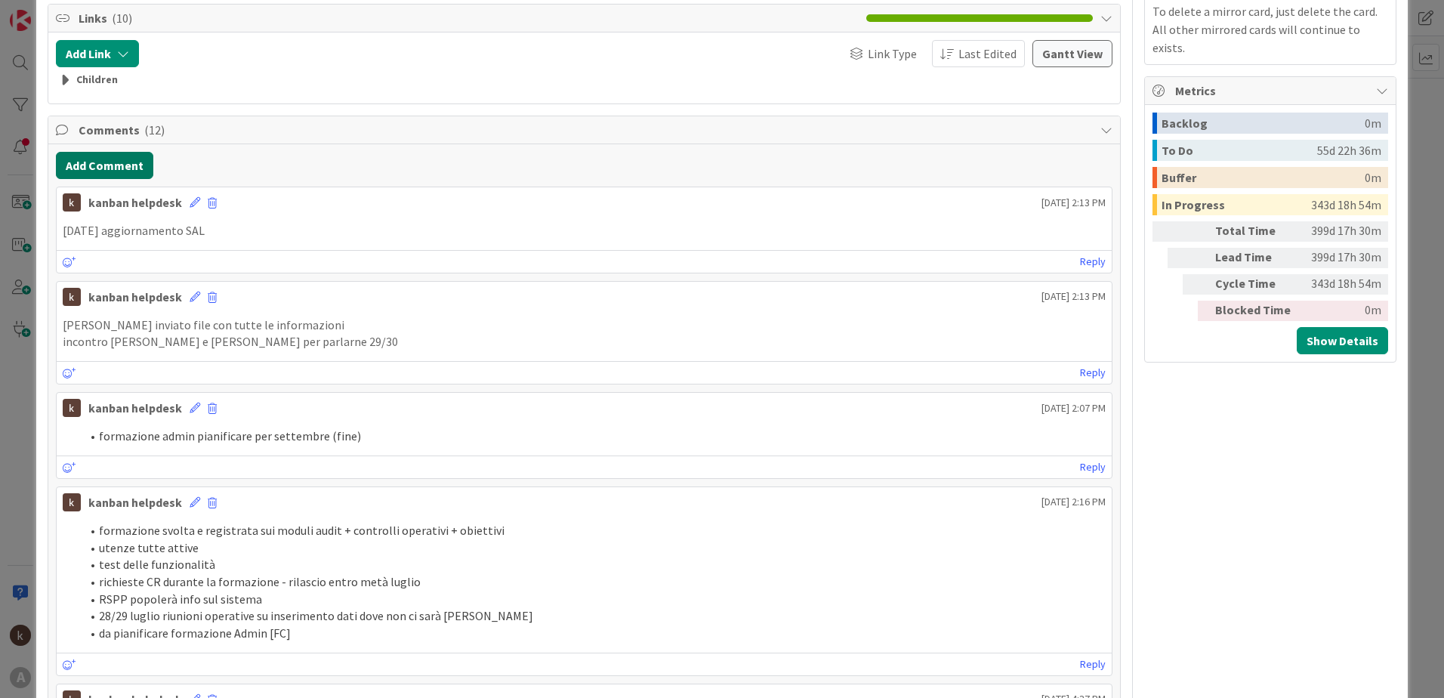
click at [84, 156] on button "Add Comment" at bounding box center [104, 165] width 97 height 27
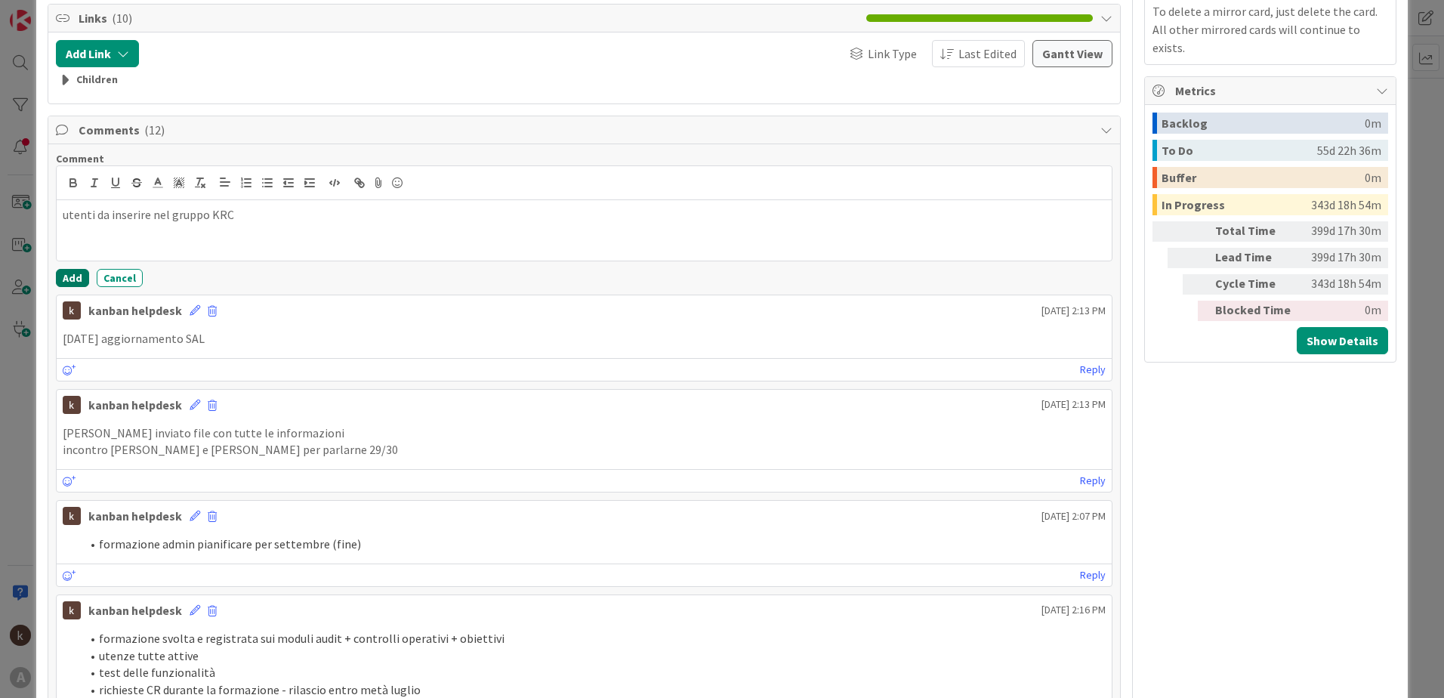
click at [65, 280] on button "Add" at bounding box center [72, 278] width 33 height 18
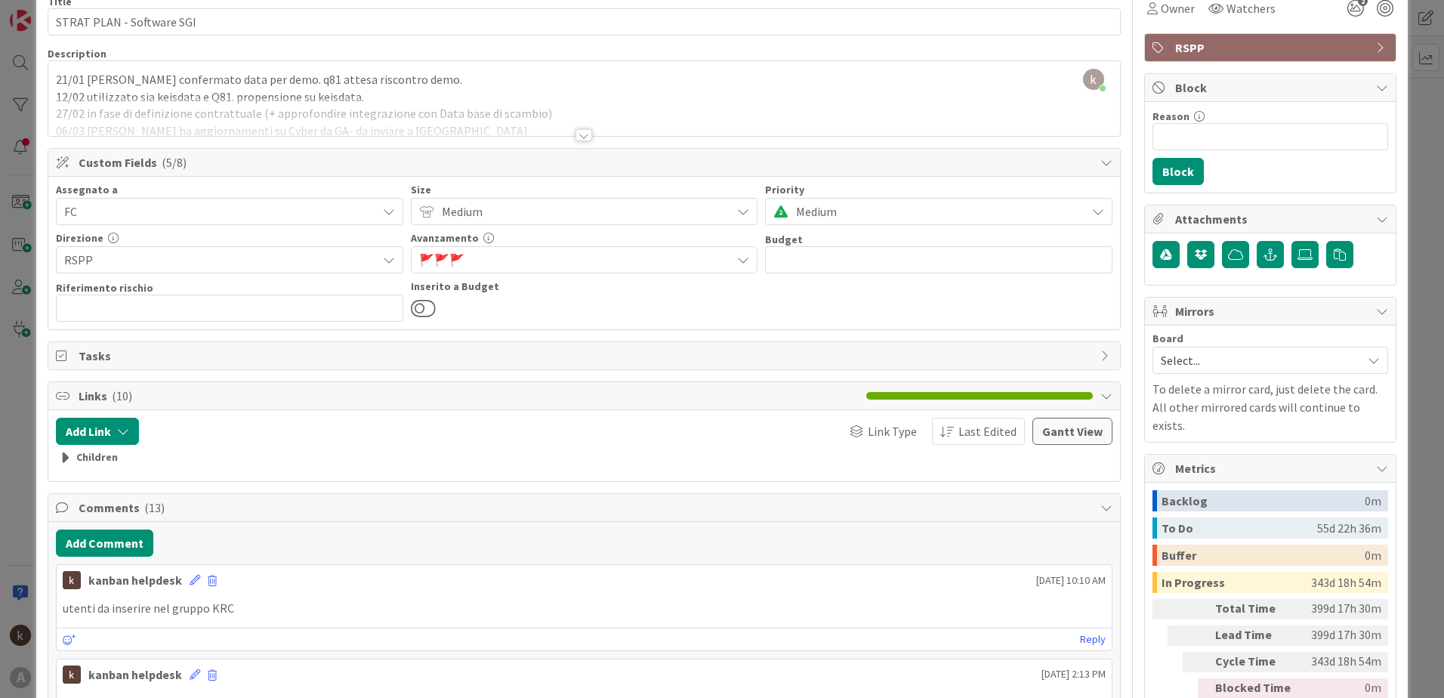
scroll to position [0, 0]
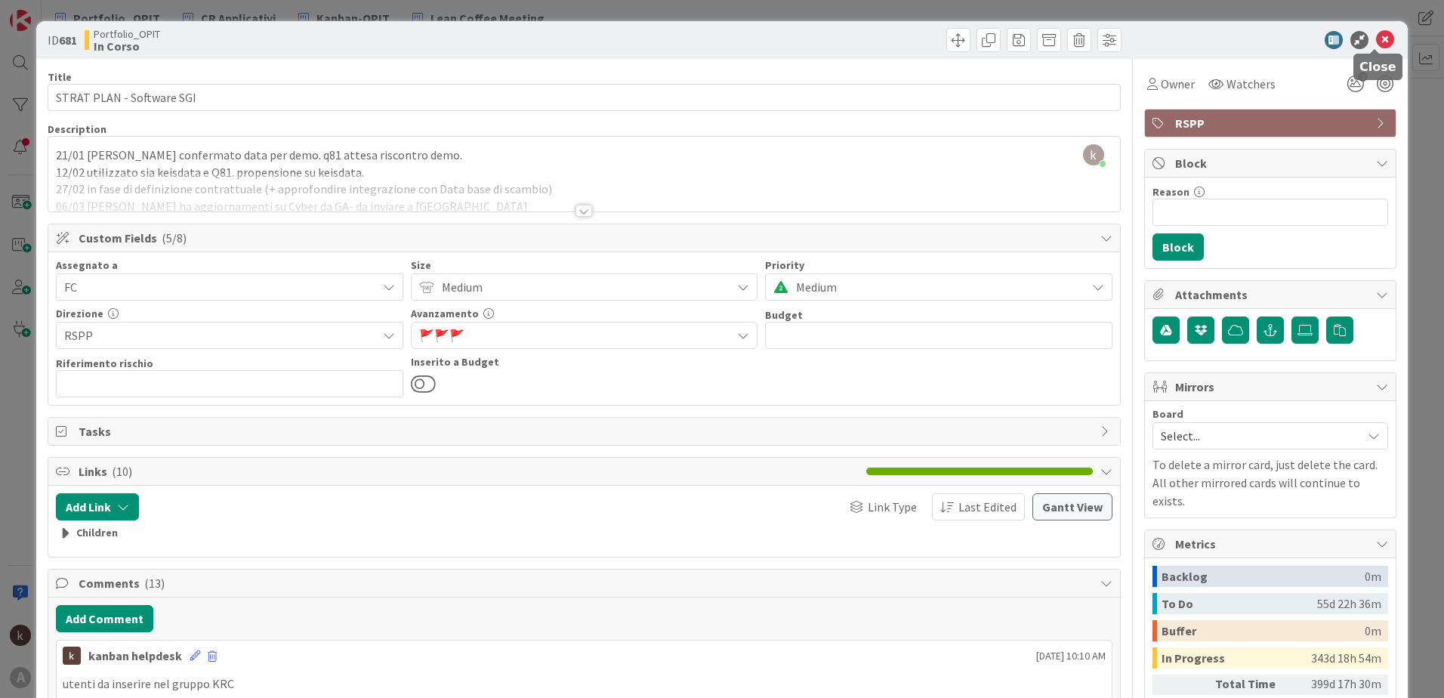
click at [1377, 38] on icon at bounding box center [1385, 40] width 18 height 18
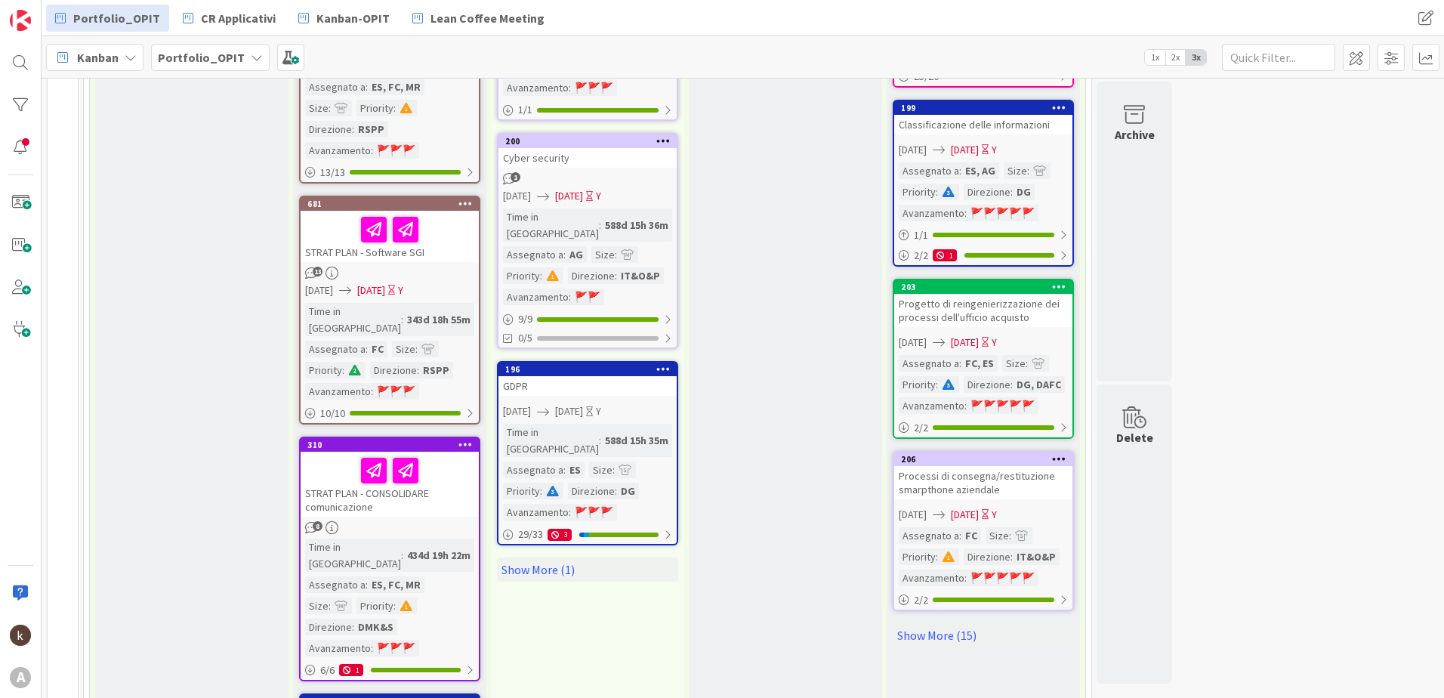
scroll to position [1661, 0]
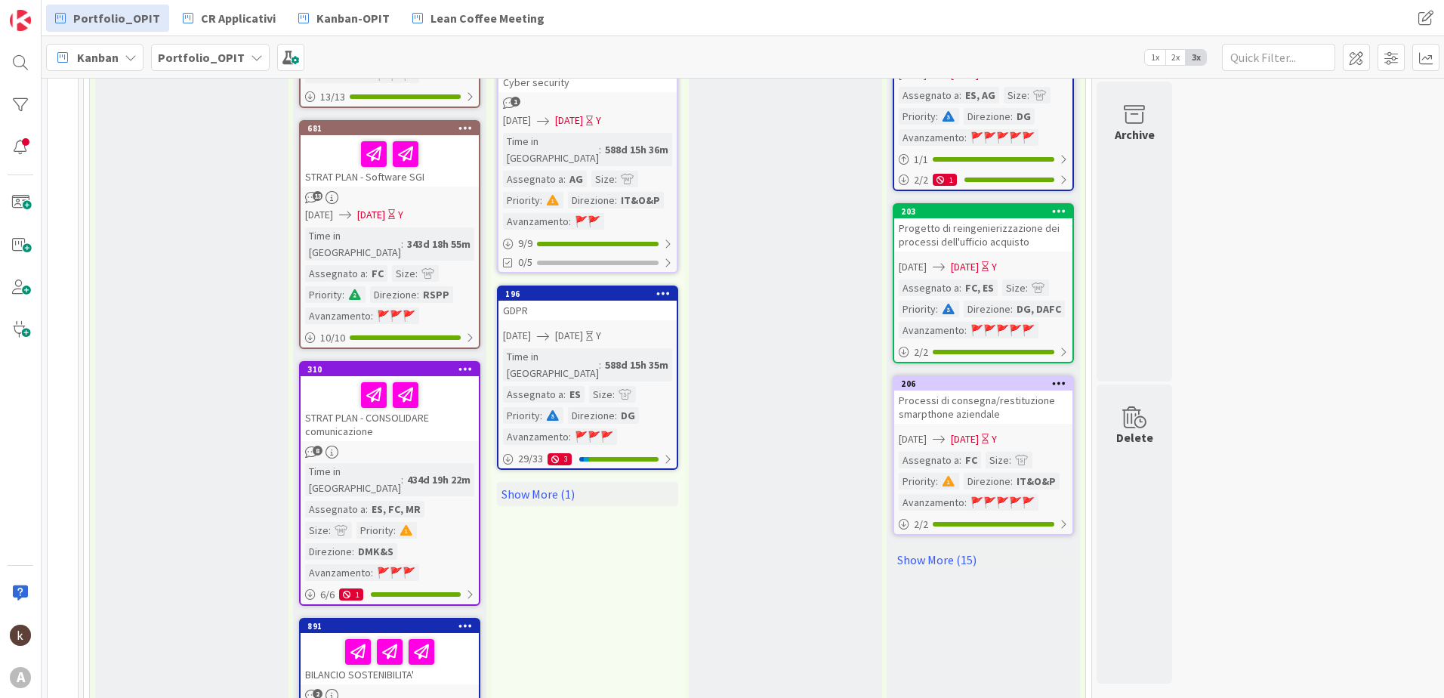
click at [377, 376] on div "STRAT PLAN - CONSOLIDARE comunicazione" at bounding box center [390, 408] width 178 height 65
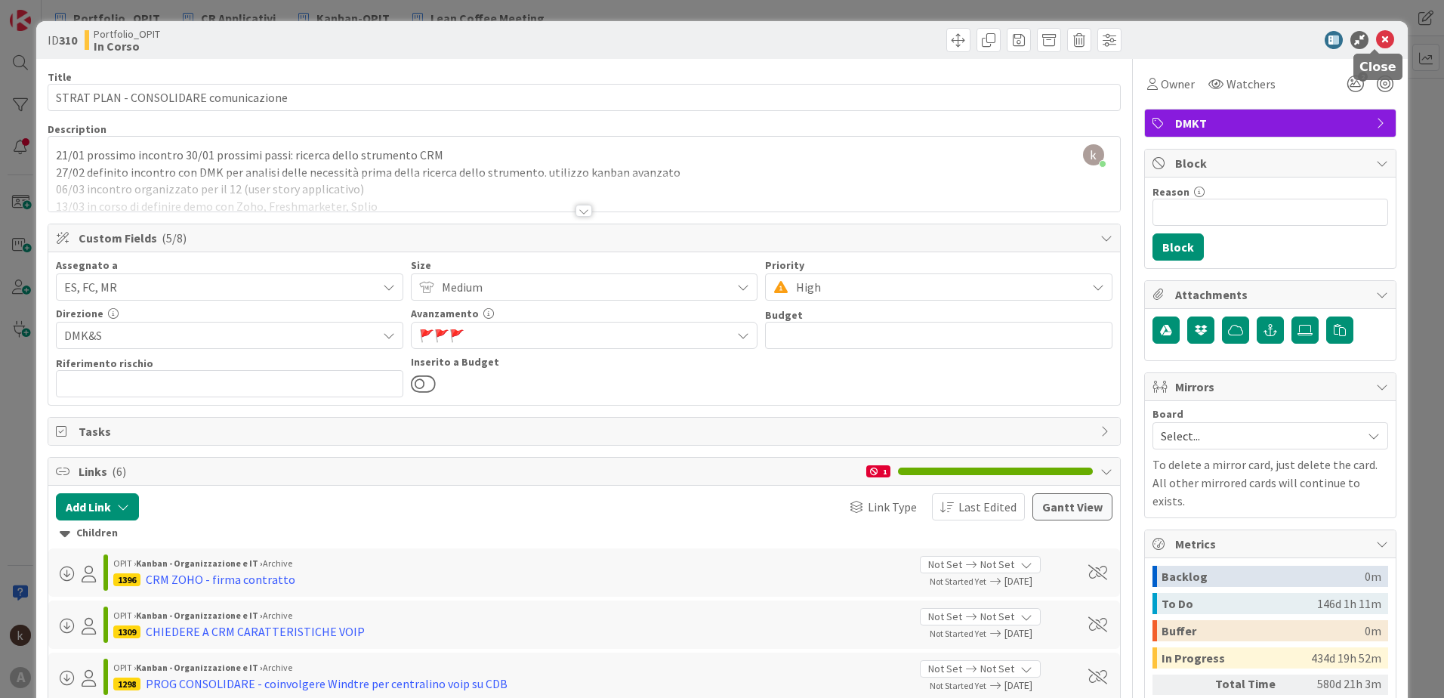
click at [1376, 39] on icon at bounding box center [1385, 40] width 18 height 18
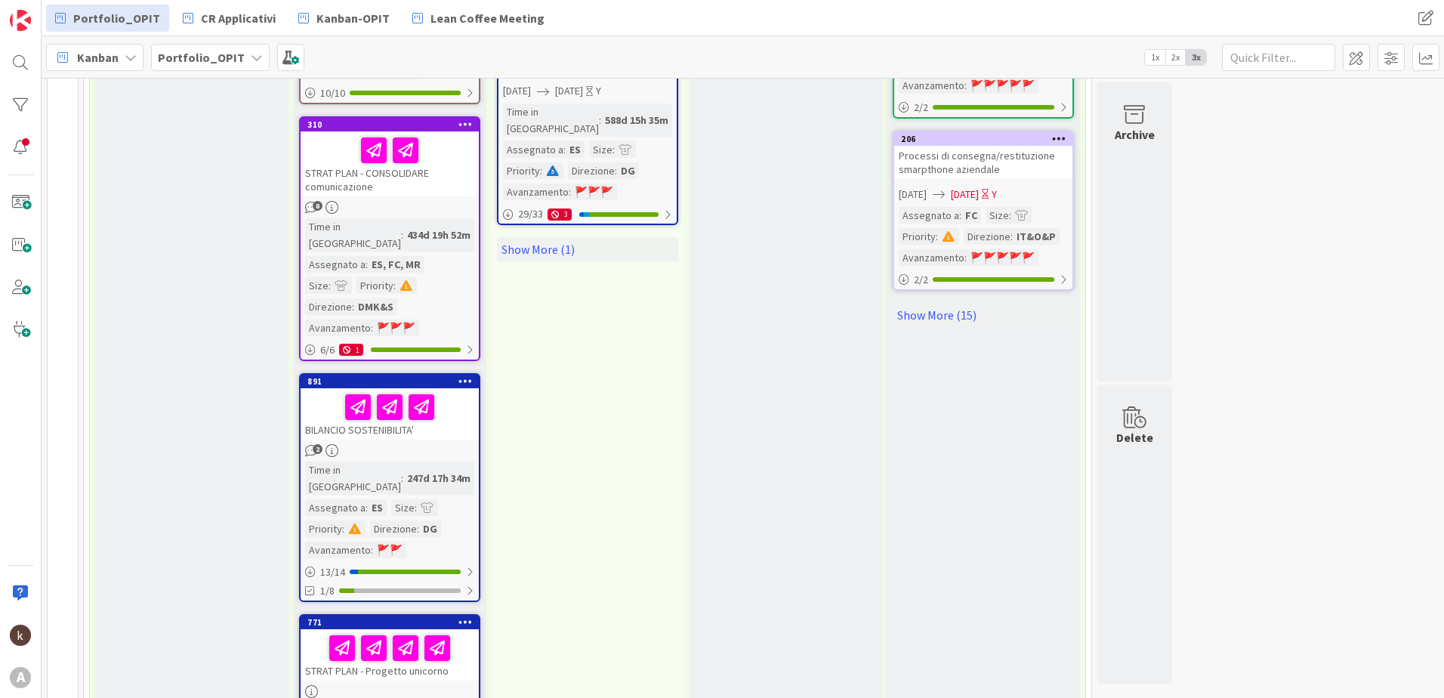
scroll to position [1916, 0]
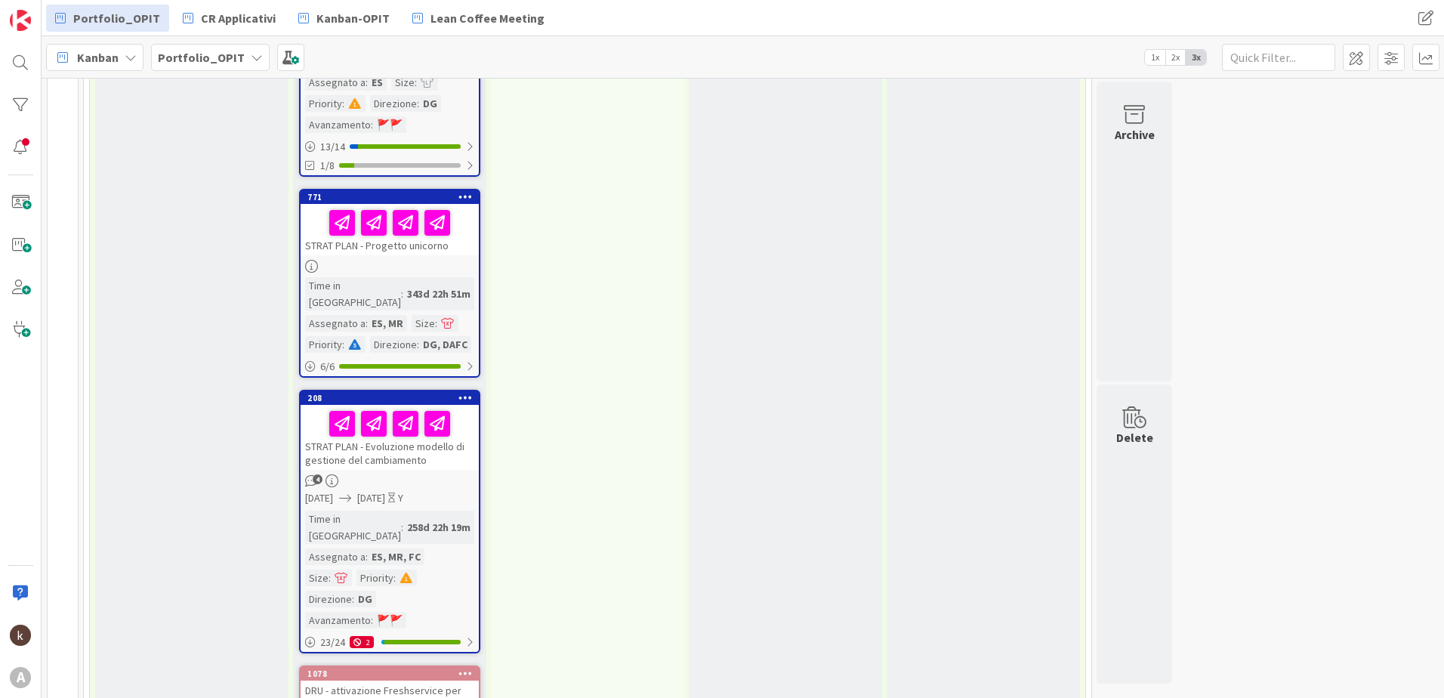
scroll to position [2357, 0]
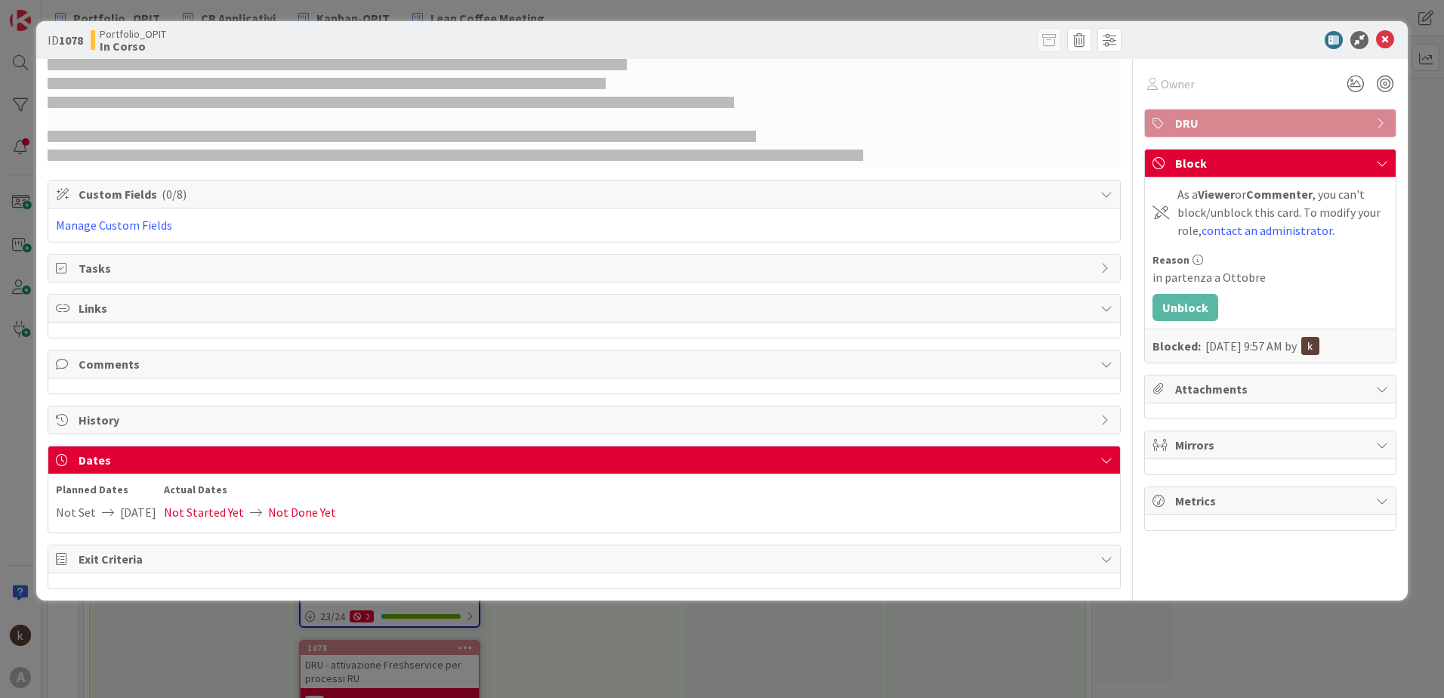
drag, startPoint x: 470, startPoint y: 473, endPoint x: 529, endPoint y: 559, distance: 103.9
click at [529, 377] on span "Exit Criteria" at bounding box center [586, 559] width 1014 height 18
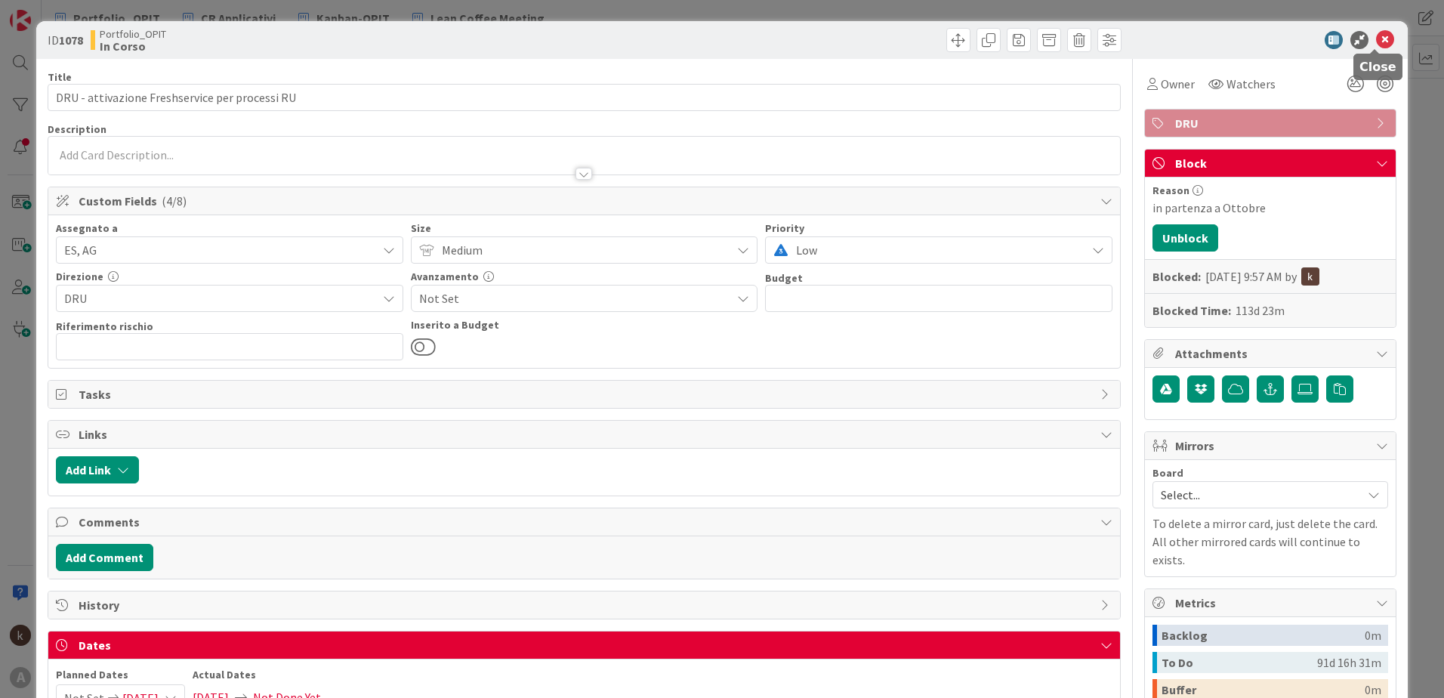
click at [1376, 39] on icon at bounding box center [1385, 40] width 18 height 18
